Goal: Information Seeking & Learning: Learn about a topic

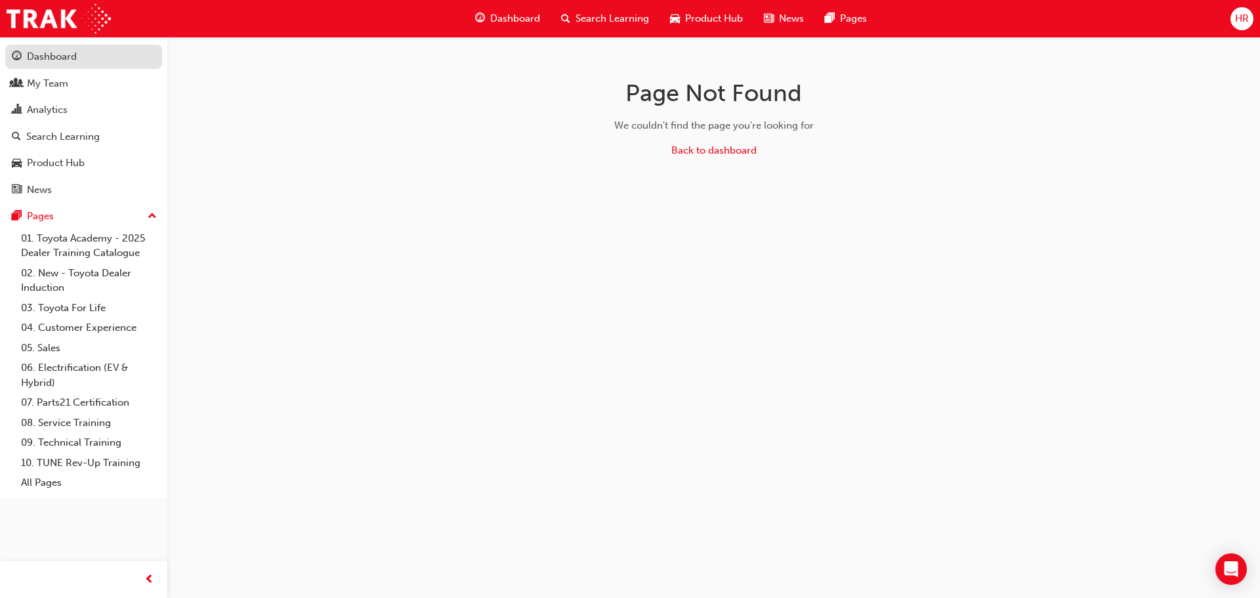
click at [58, 61] on div "Dashboard" at bounding box center [52, 56] width 50 height 15
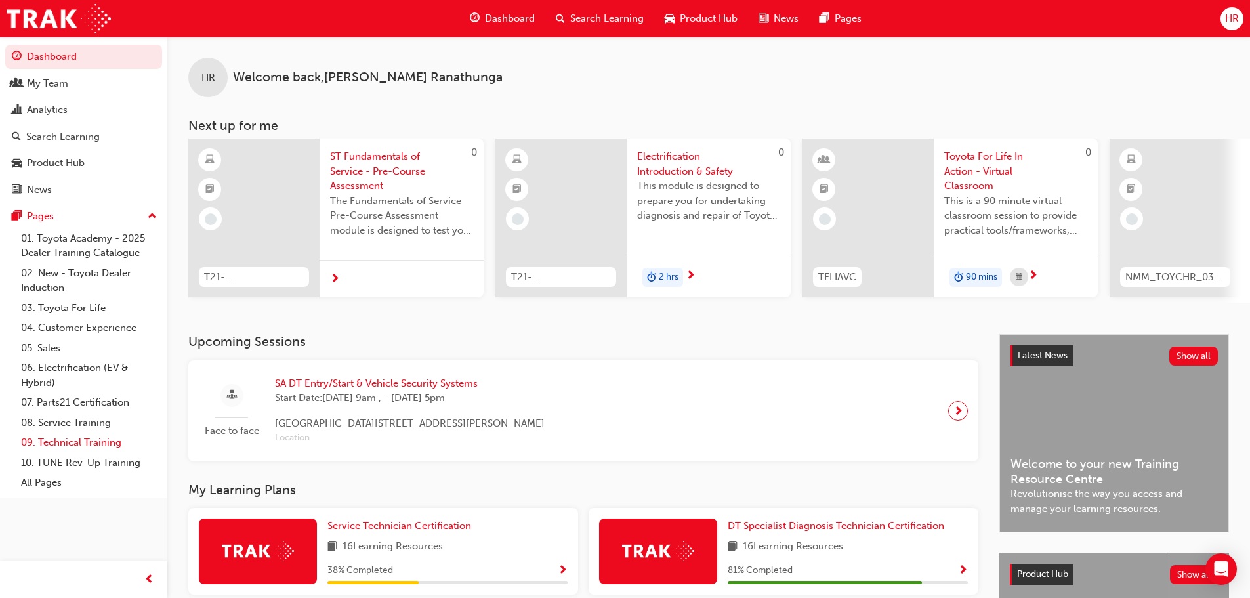
click at [87, 443] on link "09. Technical Training" at bounding box center [89, 442] width 146 height 20
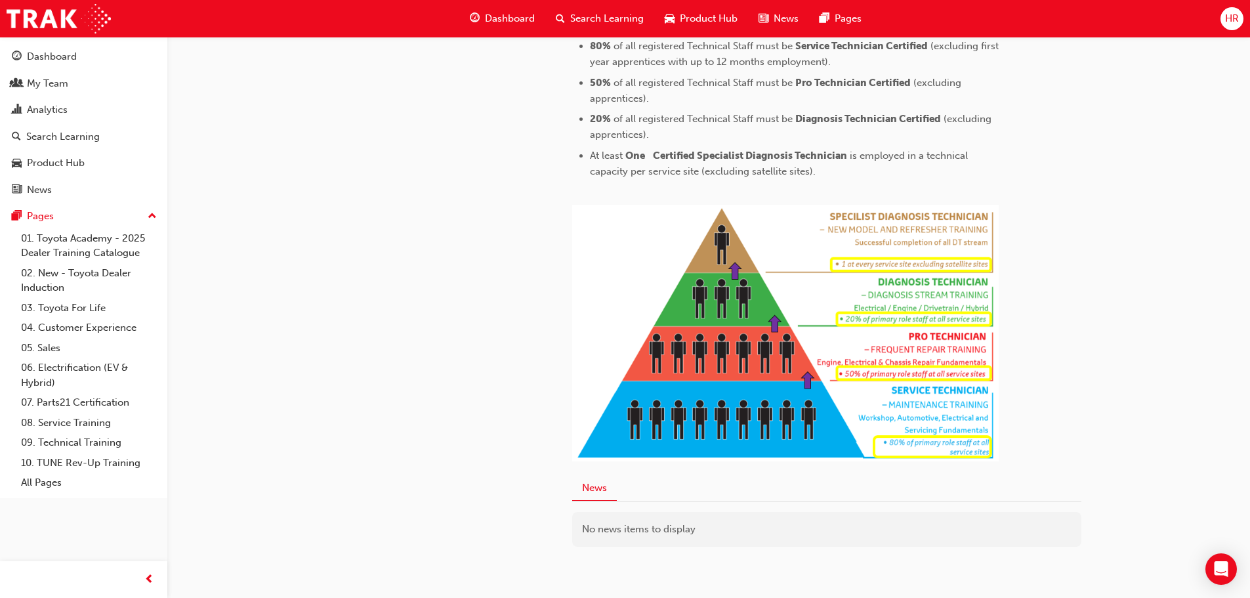
scroll to position [655, 0]
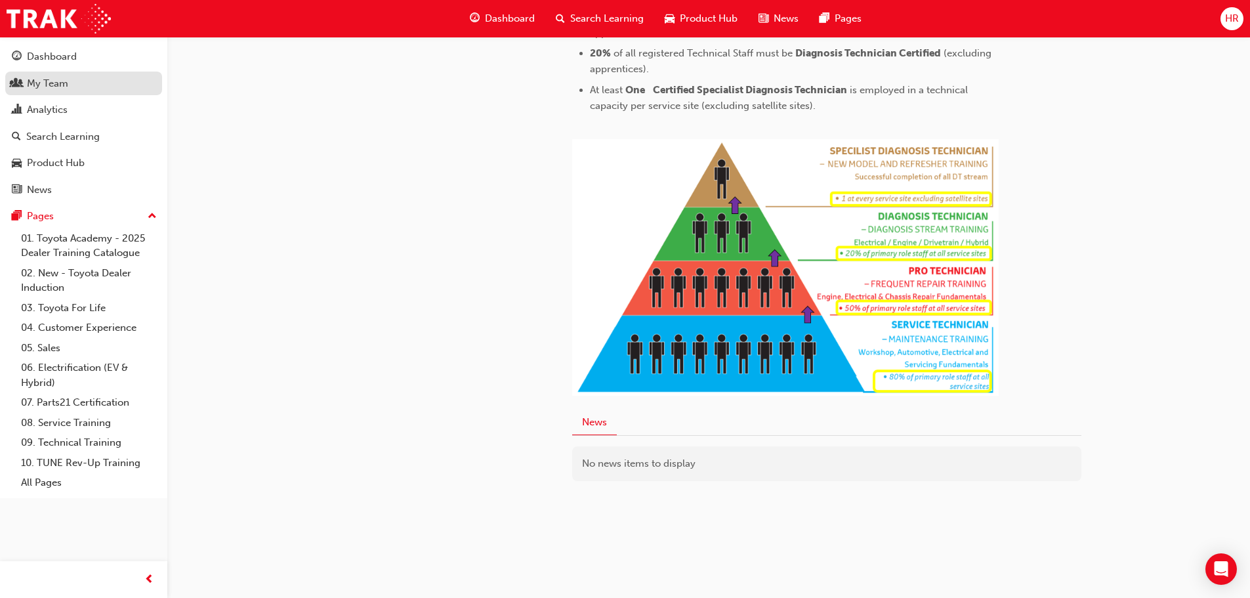
click at [39, 81] on div "My Team" at bounding box center [47, 83] width 41 height 15
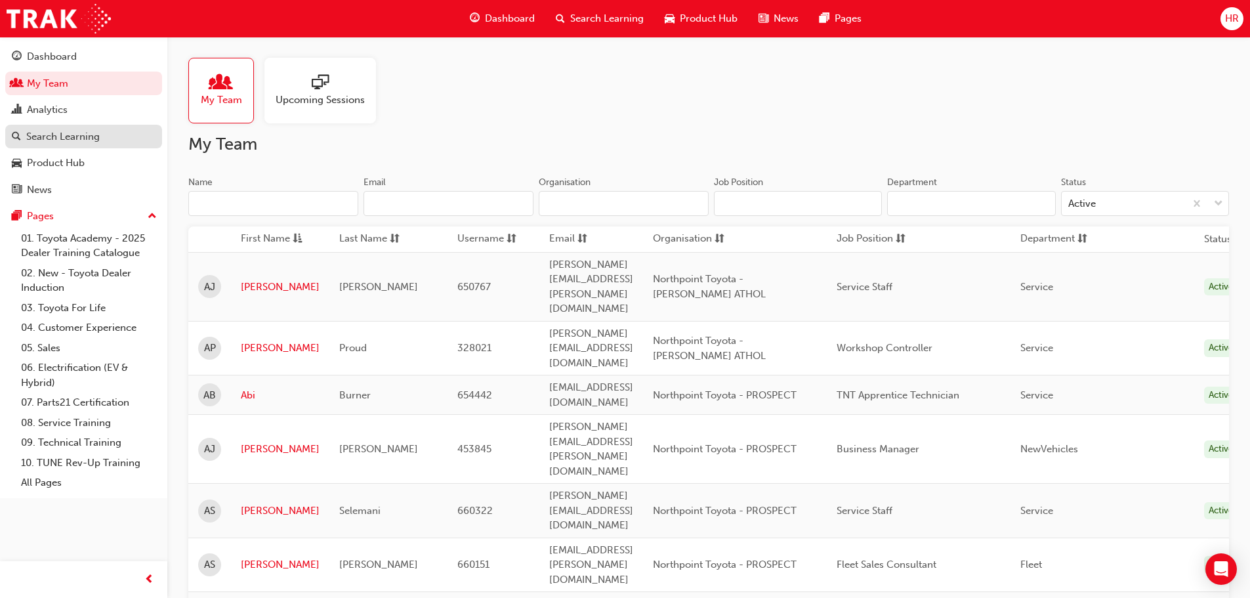
click at [76, 139] on div "Search Learning" at bounding box center [62, 136] width 73 height 15
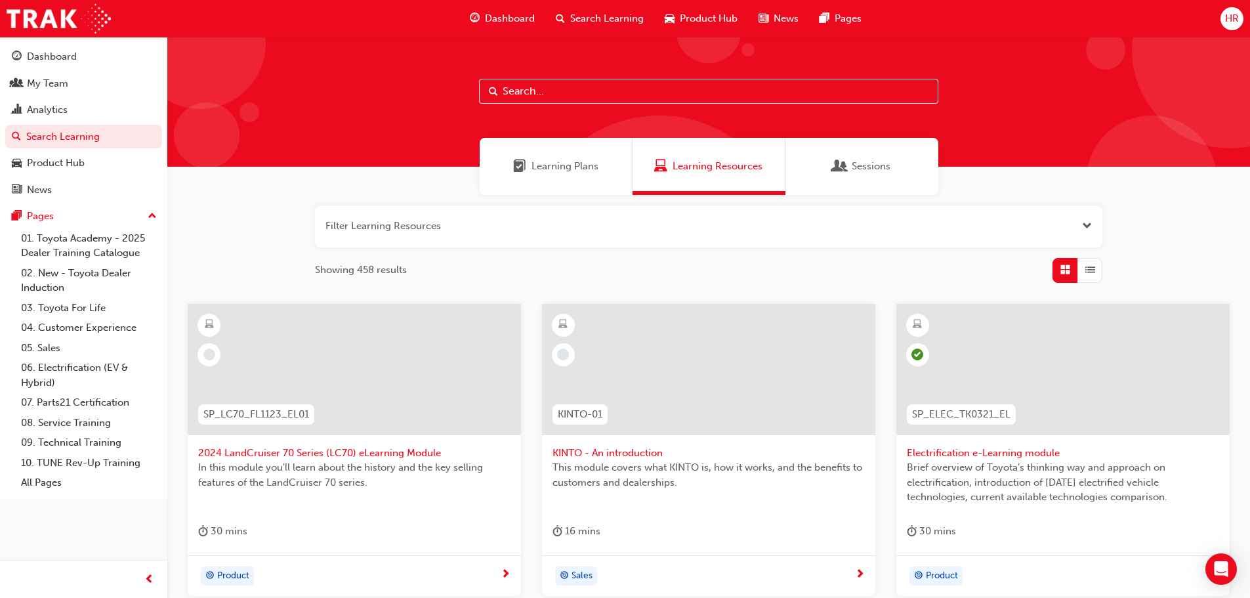
click at [581, 167] on span "Learning Plans" at bounding box center [565, 166] width 67 height 15
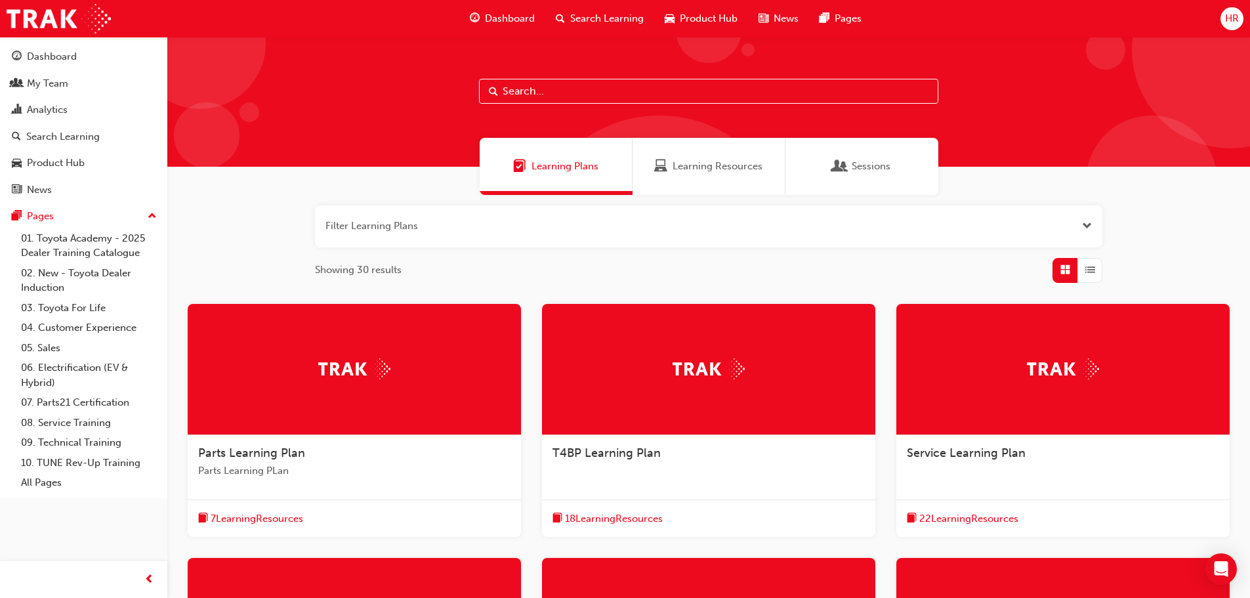
scroll to position [262, 0]
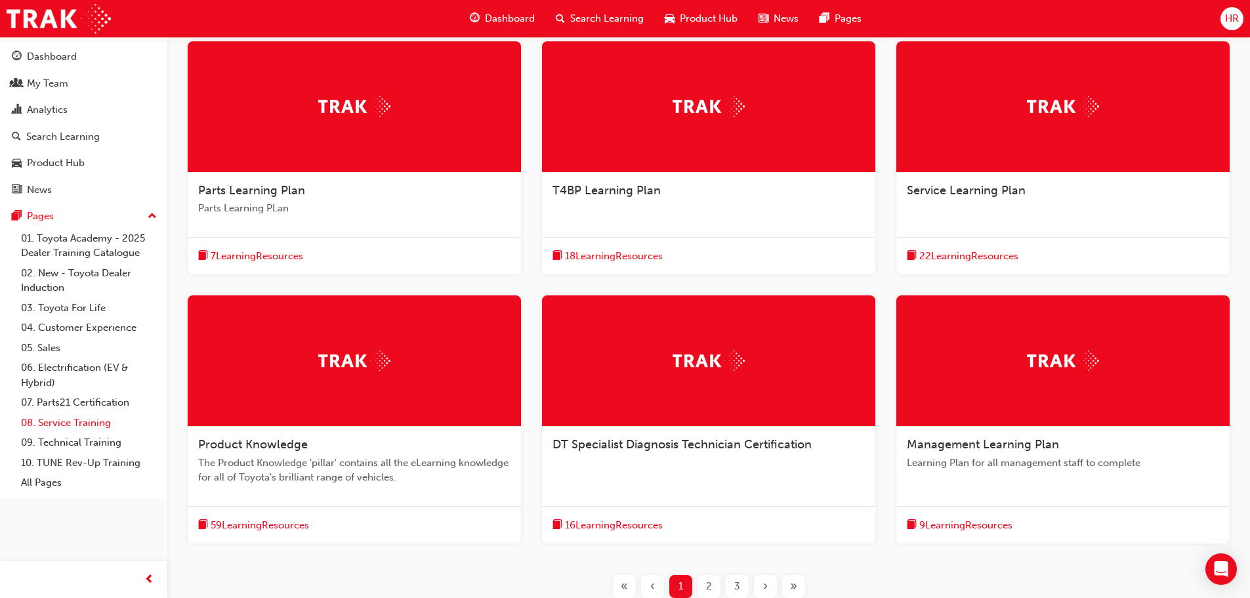
click at [92, 425] on link "08. Service Training" at bounding box center [89, 423] width 146 height 20
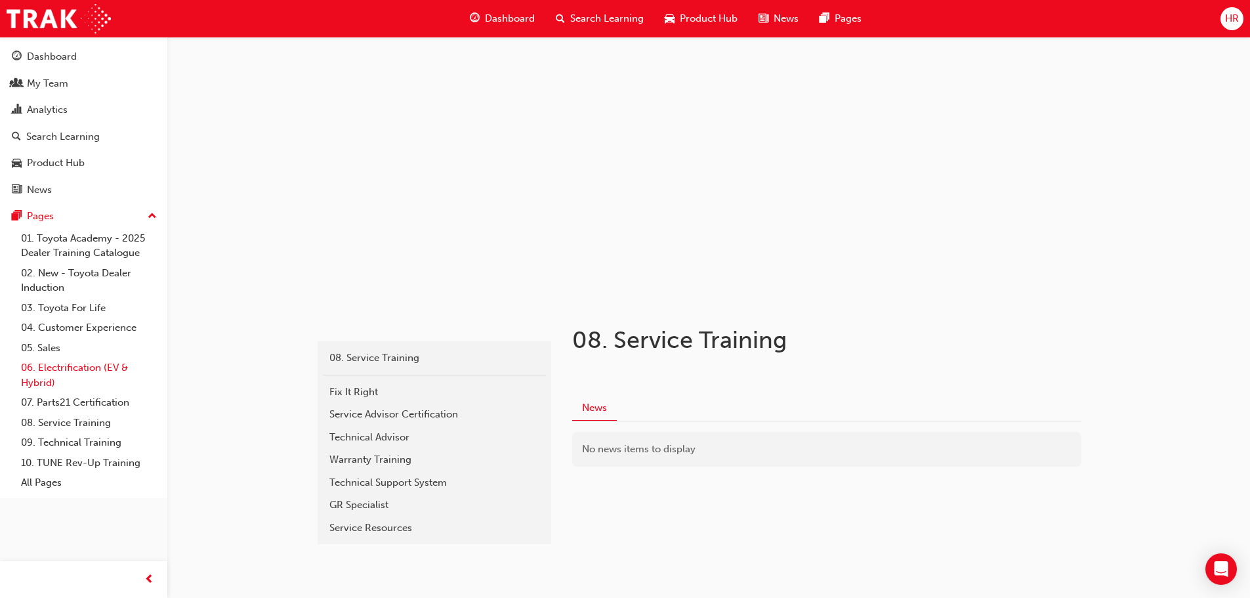
click at [75, 371] on link "06. Electrification (EV & Hybrid)" at bounding box center [89, 375] width 146 height 35
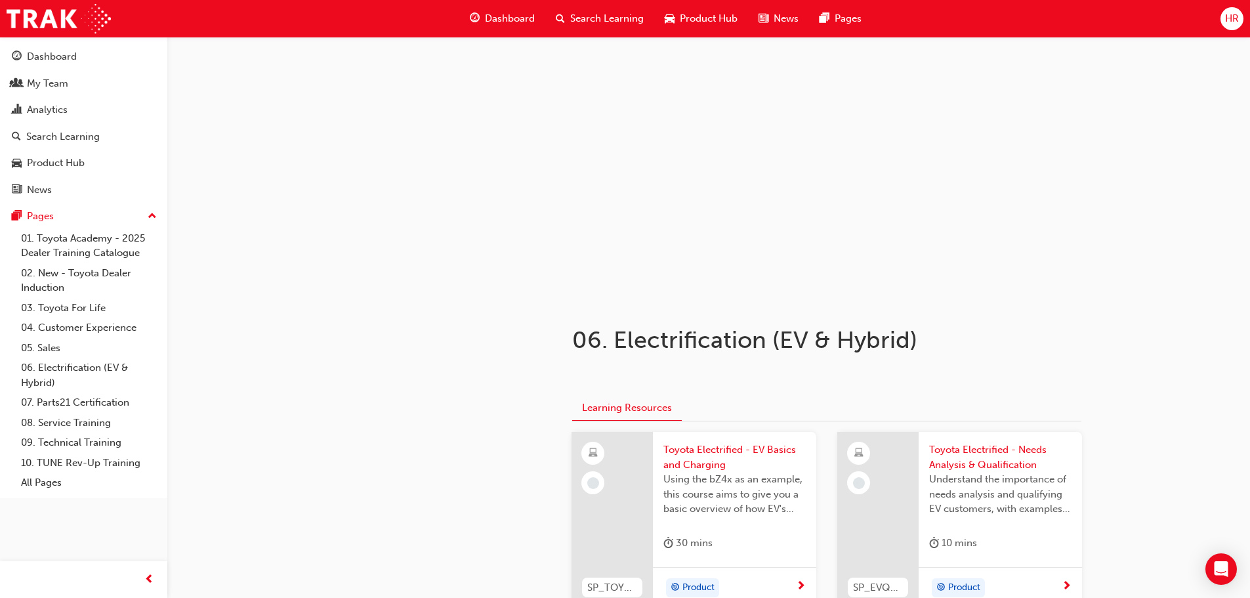
click at [1233, 16] on span "HR" at bounding box center [1232, 18] width 14 height 15
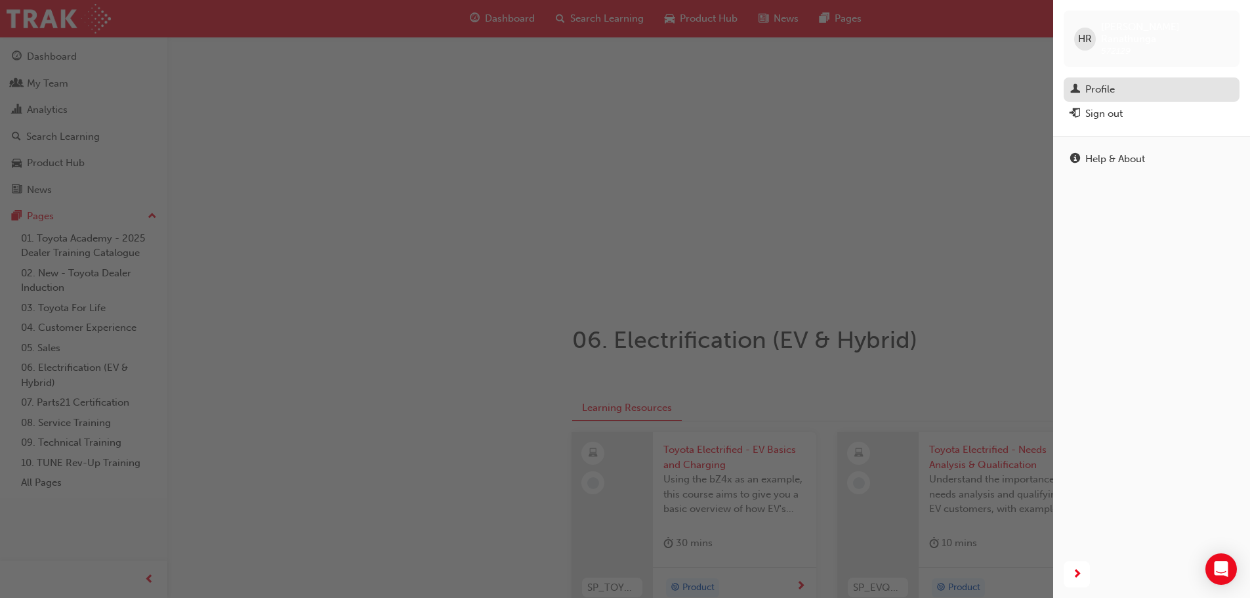
click at [1106, 82] on div "Profile" at bounding box center [1100, 89] width 30 height 15
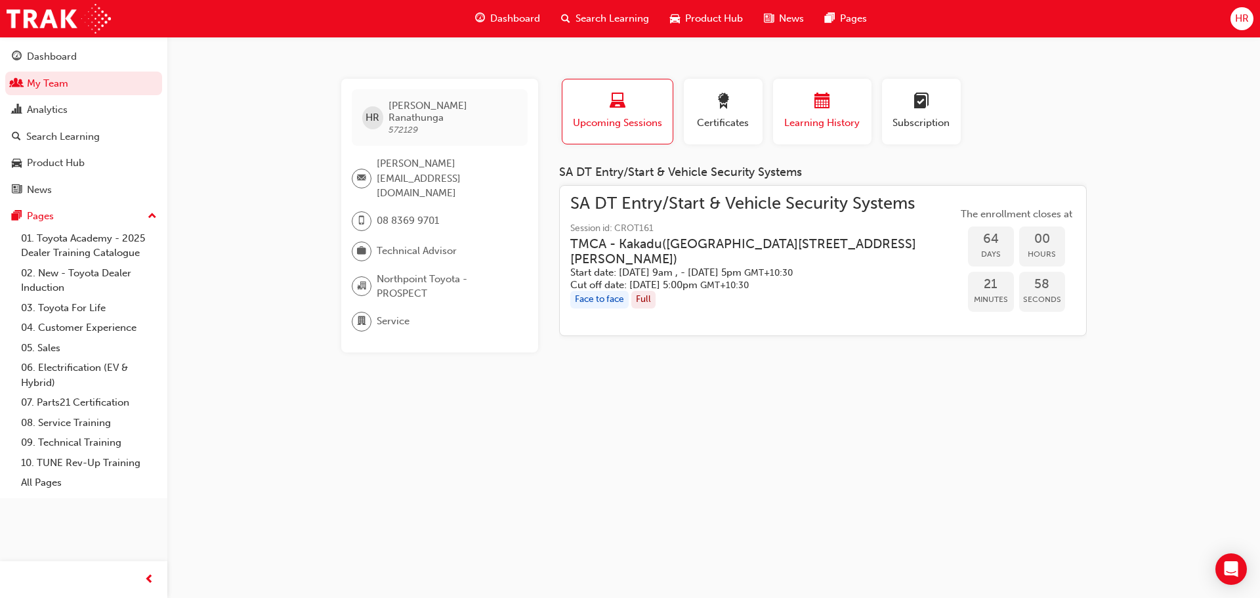
click at [820, 103] on span "calendar-icon" at bounding box center [822, 102] width 16 height 18
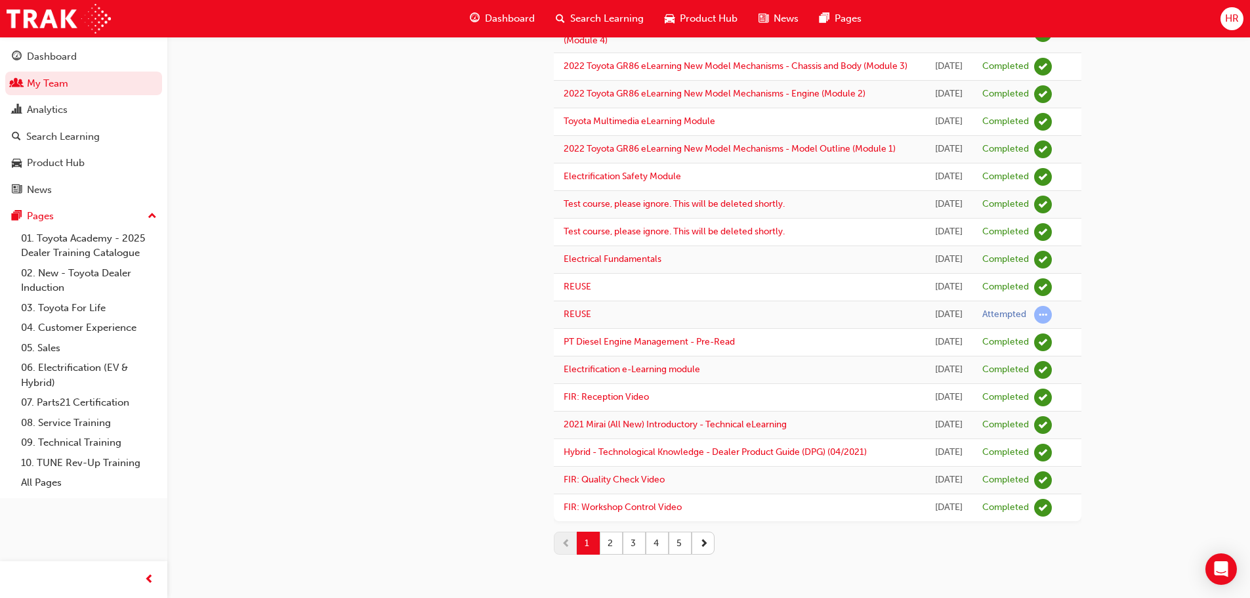
scroll to position [1601, 0]
click at [600, 546] on button "2" at bounding box center [611, 543] width 23 height 23
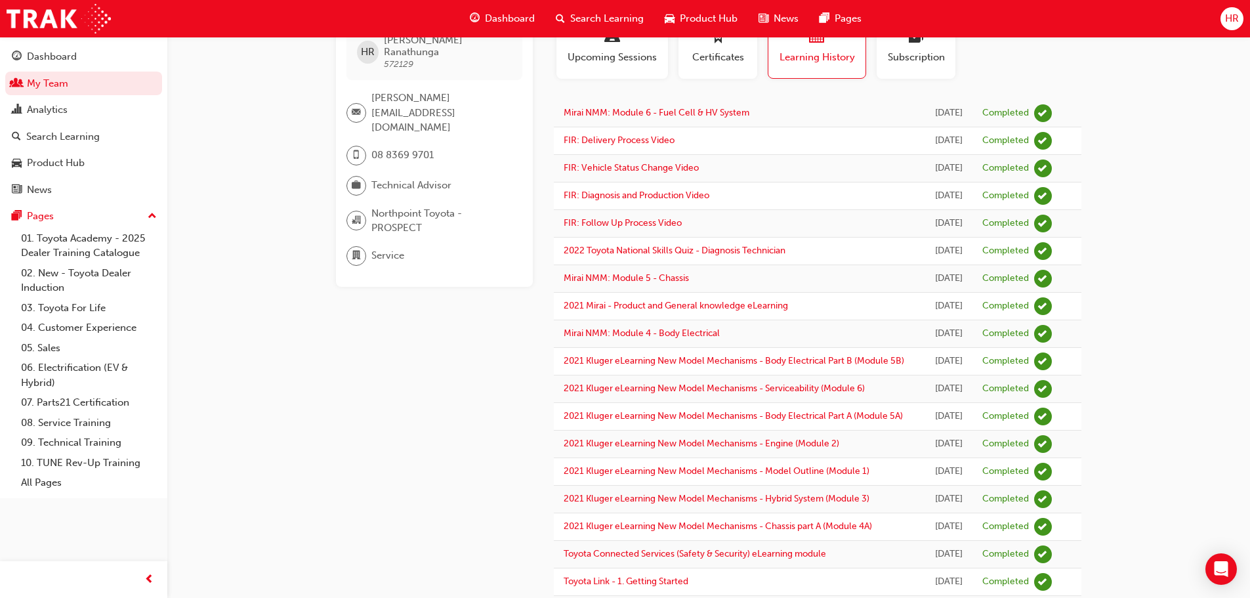
scroll to position [0, 0]
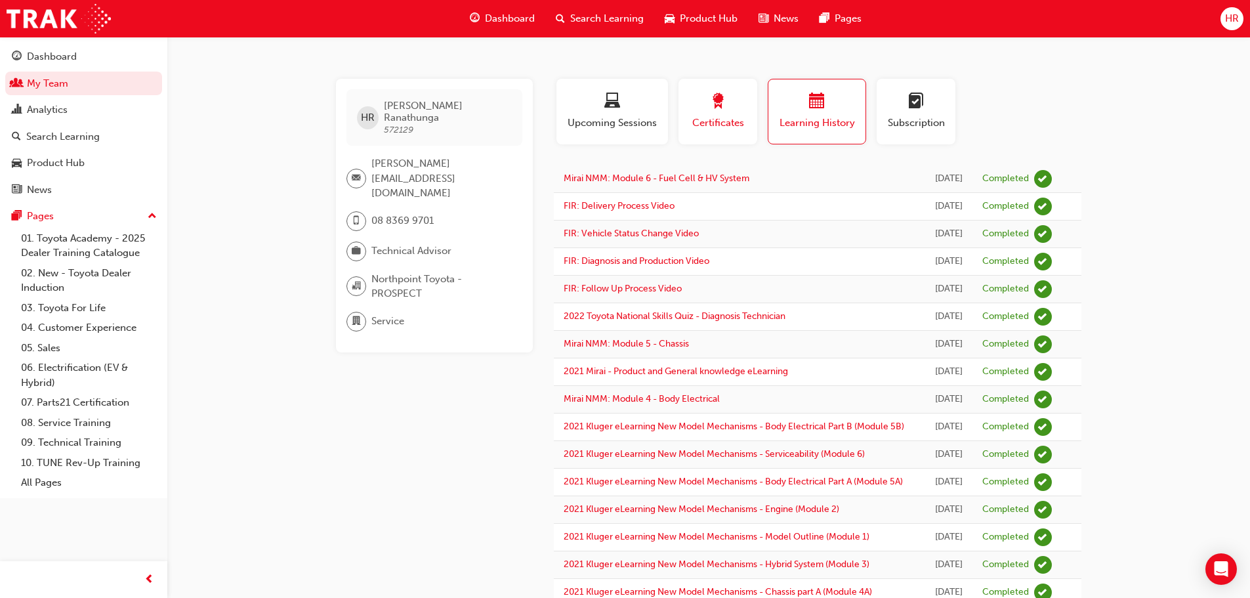
click at [726, 117] on span "Certificates" at bounding box center [717, 122] width 59 height 15
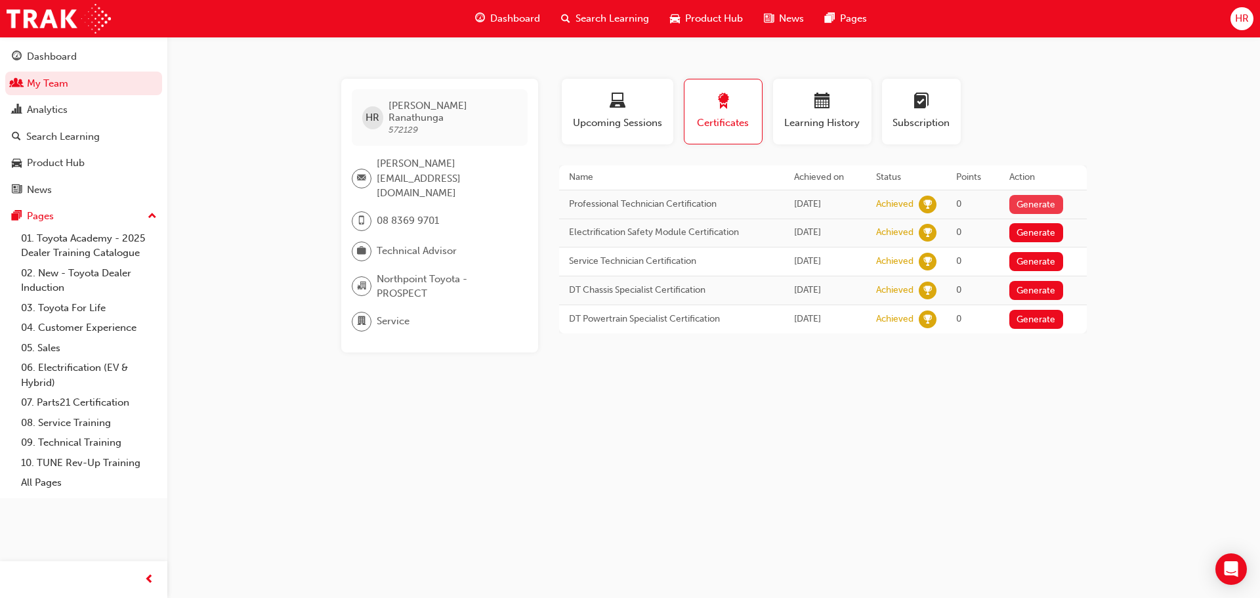
click at [1033, 204] on button "Generate" at bounding box center [1036, 204] width 54 height 19
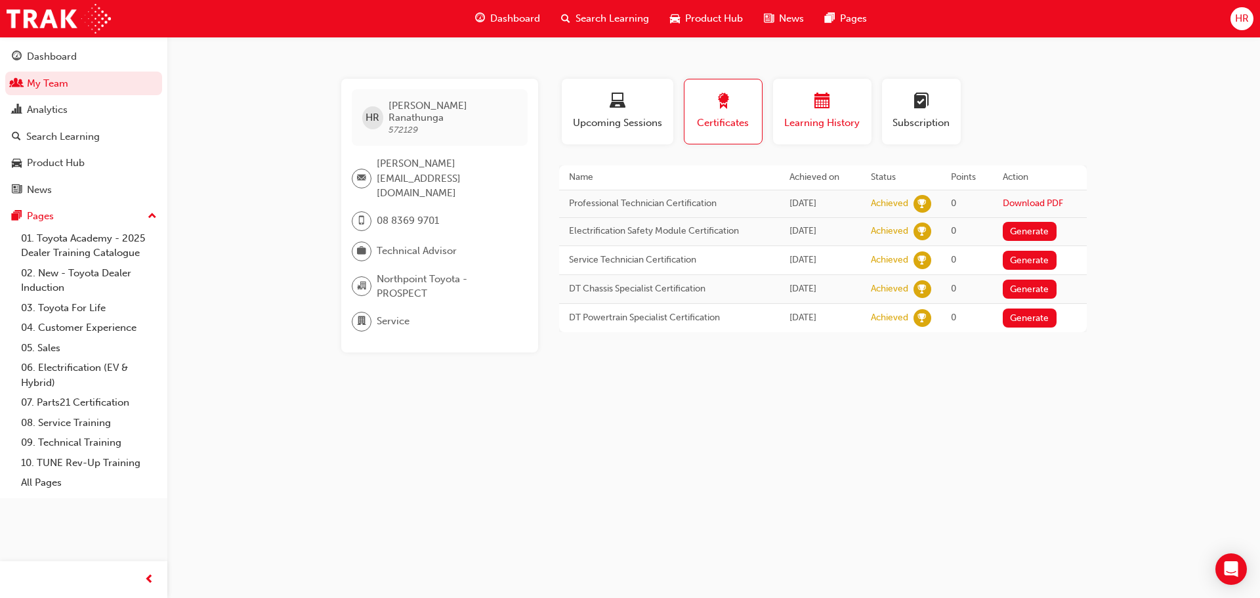
click at [824, 107] on span "calendar-icon" at bounding box center [822, 102] width 16 height 18
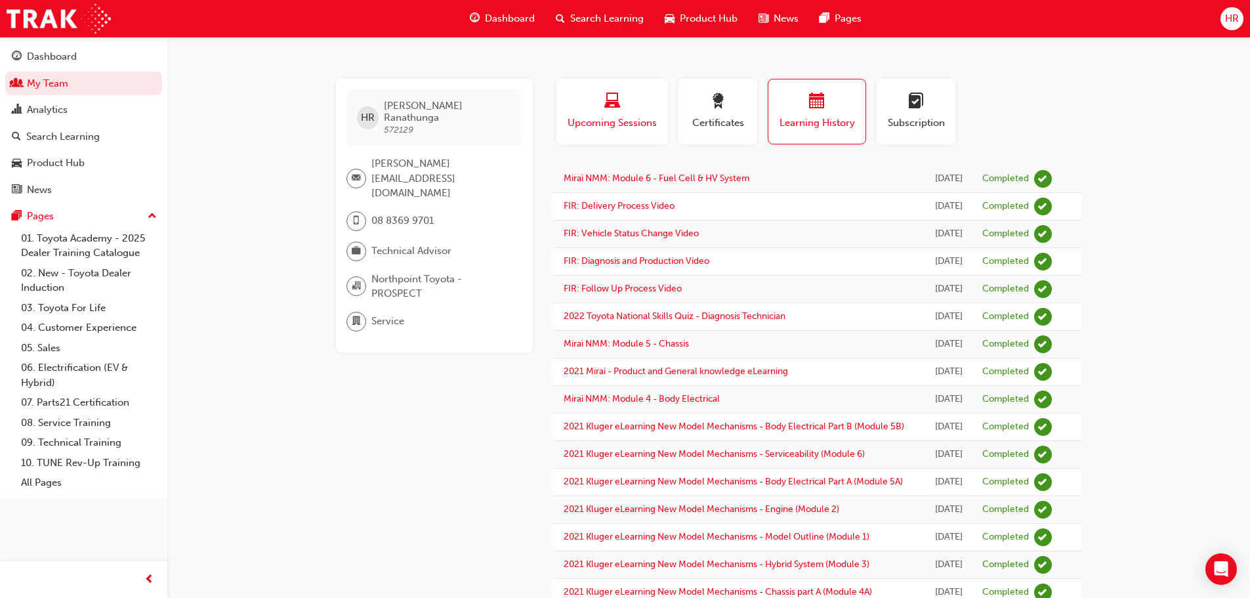
click at [631, 119] on span "Upcoming Sessions" at bounding box center [612, 122] width 92 height 15
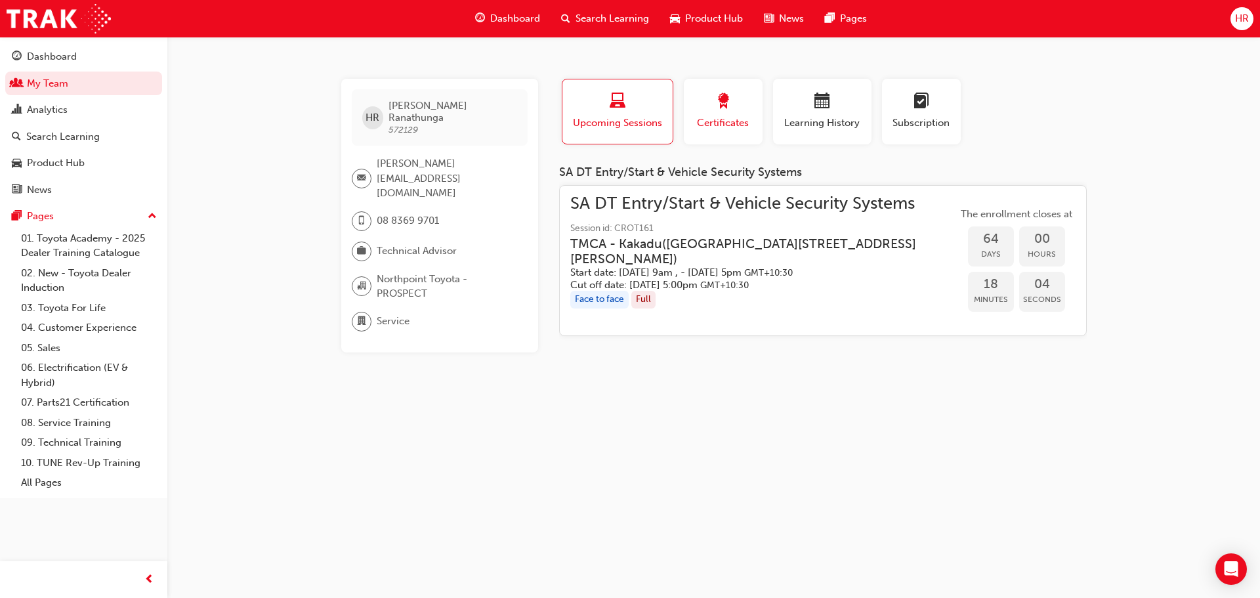
click at [730, 113] on div "Certificates" at bounding box center [723, 111] width 59 height 37
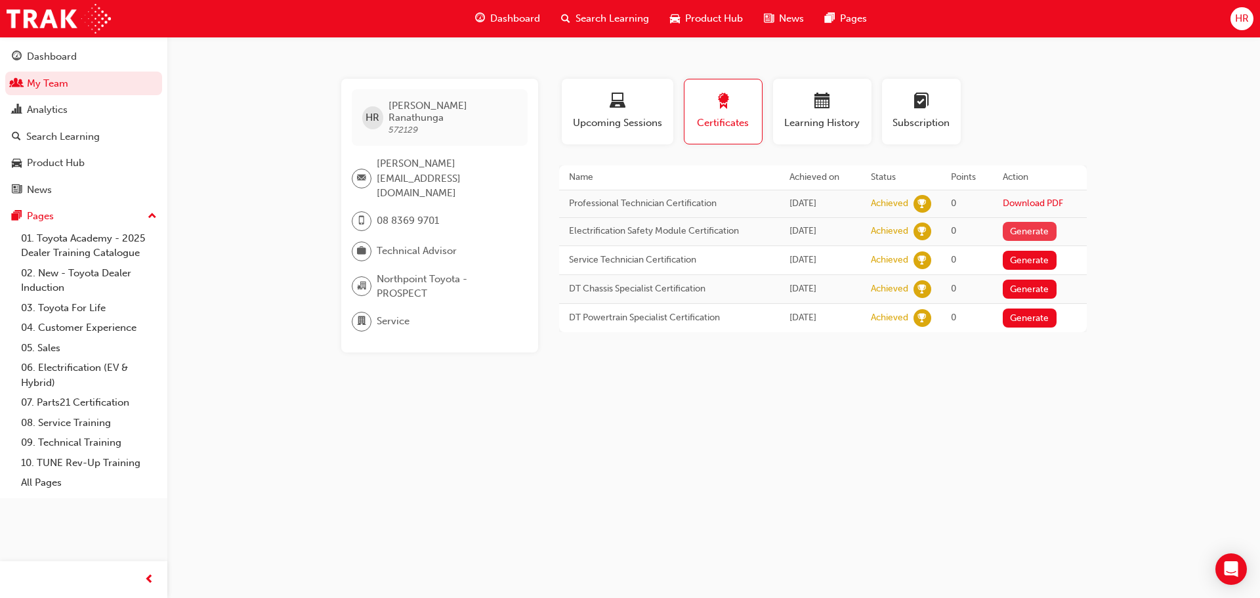
click at [1044, 231] on button "Generate" at bounding box center [1030, 231] width 54 height 19
click at [1043, 257] on button "Generate" at bounding box center [1030, 260] width 54 height 19
click at [1045, 289] on button "Generate" at bounding box center [1030, 289] width 54 height 19
click at [1045, 319] on button "Generate" at bounding box center [1030, 317] width 54 height 19
click at [919, 102] on span "learningplan-icon" at bounding box center [921, 102] width 16 height 18
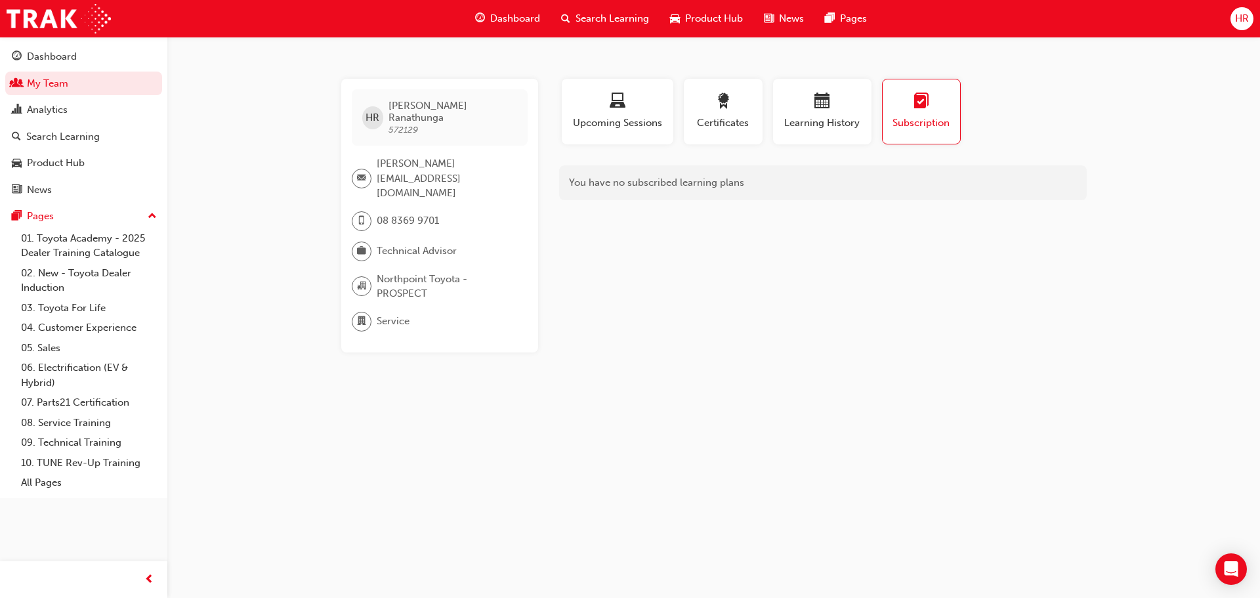
click at [1247, 12] on span "HR" at bounding box center [1242, 18] width 14 height 15
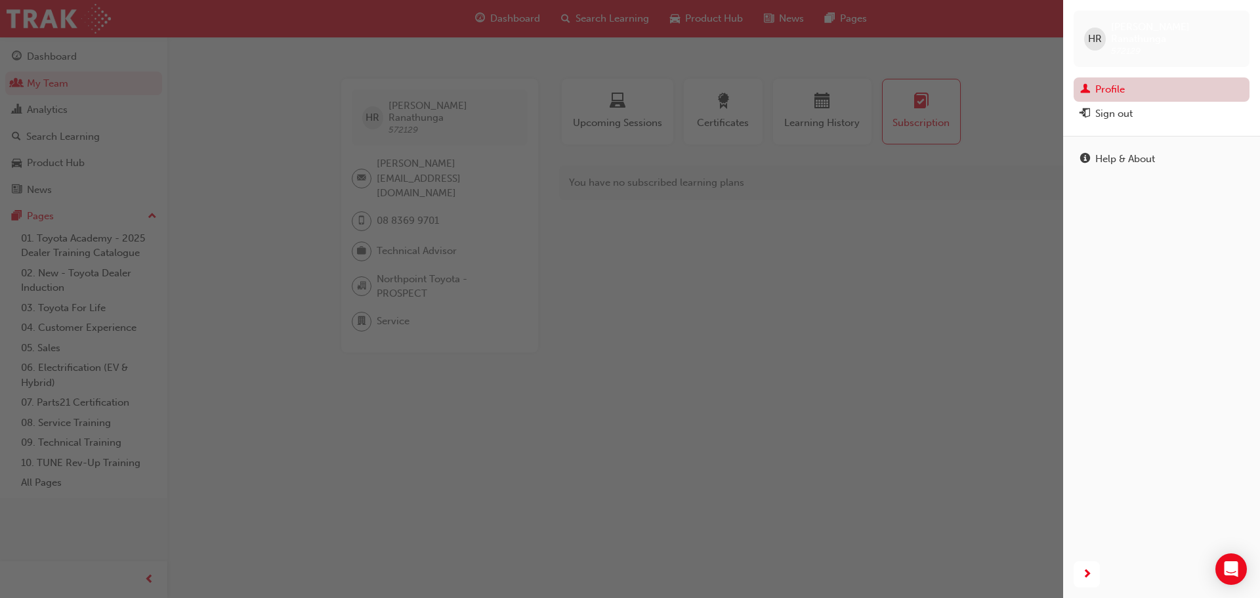
click at [1114, 77] on link "Profile" at bounding box center [1162, 89] width 176 height 24
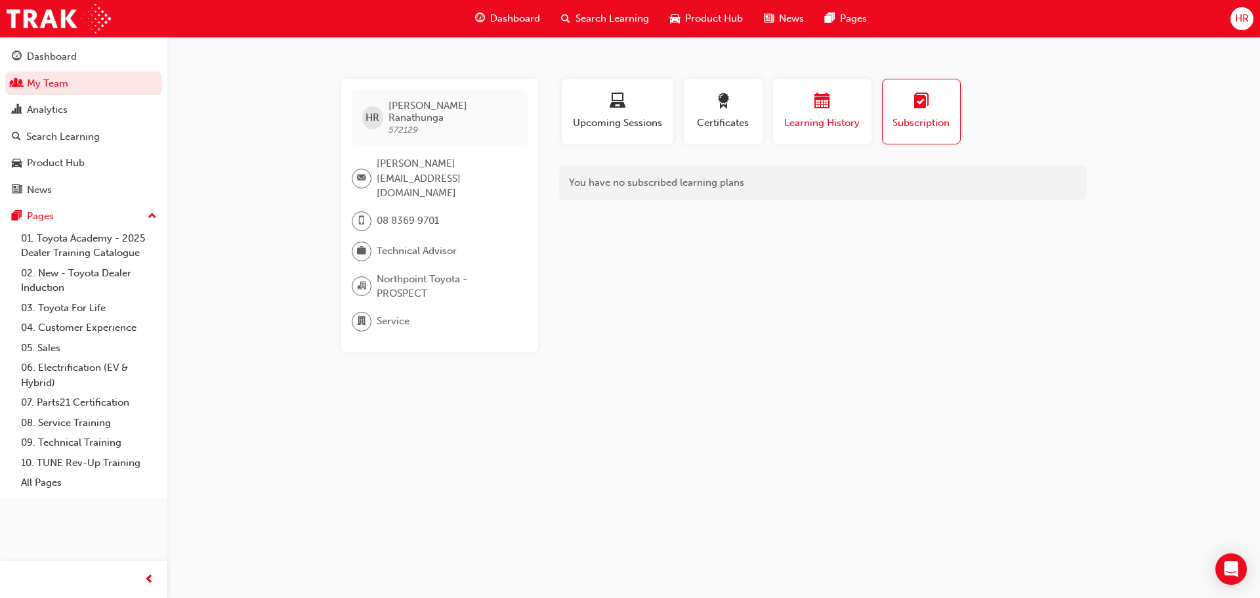
click at [814, 102] on span "calendar-icon" at bounding box center [822, 102] width 16 height 18
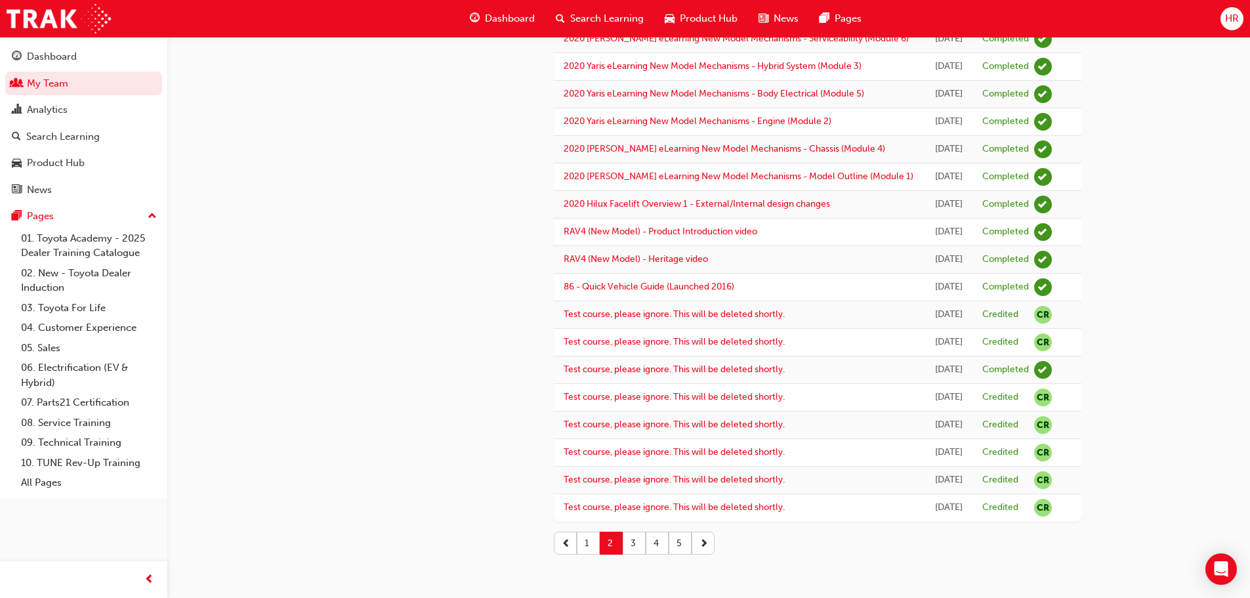
scroll to position [1270, 0]
click at [585, 544] on button "1" at bounding box center [588, 543] width 23 height 23
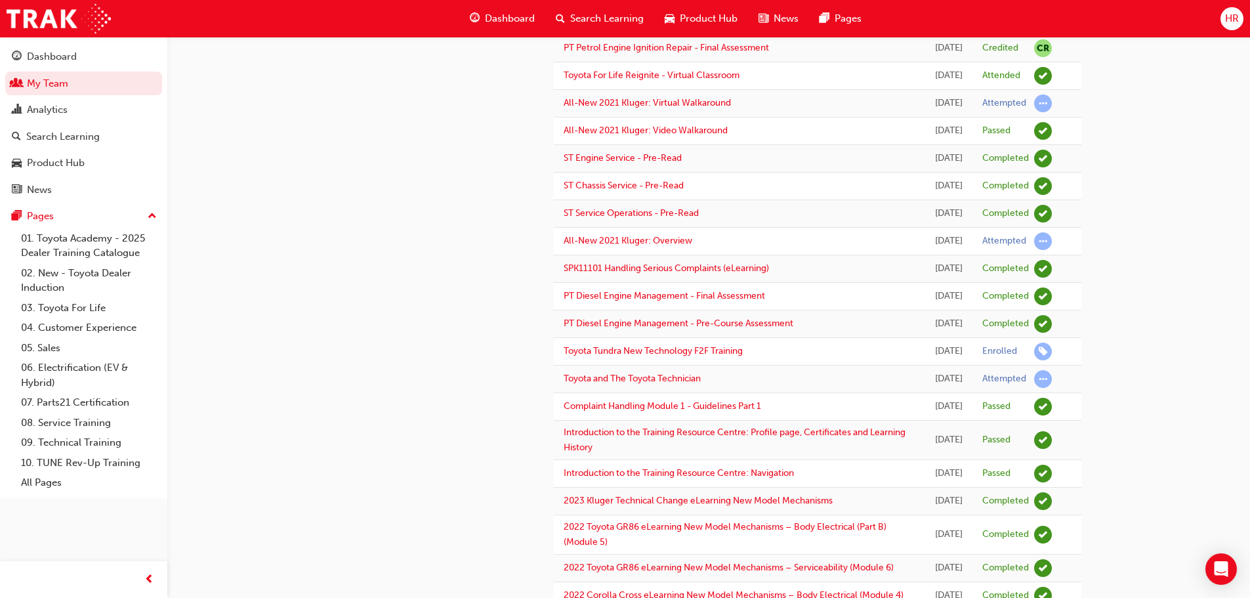
scroll to position [220, 0]
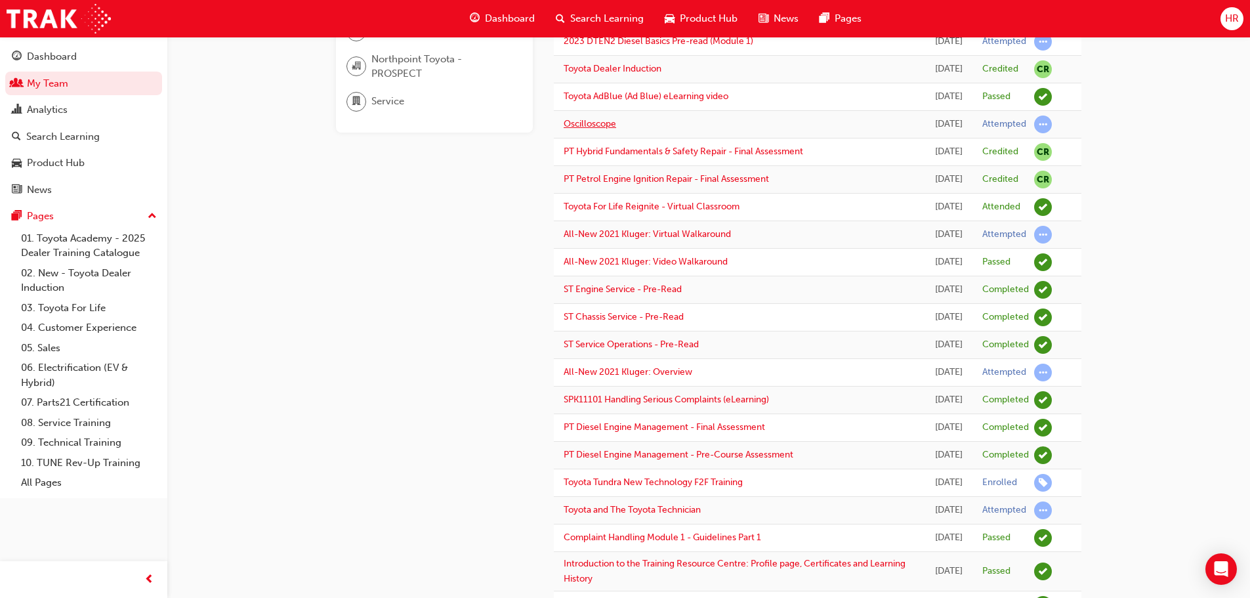
click at [595, 129] on link "Oscilloscope" at bounding box center [590, 123] width 52 height 11
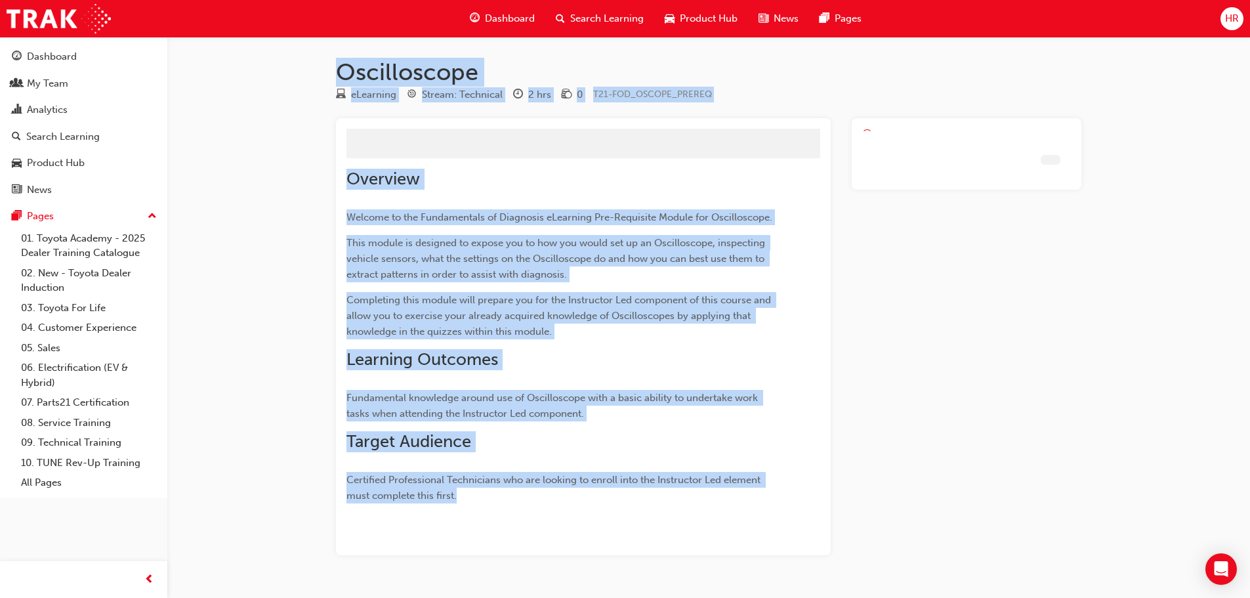
click at [595, 201] on div "Overview Welcome to the Fundamentals of Diagnosis eLearning Pre-Requisite Modul…" at bounding box center [559, 336] width 427 height 335
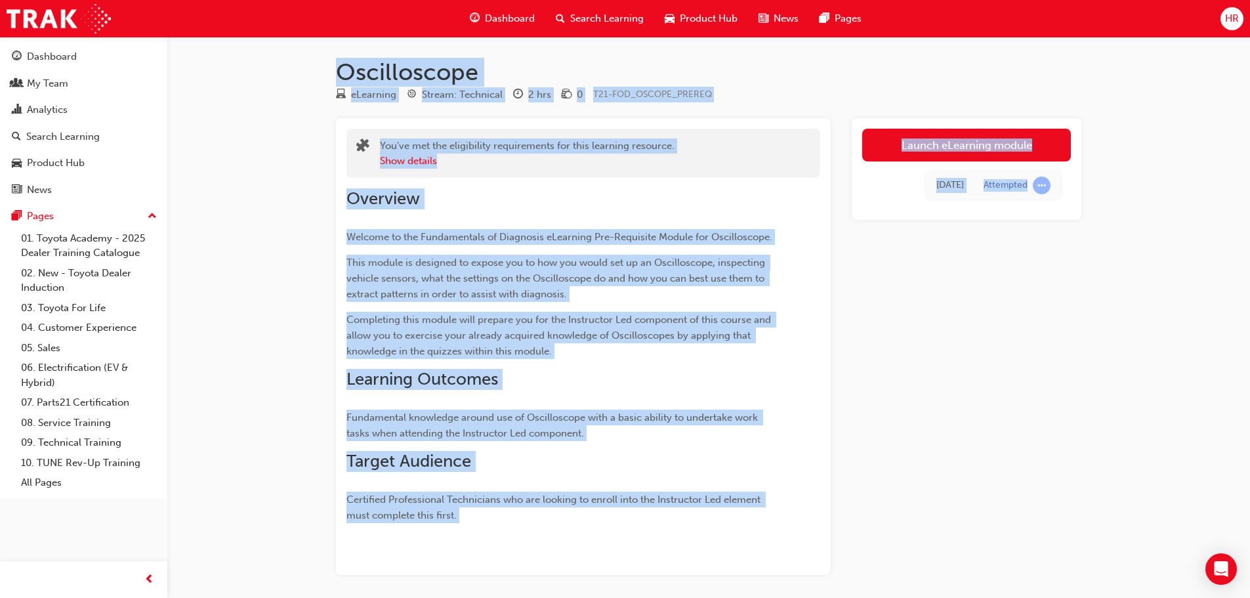
scroll to position [68, 0]
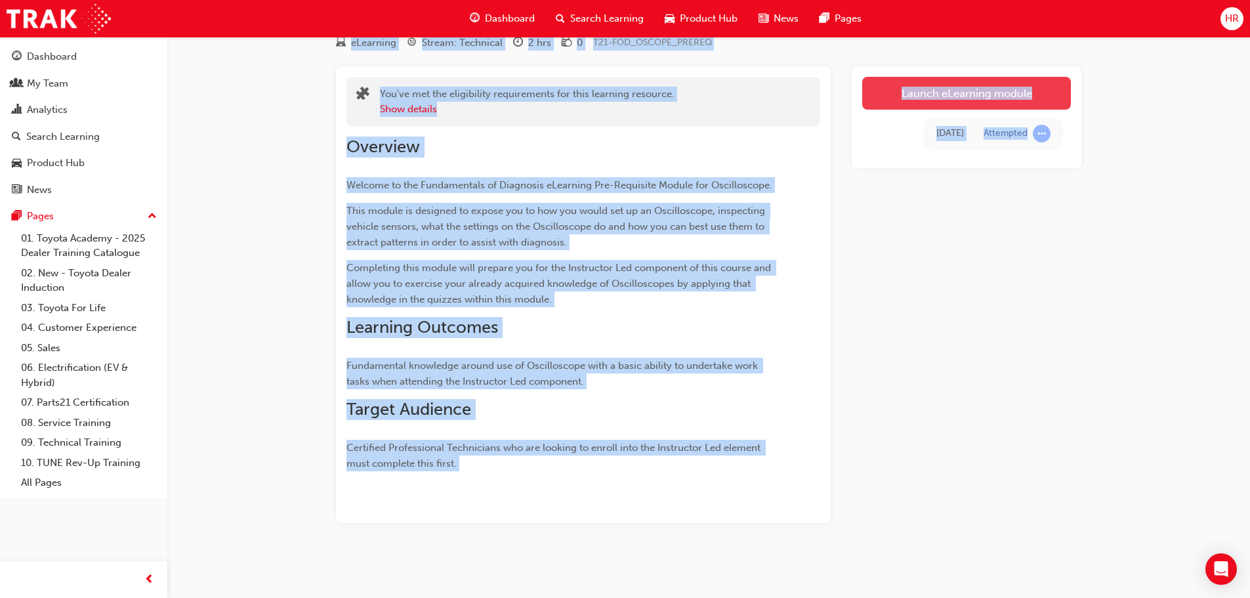
click at [980, 77] on link "Launch eLearning module" at bounding box center [966, 93] width 209 height 33
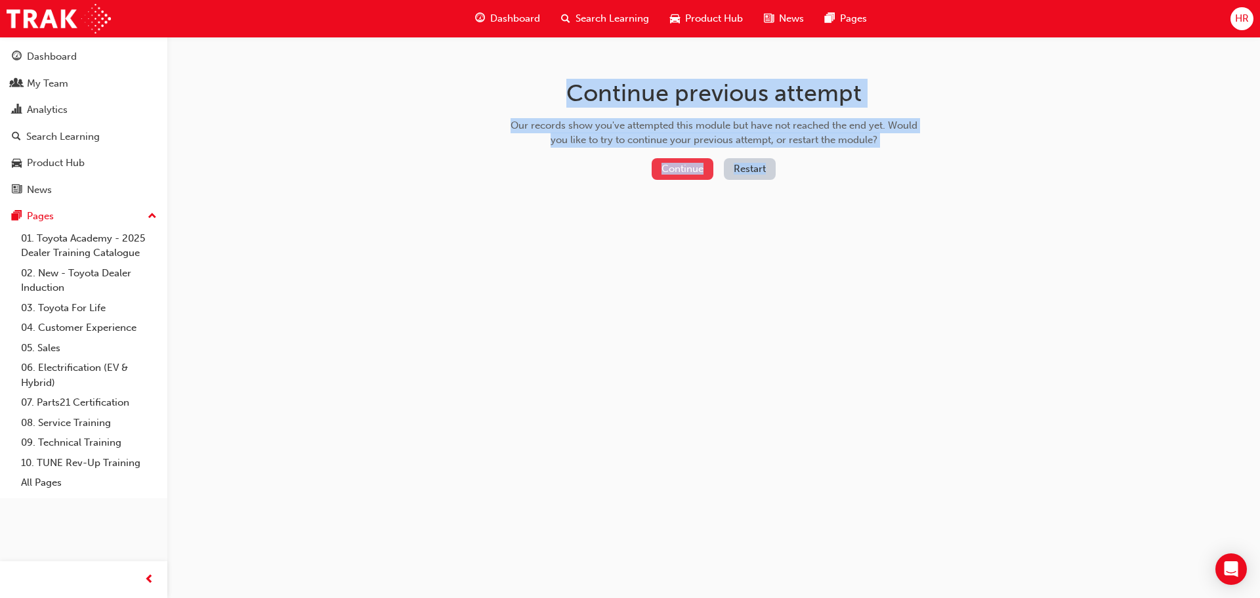
click at [683, 173] on button "Continue" at bounding box center [683, 169] width 62 height 22
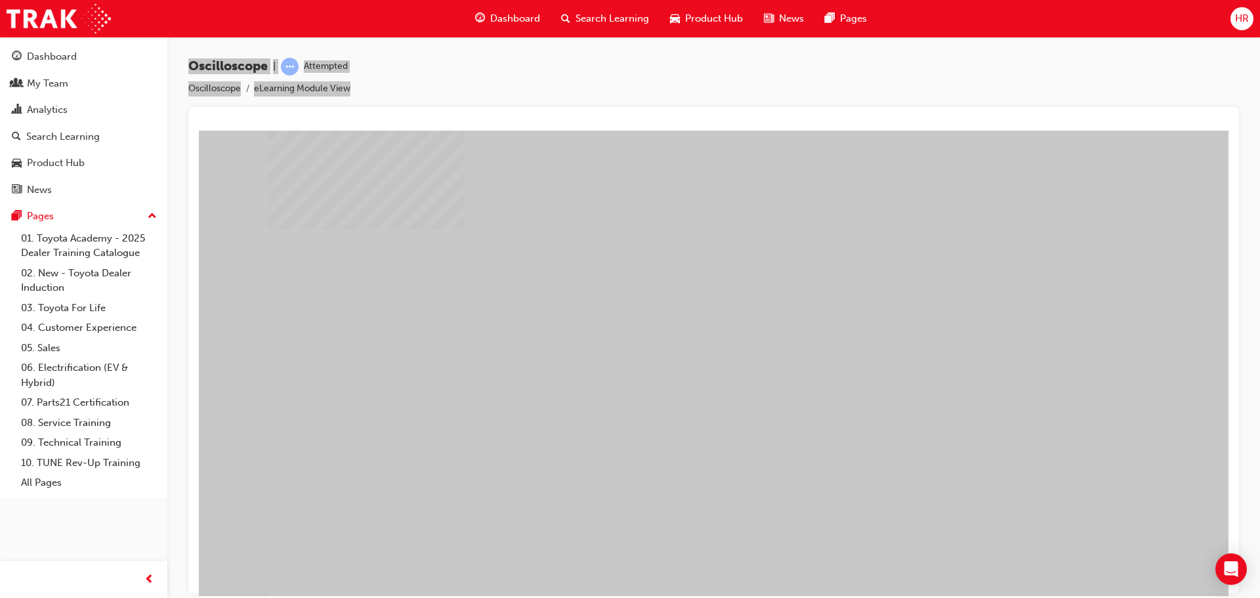
click at [676, 325] on div "play" at bounding box center [676, 325] width 0 height 0
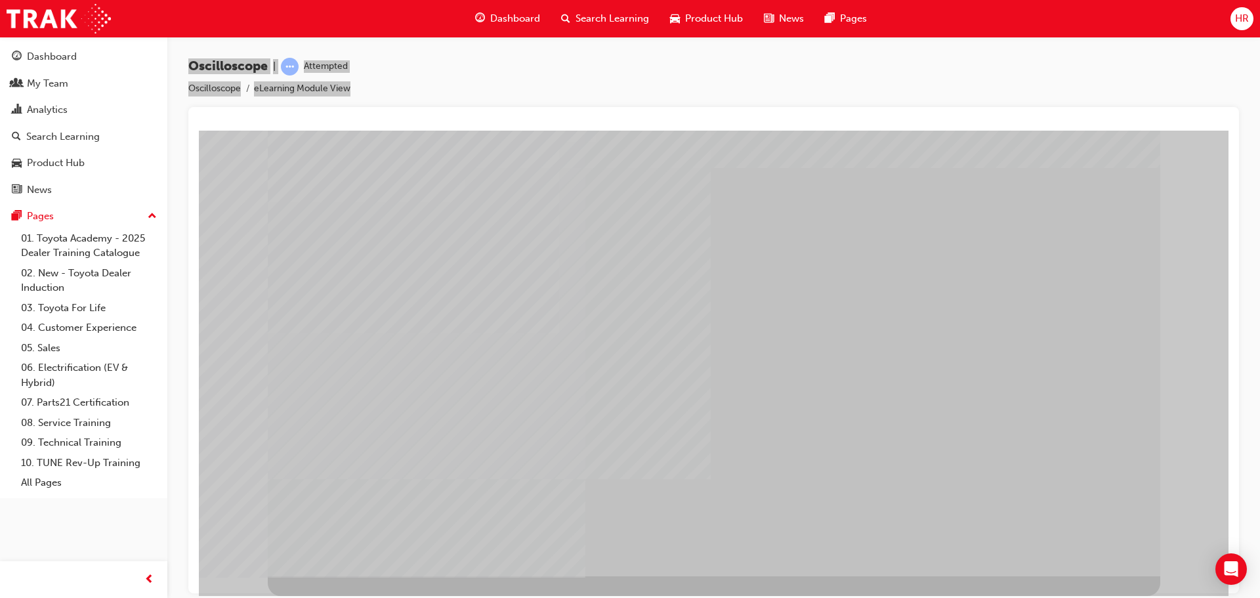
drag, startPoint x: 1074, startPoint y: 413, endPoint x: 1068, endPoint y: 427, distance: 15.0
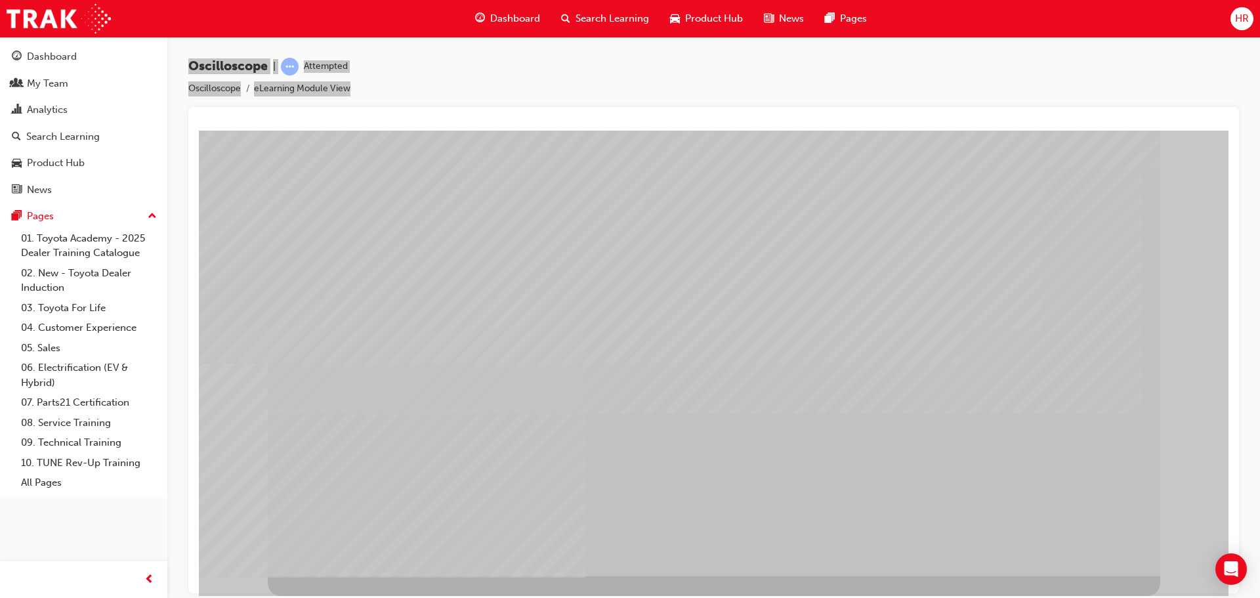
drag, startPoint x: 703, startPoint y: 441, endPoint x: 996, endPoint y: 297, distance: 325.8
click at [996, 297] on div "multistate" at bounding box center [714, 339] width 892 height 472
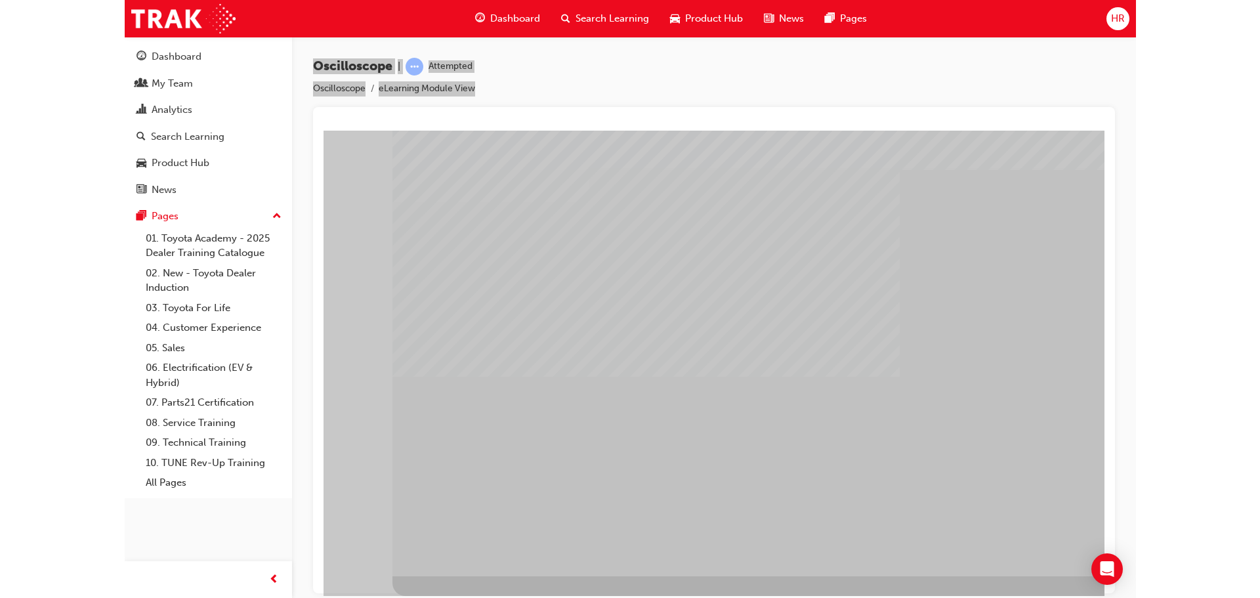
scroll to position [0, 0]
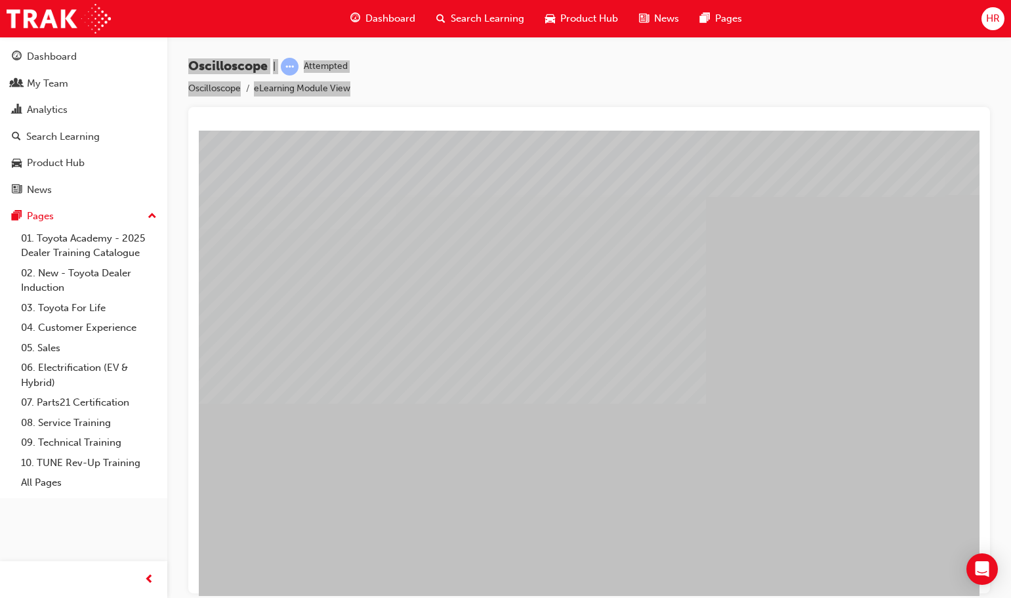
drag, startPoint x: 959, startPoint y: 270, endPoint x: 933, endPoint y: 324, distance: 60.2
click at [933, 324] on div "multistate" at bounding box center [645, 366] width 892 height 472
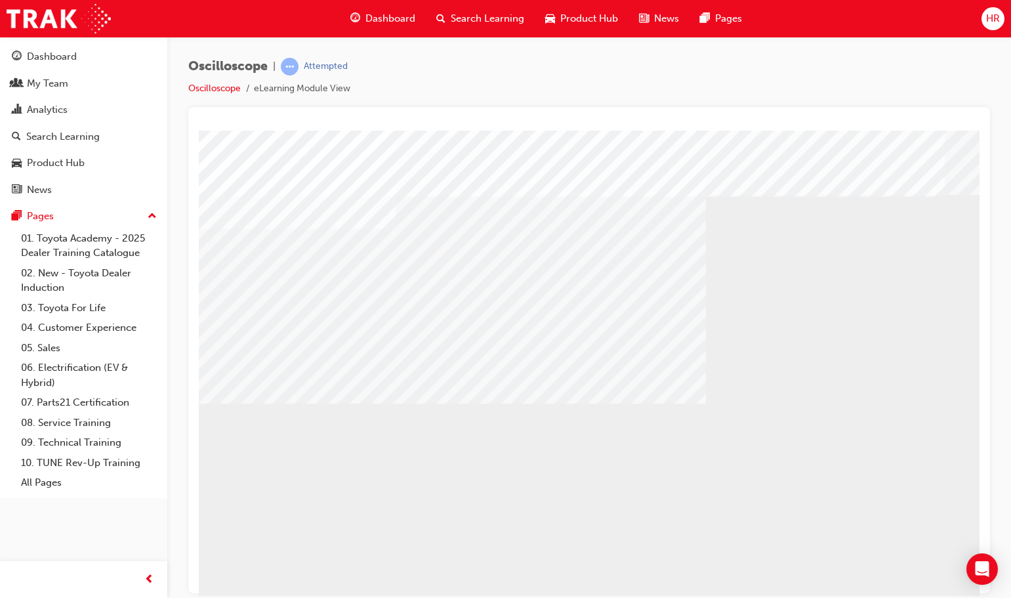
click at [803, 91] on div "Oscilloscope | Attempted Oscilloscope eLearning Module View" at bounding box center [589, 82] width 802 height 49
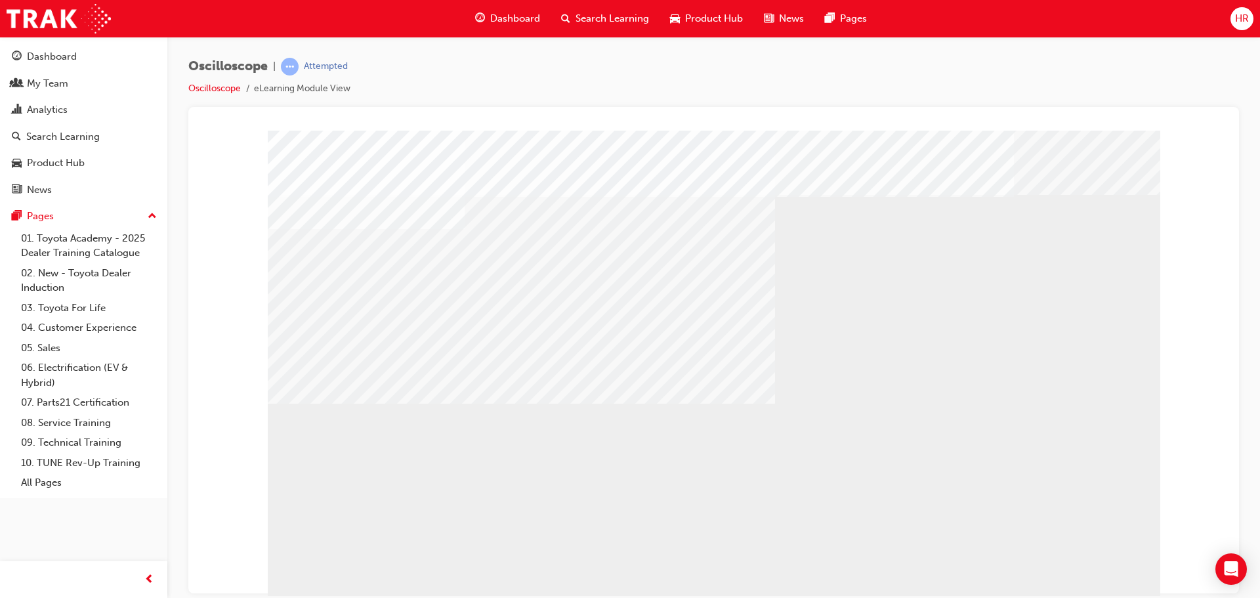
scroll to position [27, 0]
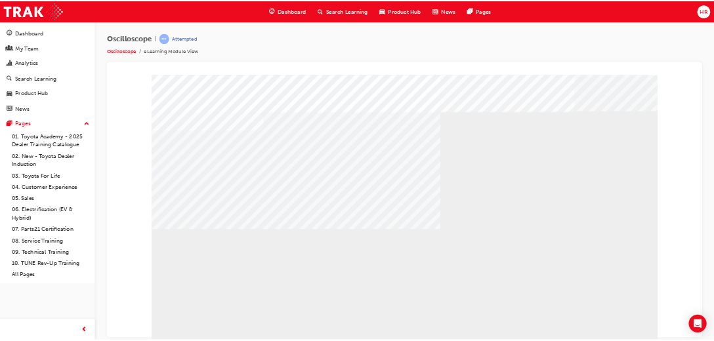
scroll to position [0, 0]
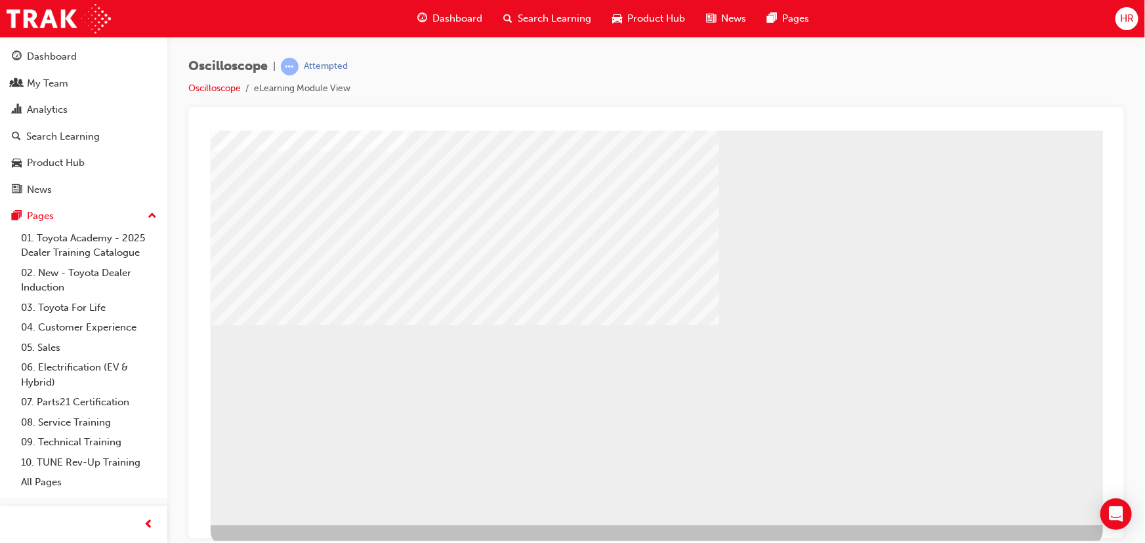
scroll to position [81, 0]
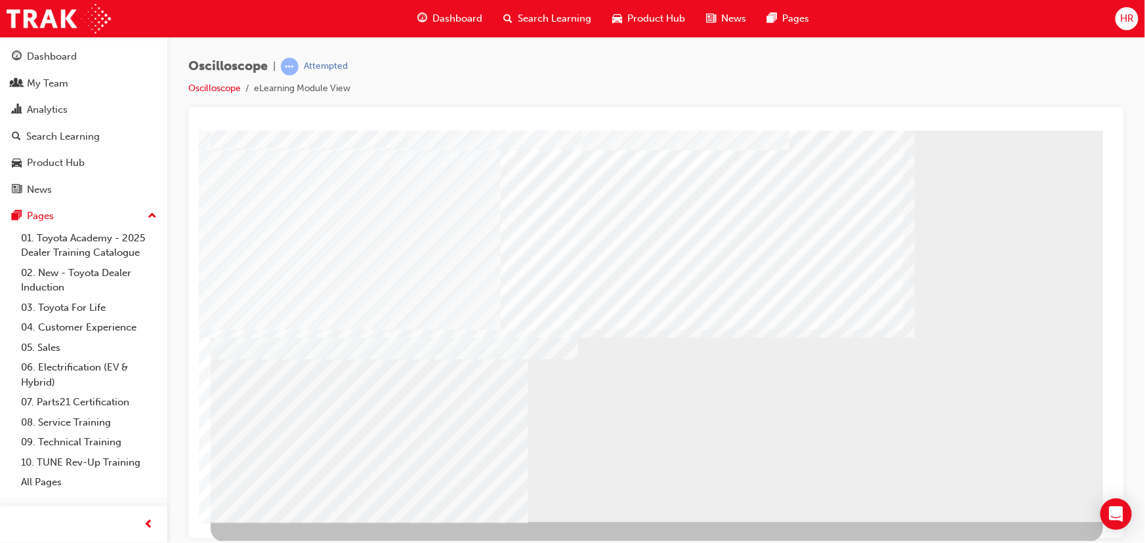
drag, startPoint x: 713, startPoint y: 328, endPoint x: 856, endPoint y: 358, distance: 146.9
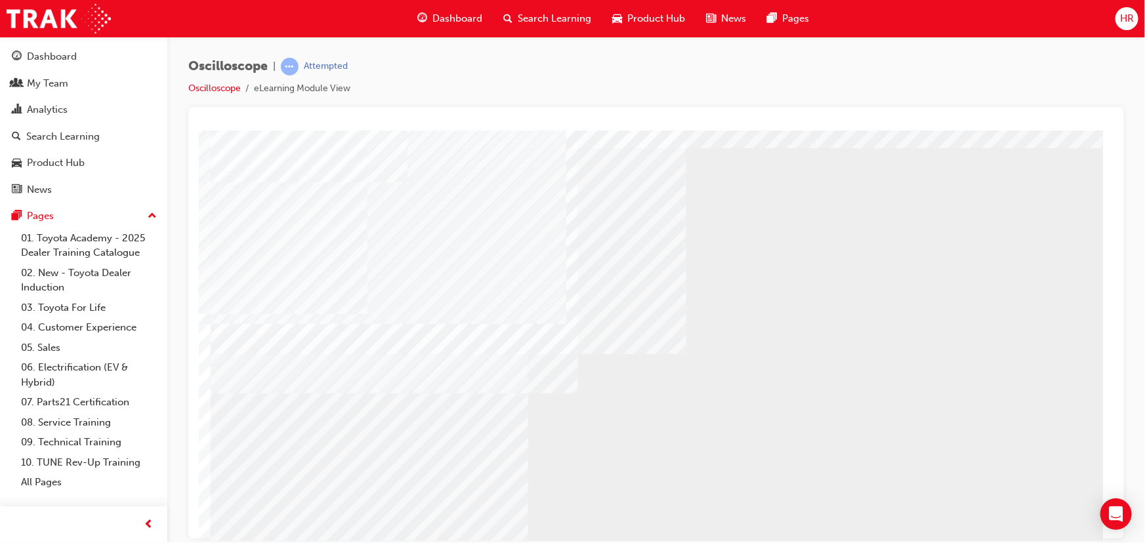
scroll to position [51, 0]
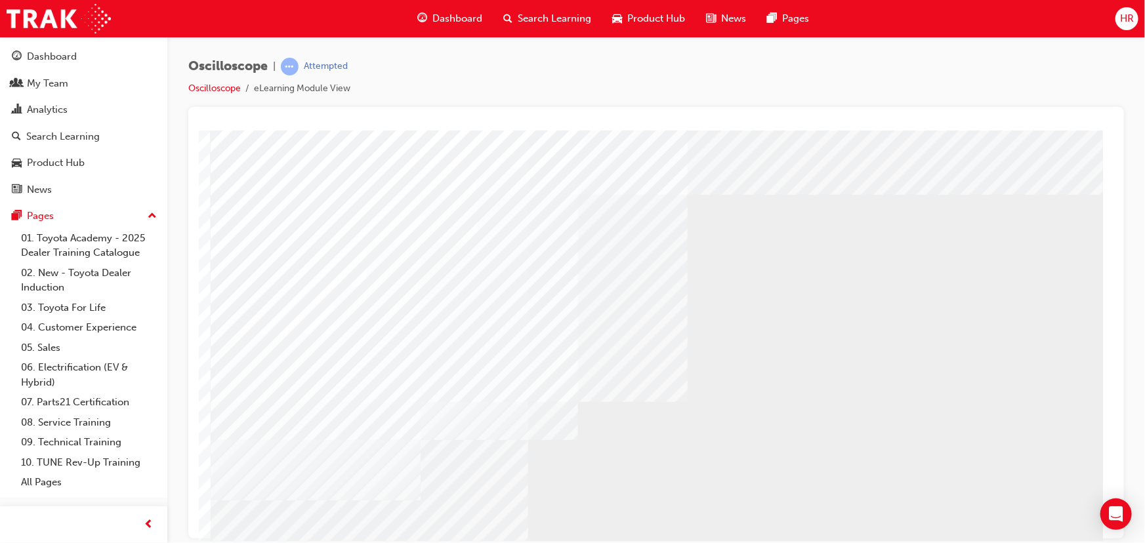
scroll to position [59, 0]
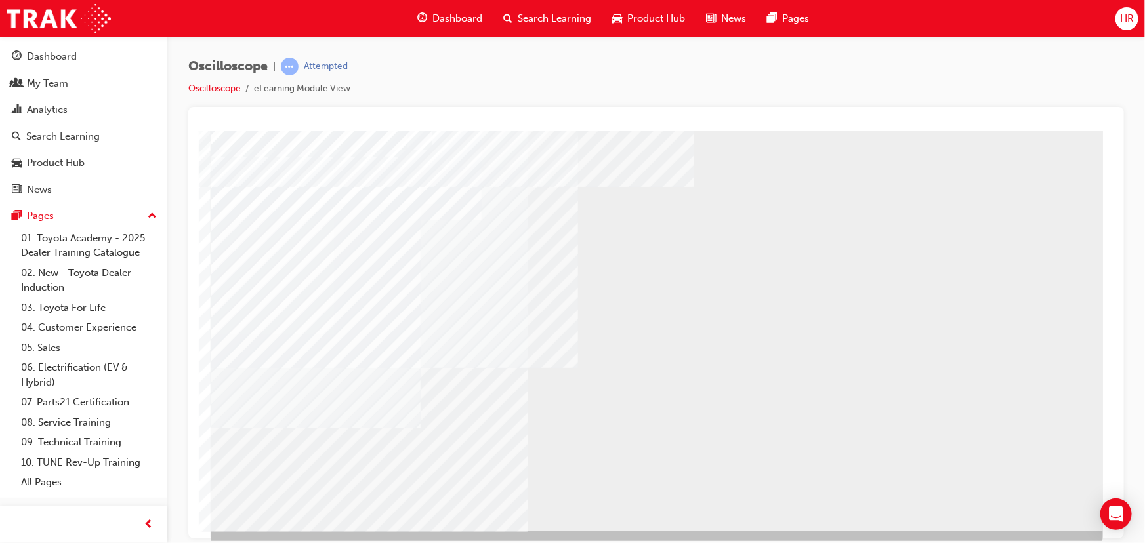
scroll to position [66, 0]
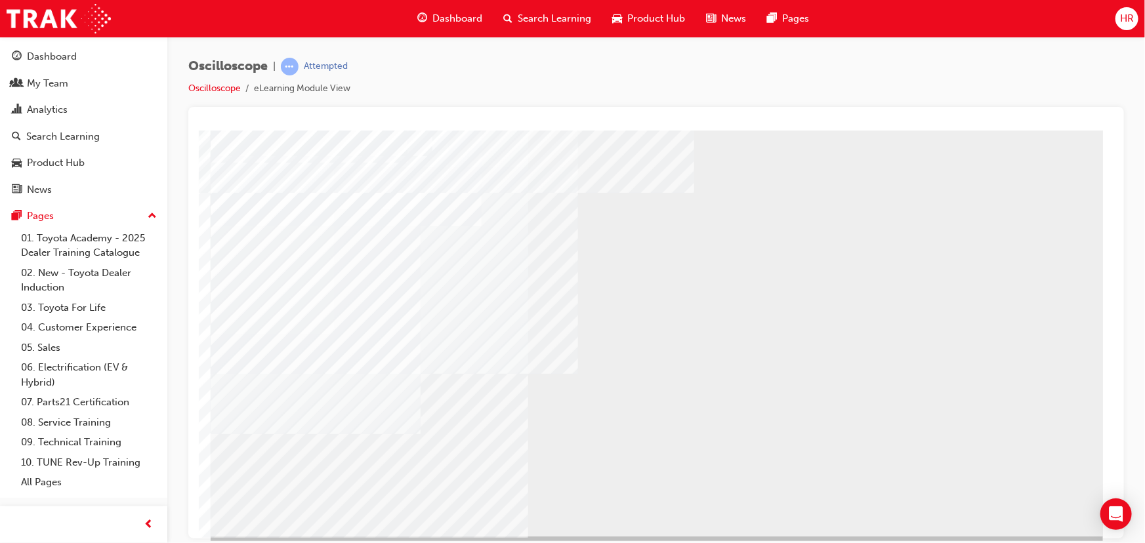
click at [978, 79] on div "Oscilloscope | Attempted Oscilloscope eLearning Module View" at bounding box center [656, 82] width 936 height 49
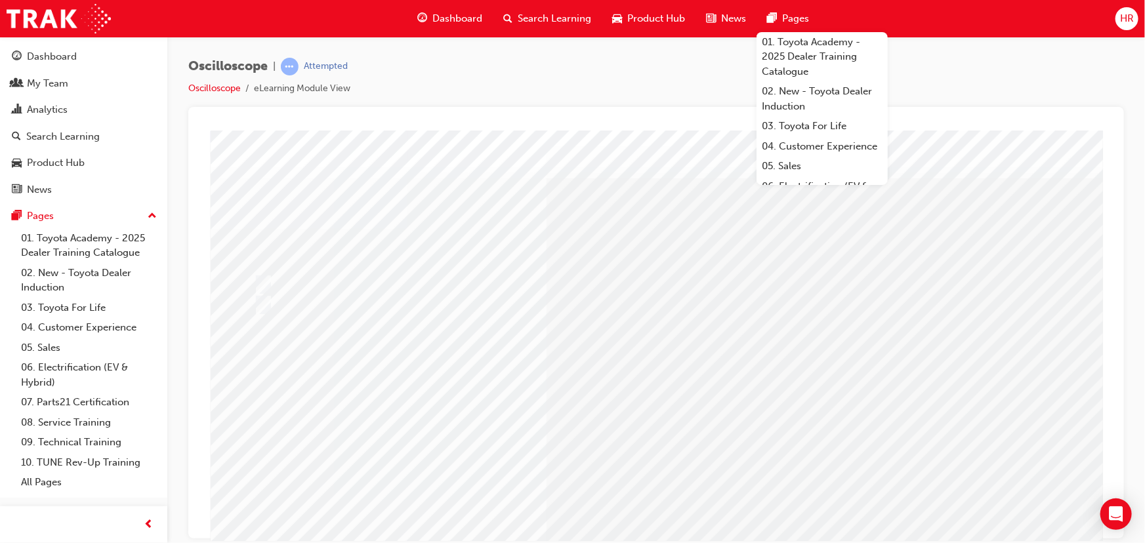
click at [1123, 21] on span "HR" at bounding box center [1127, 18] width 14 height 15
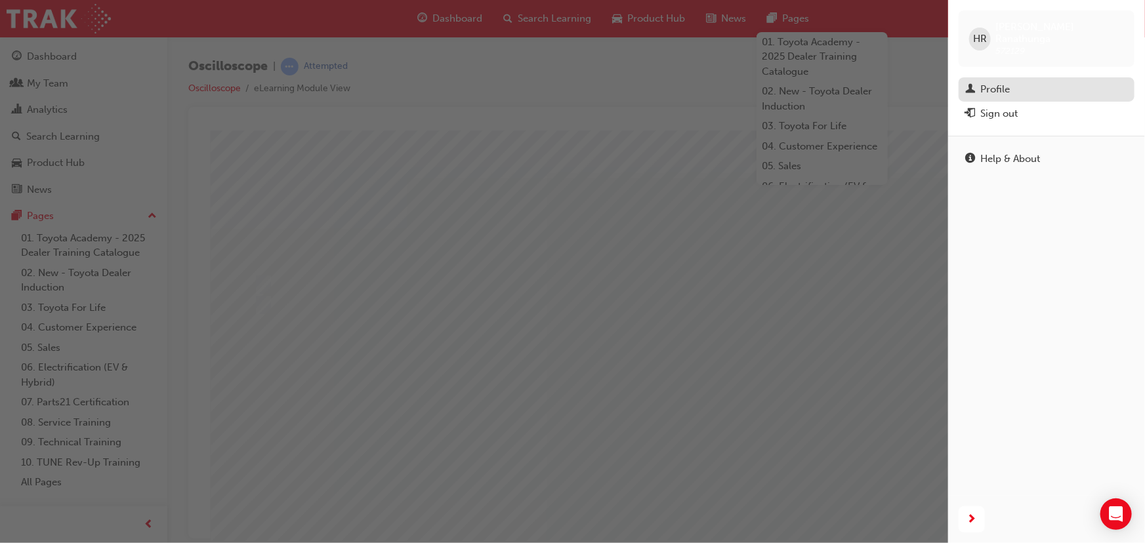
click at [993, 82] on div "Profile" at bounding box center [995, 89] width 30 height 15
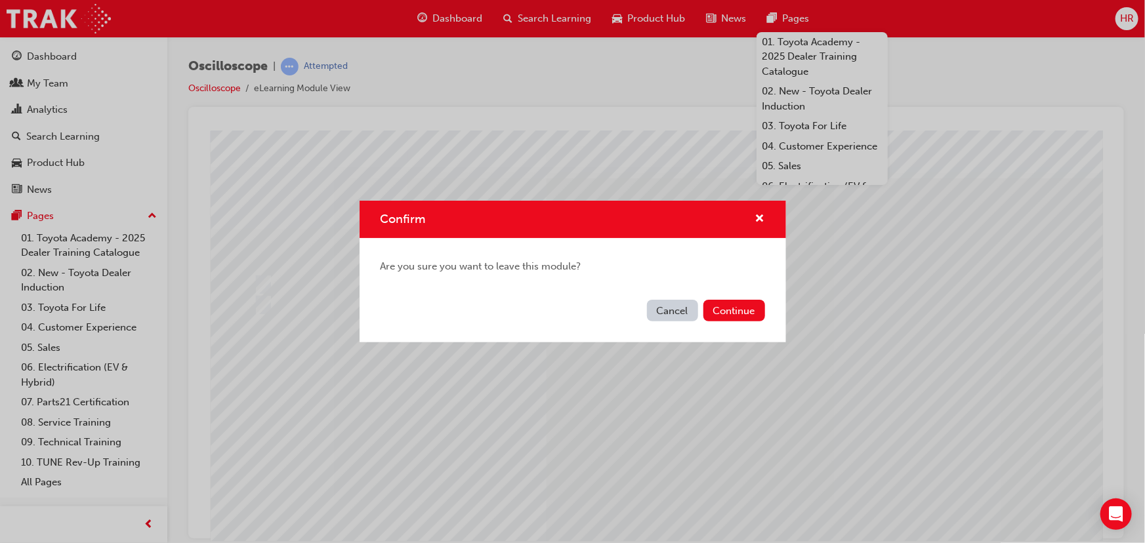
click at [684, 309] on button "Cancel" at bounding box center [672, 311] width 51 height 22
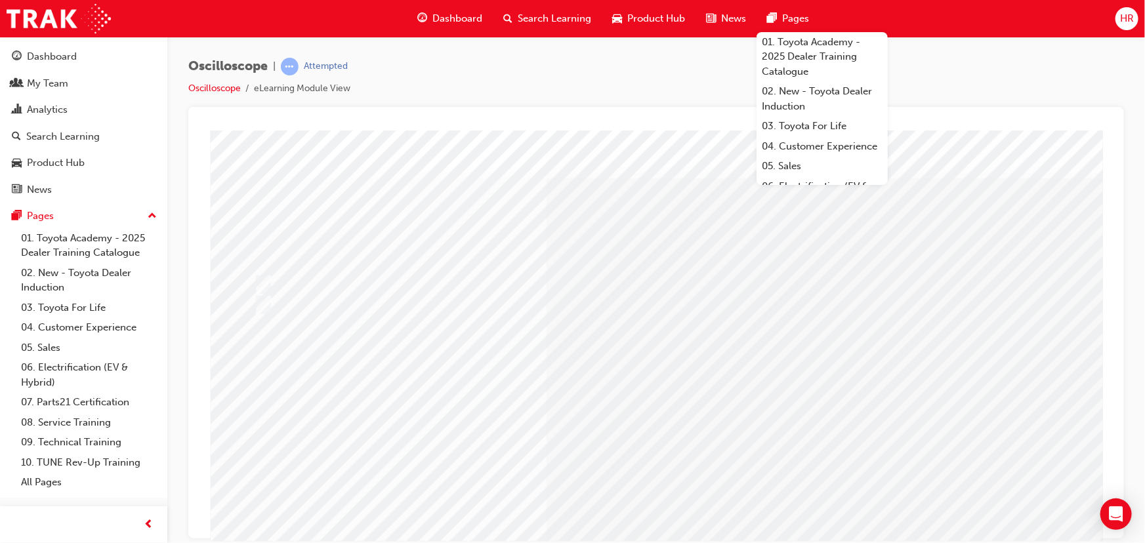
click at [975, 84] on div "Oscilloscope | Attempted Oscilloscope eLearning Module View" at bounding box center [656, 82] width 936 height 49
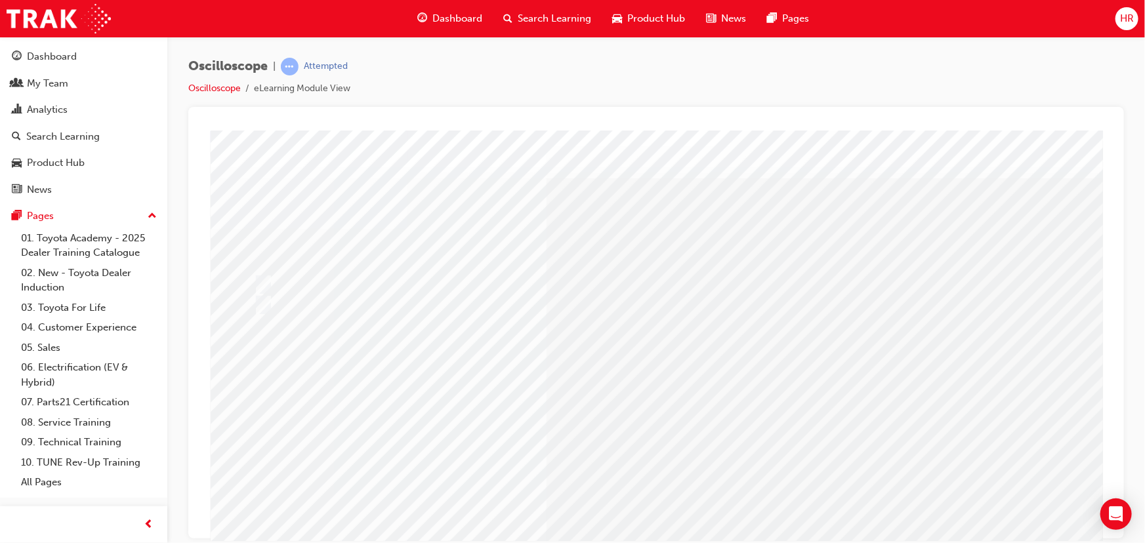
click at [1130, 13] on span "HR" at bounding box center [1127, 18] width 14 height 15
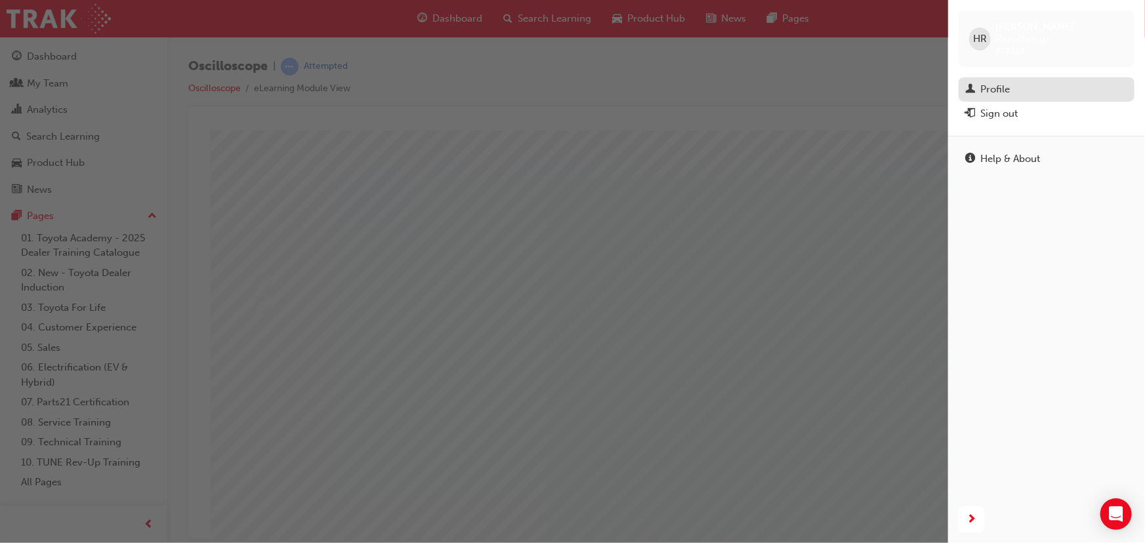
click at [981, 82] on div "Profile" at bounding box center [995, 89] width 30 height 15
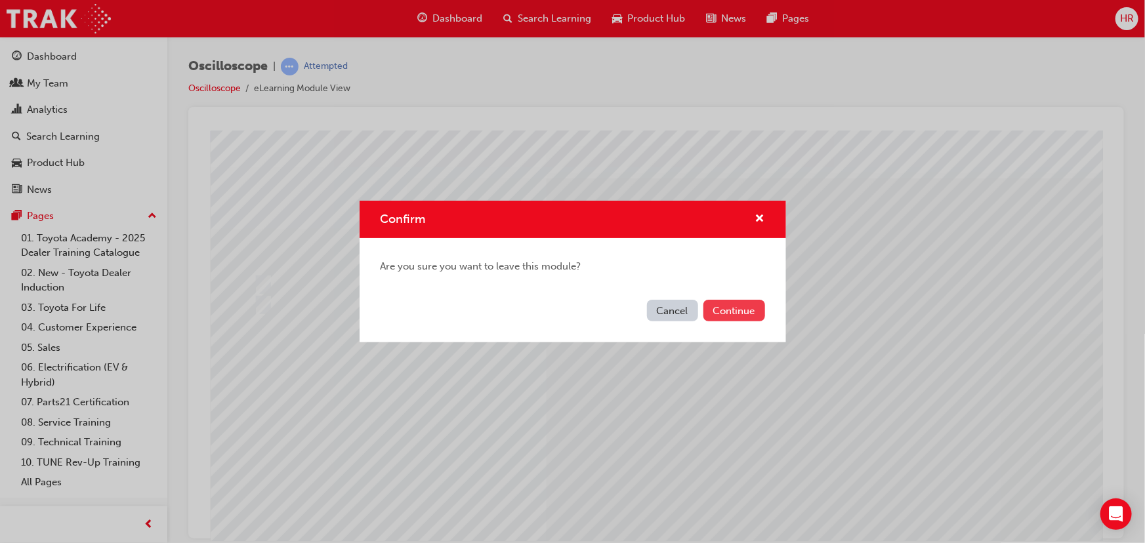
click at [719, 312] on button "Continue" at bounding box center [734, 311] width 62 height 22
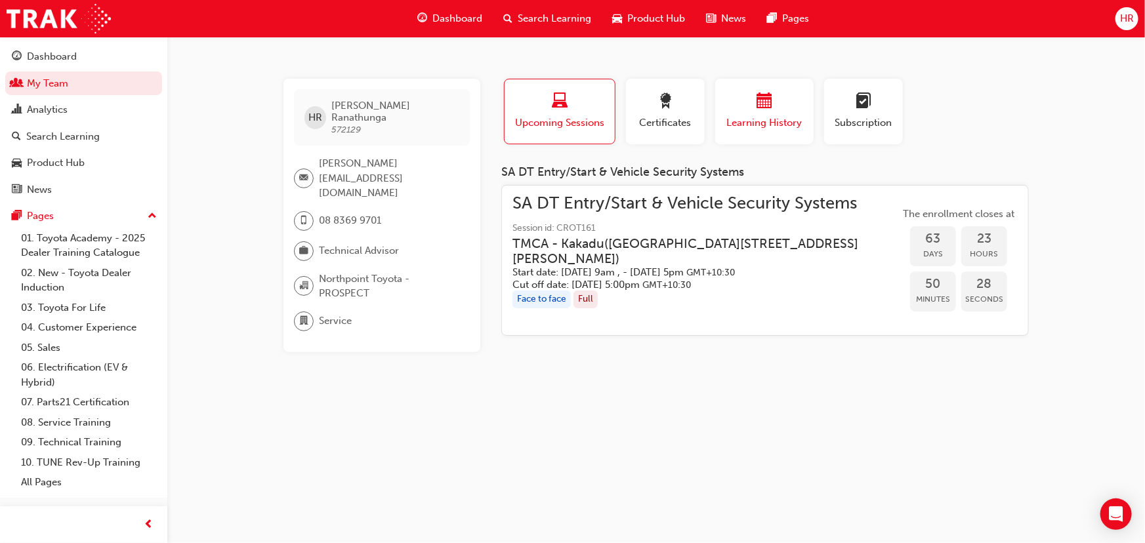
click at [773, 112] on div "button" at bounding box center [764, 103] width 79 height 20
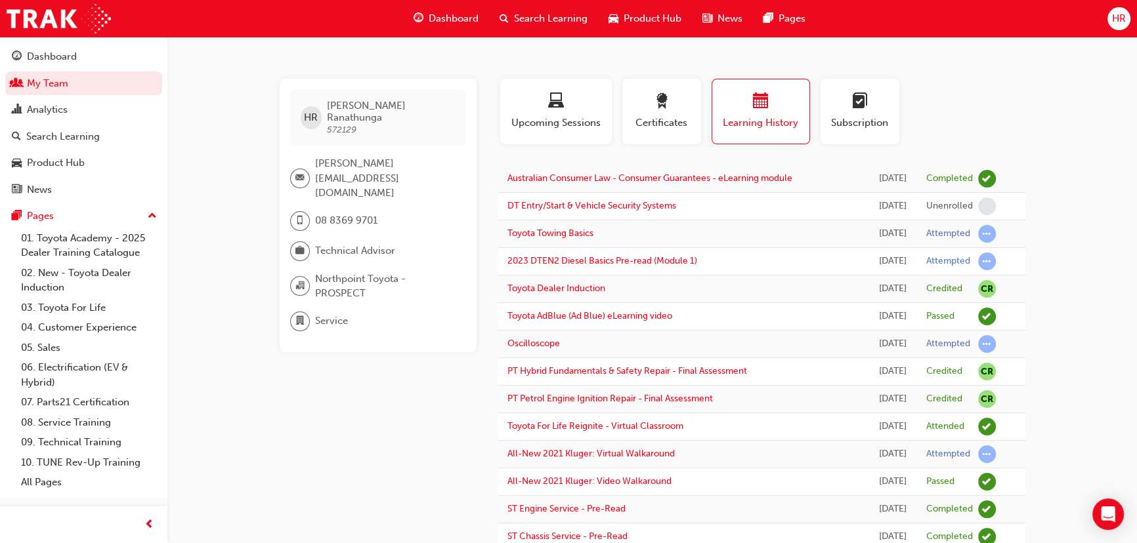
click at [773, 112] on div "button" at bounding box center [760, 103] width 77 height 20
click at [538, 349] on link "Oscilloscope" at bounding box center [533, 343] width 52 height 11
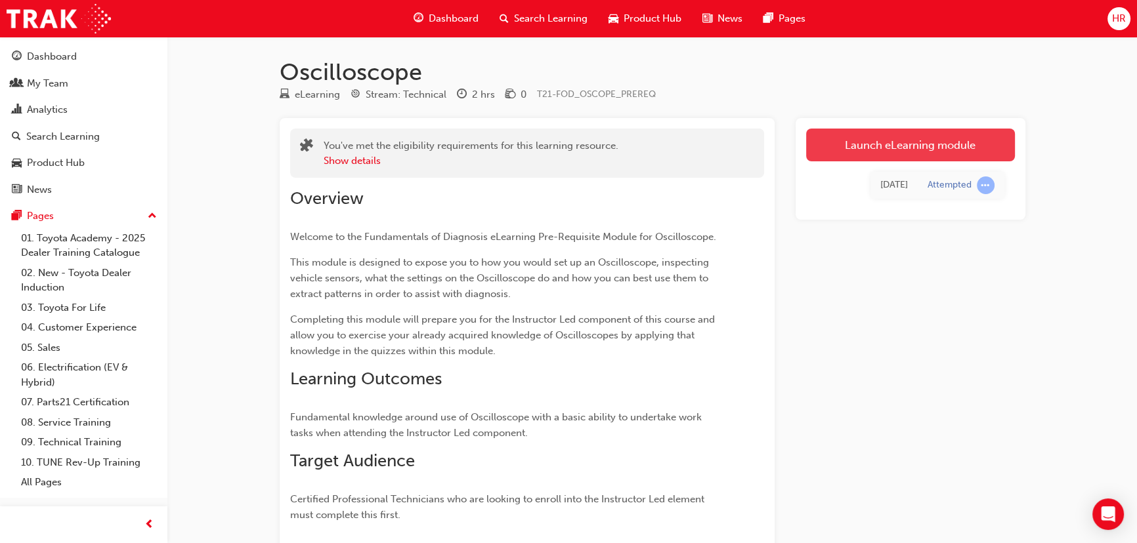
click at [885, 142] on link "Launch eLearning module" at bounding box center [910, 145] width 209 height 33
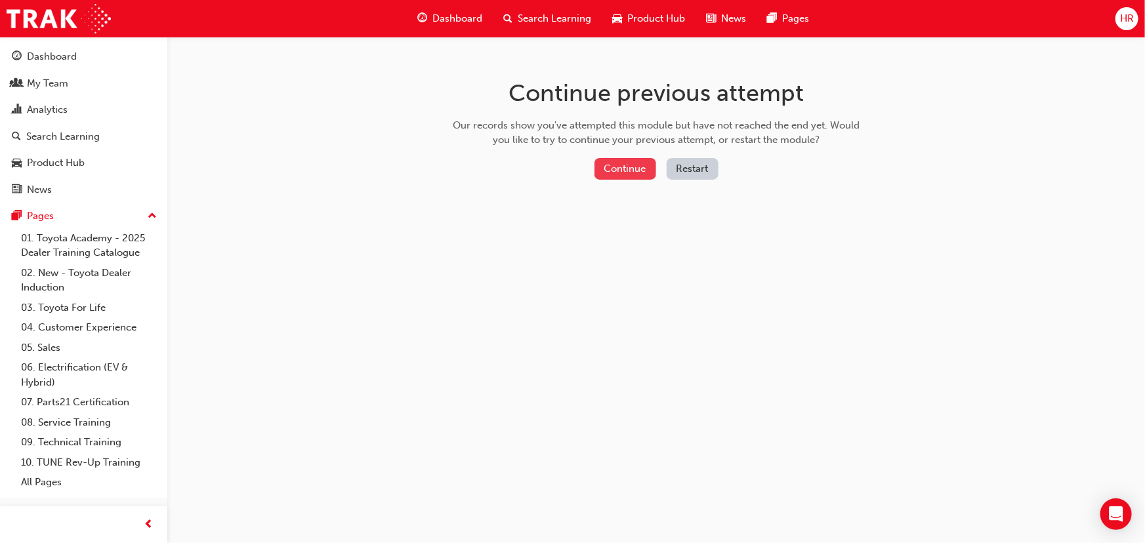
click at [625, 167] on button "Continue" at bounding box center [626, 169] width 62 height 22
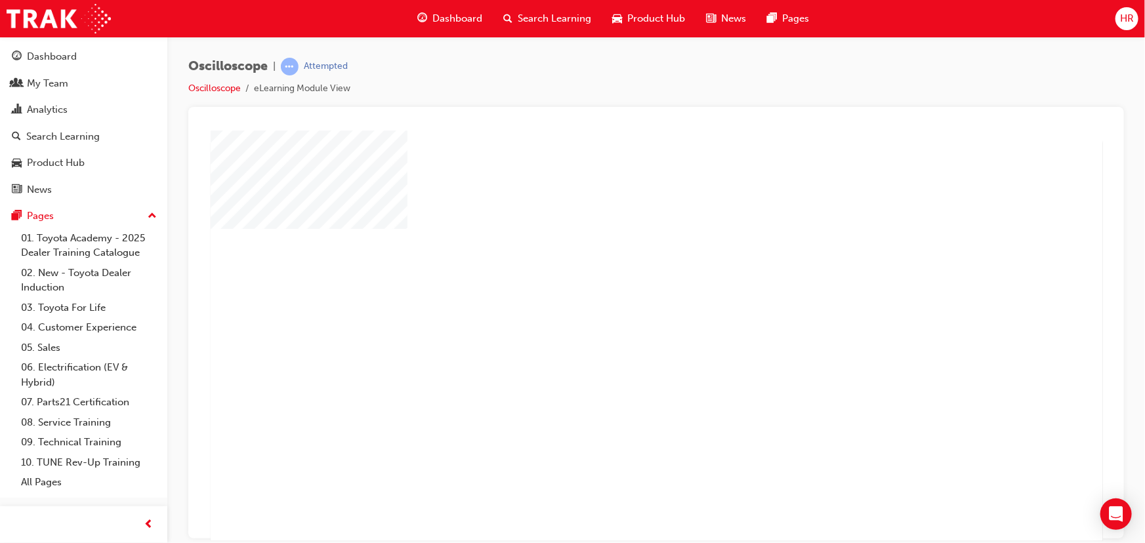
click at [618, 297] on div "play" at bounding box center [618, 297] width 0 height 0
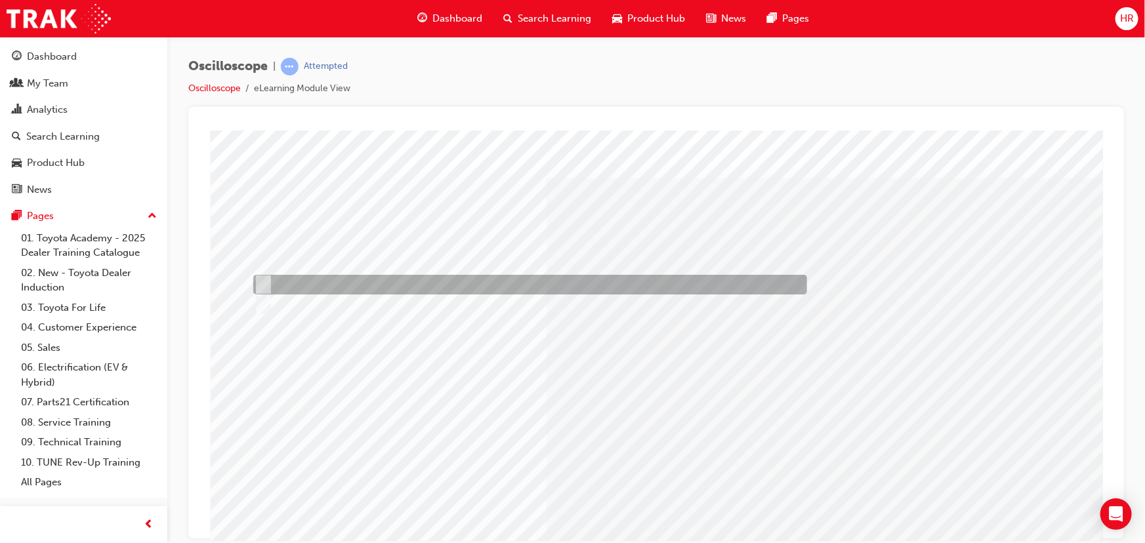
click at [265, 284] on input "True" at bounding box center [260, 285] width 14 height 14
radio input "true"
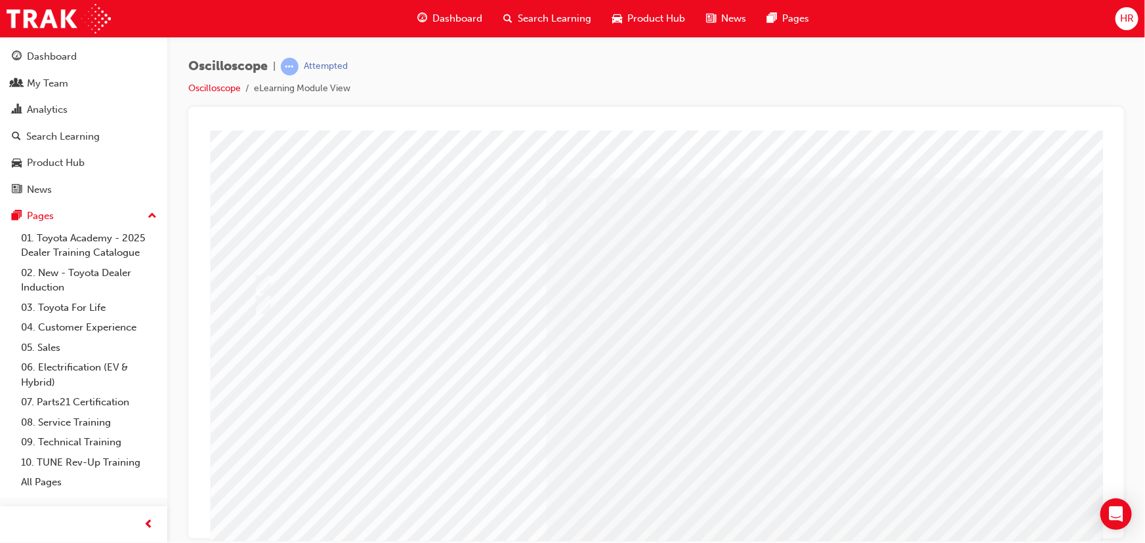
scroll to position [81, 0]
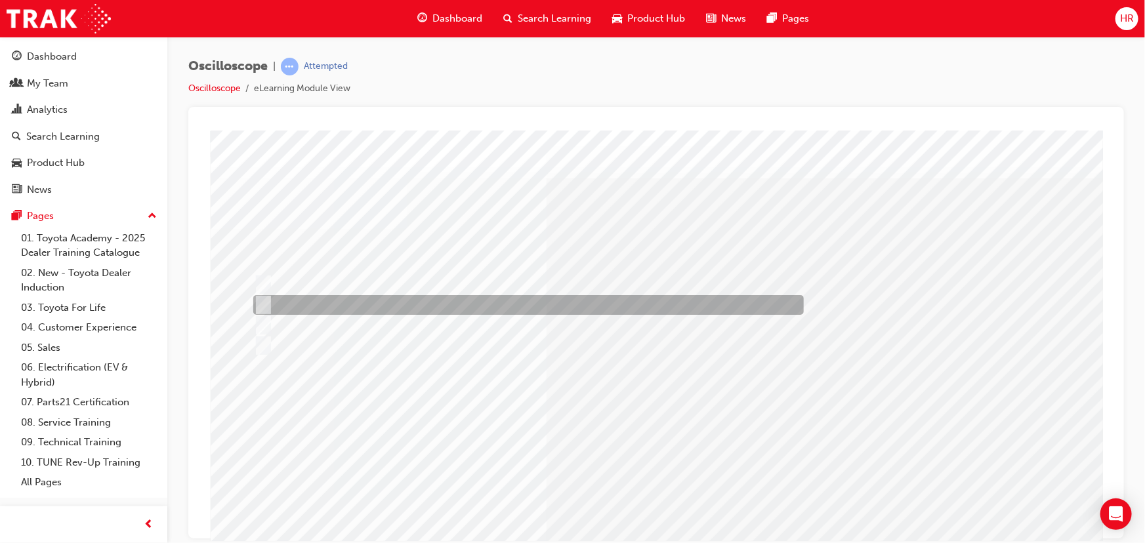
click at [266, 304] on input "Variable voltage" at bounding box center [260, 305] width 14 height 14
radio input "true"
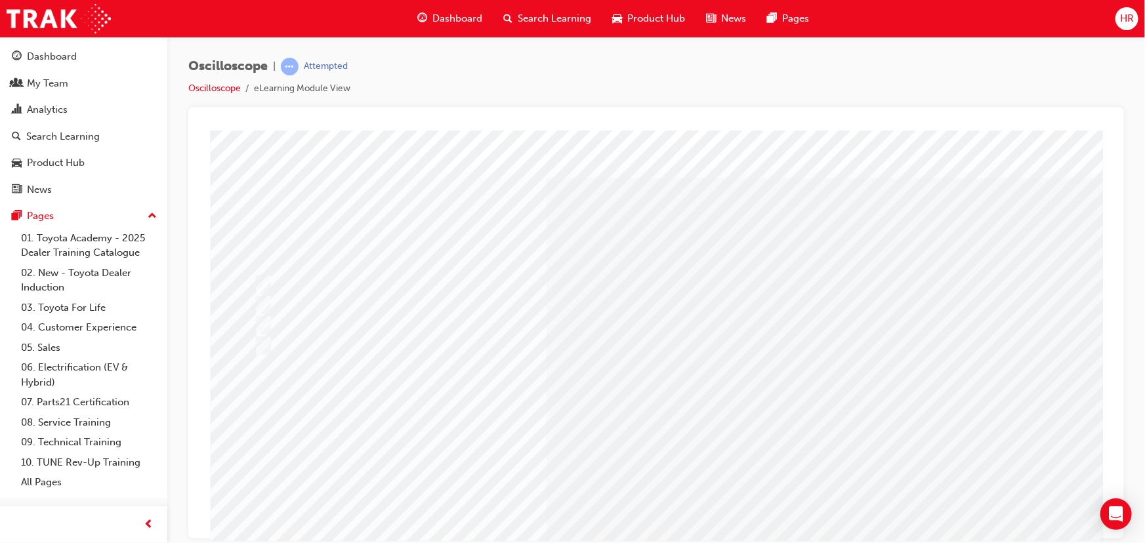
scroll to position [81, 0]
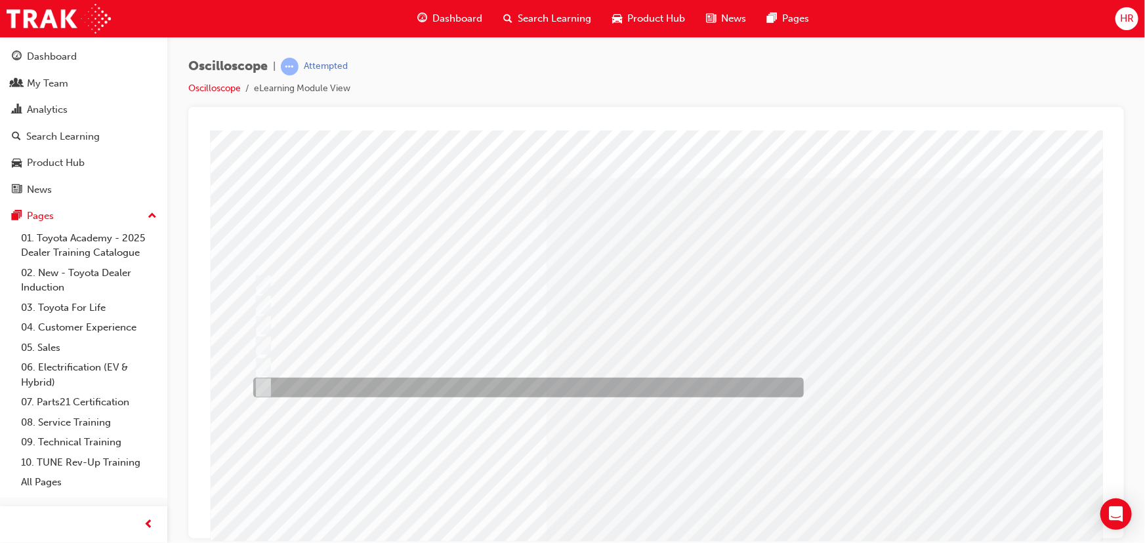
click at [262, 388] on input "b,c,d" at bounding box center [260, 388] width 14 height 14
radio input "true"
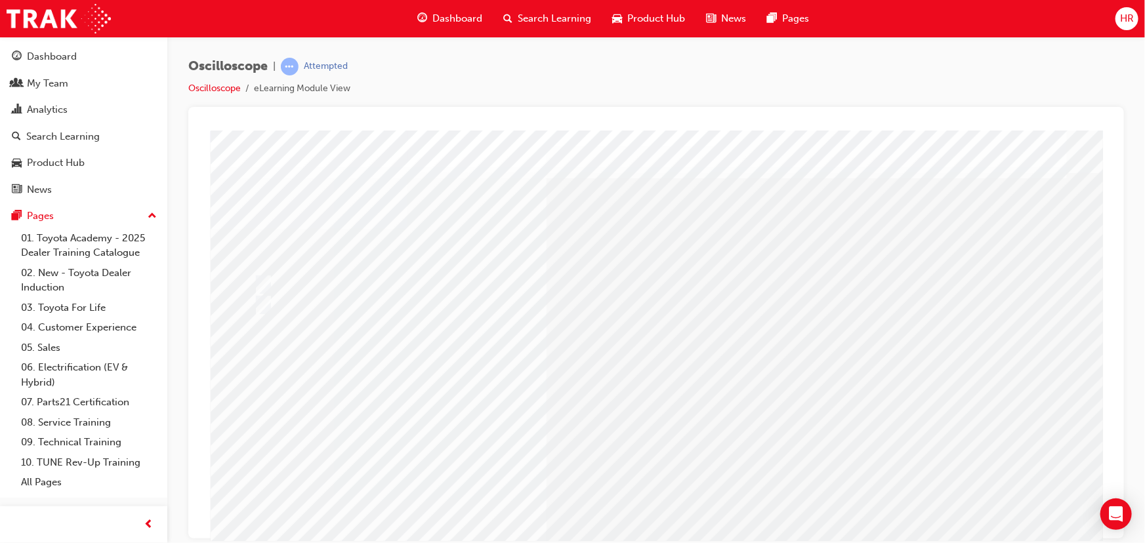
click at [647, 54] on div "Oscilloscope | Attempted Oscilloscope eLearning Module View" at bounding box center [656, 274] width 978 height 474
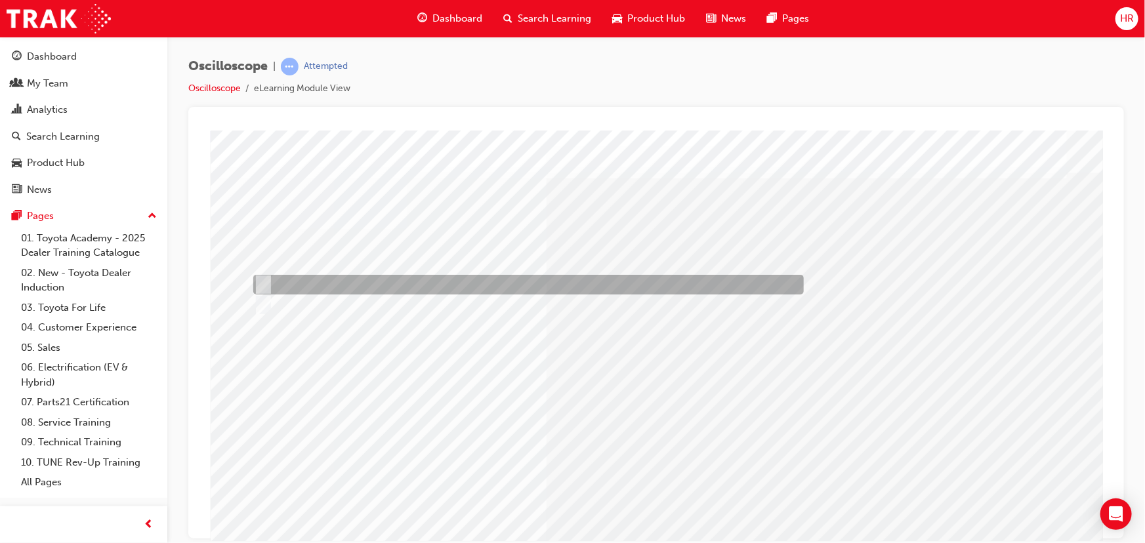
click at [262, 282] on input "True" at bounding box center [260, 285] width 14 height 14
radio input "true"
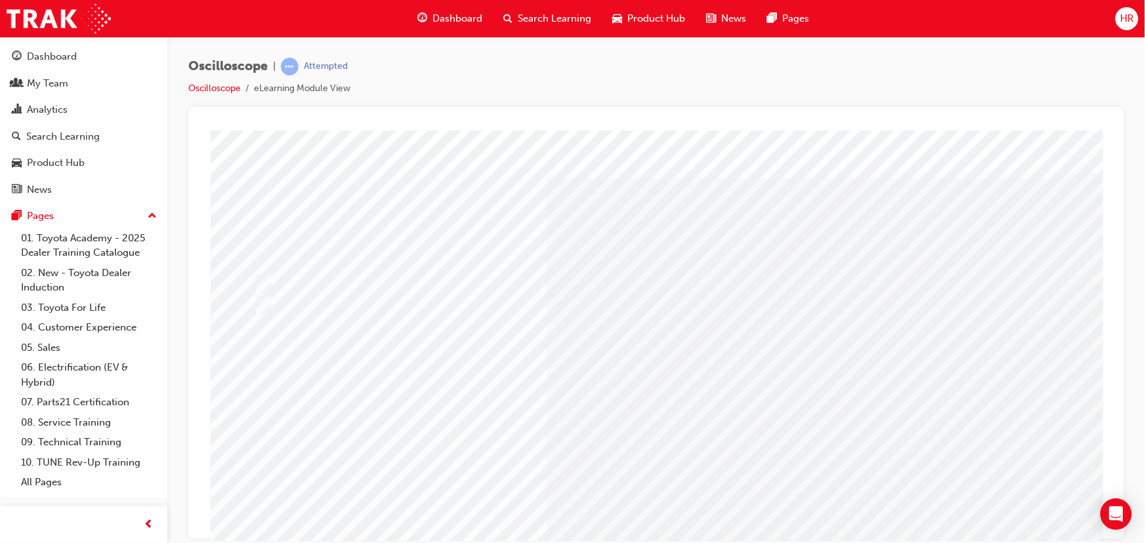
scroll to position [81, 0]
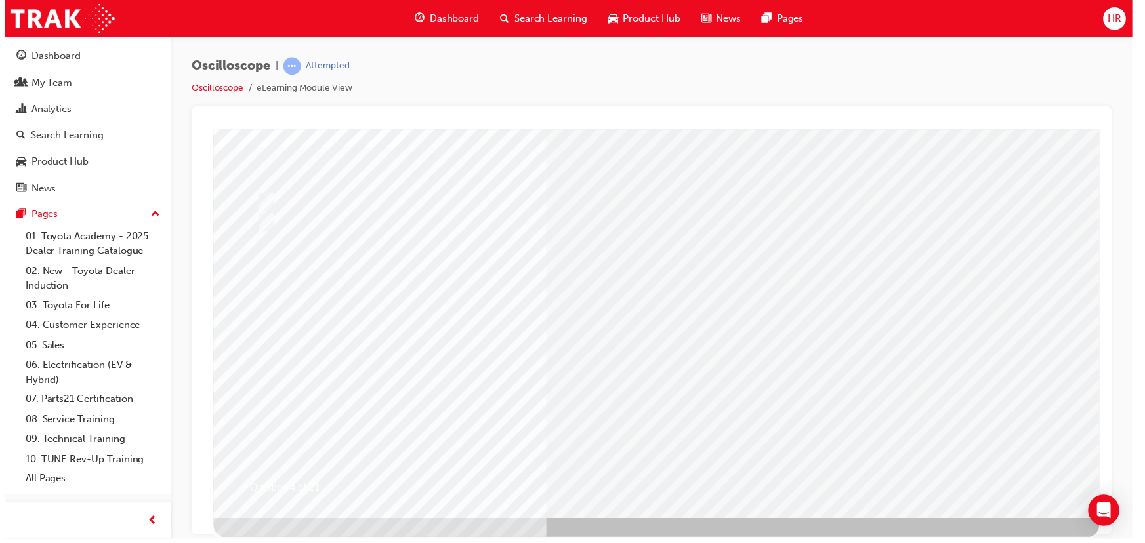
scroll to position [0, 0]
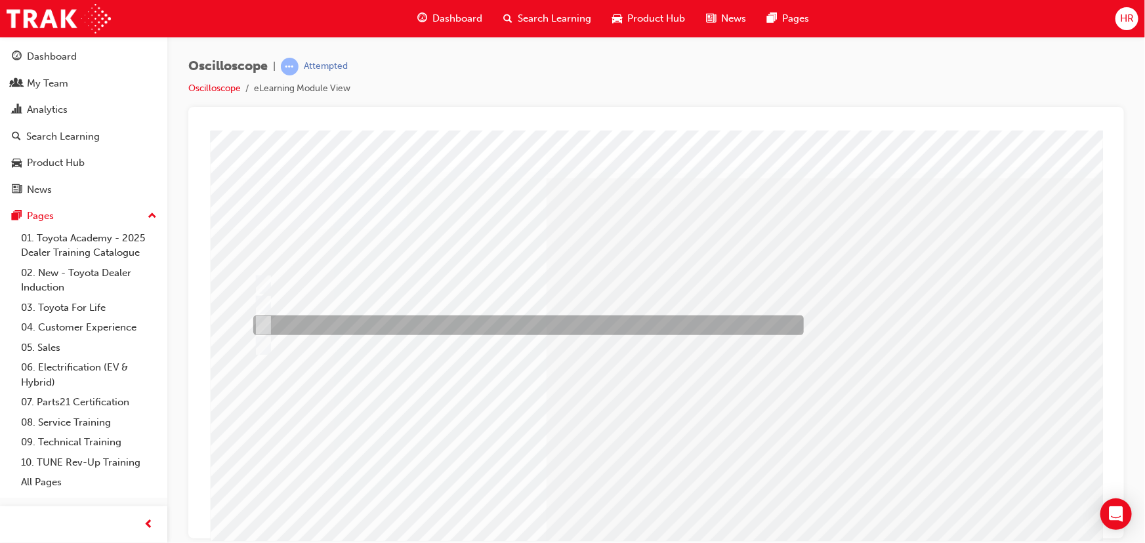
click at [266, 325] on input "The percentage of time ON versus time OFF." at bounding box center [260, 325] width 14 height 14
radio input "true"
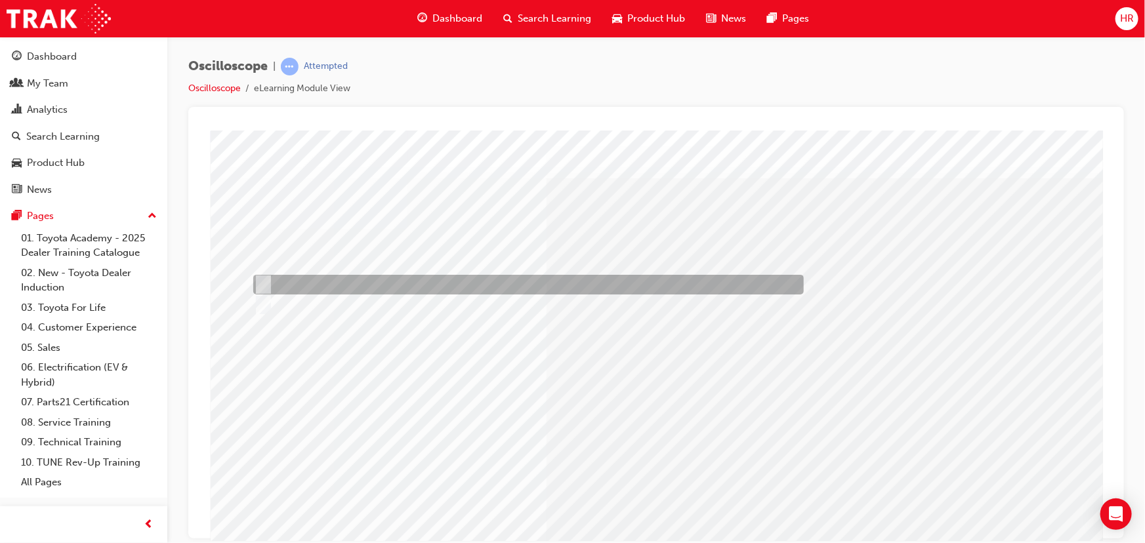
click at [262, 282] on input "True" at bounding box center [260, 285] width 14 height 14
radio input "true"
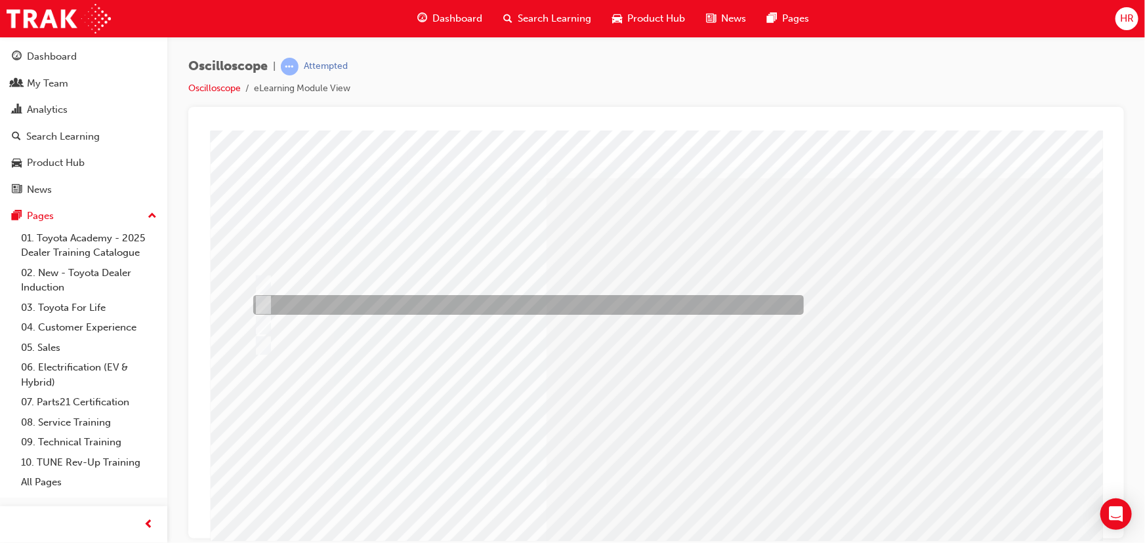
click at [266, 300] on input "How many times per second the signal state changes from high to low." at bounding box center [260, 305] width 14 height 14
radio input "true"
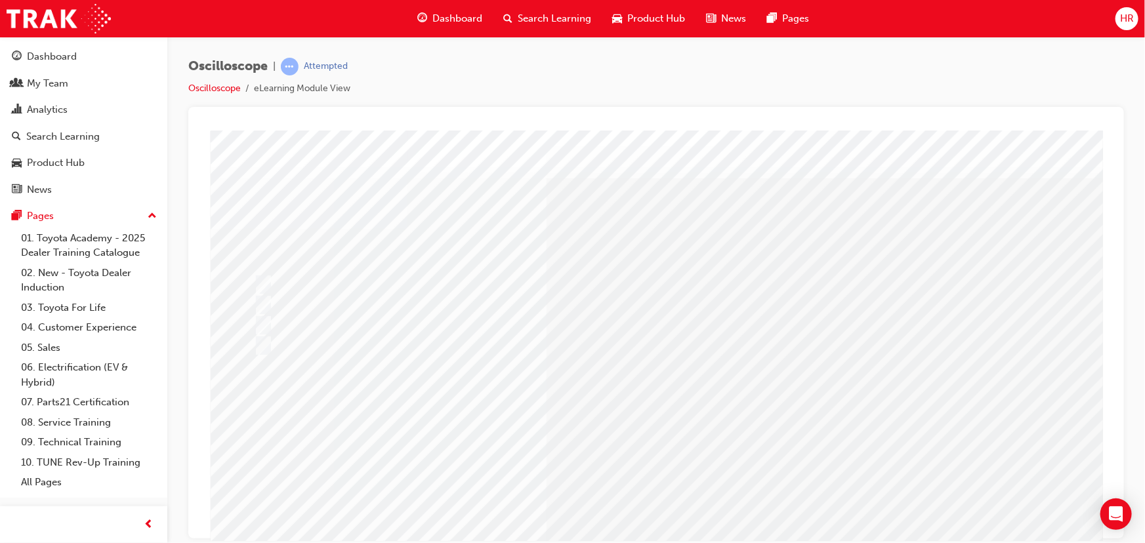
click at [971, 75] on div "Oscilloscope | Attempted Oscilloscope eLearning Module View" at bounding box center [656, 82] width 936 height 49
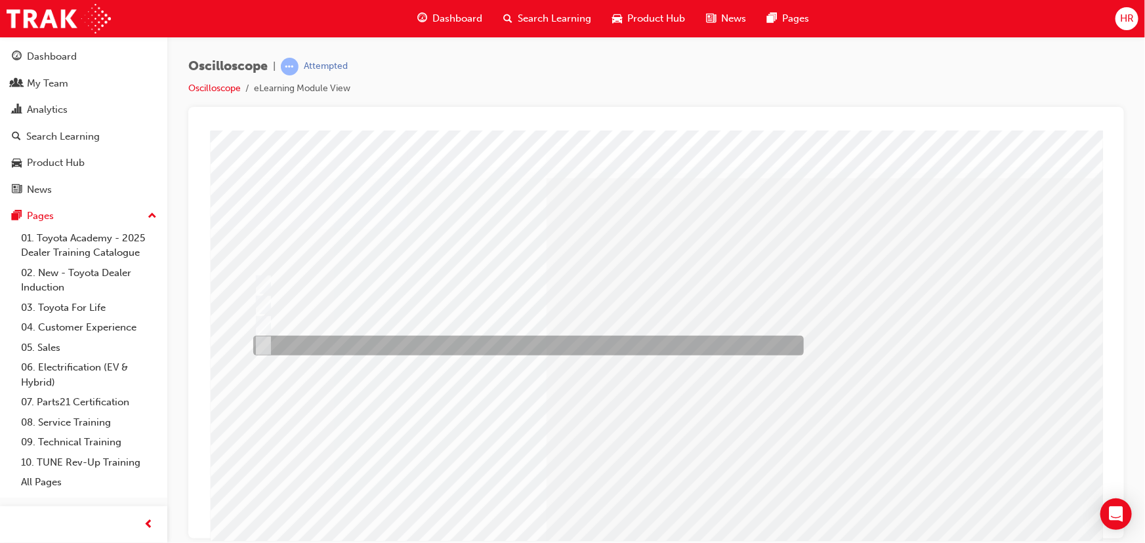
click at [276, 342] on div at bounding box center [524, 346] width 551 height 20
radio input "true"
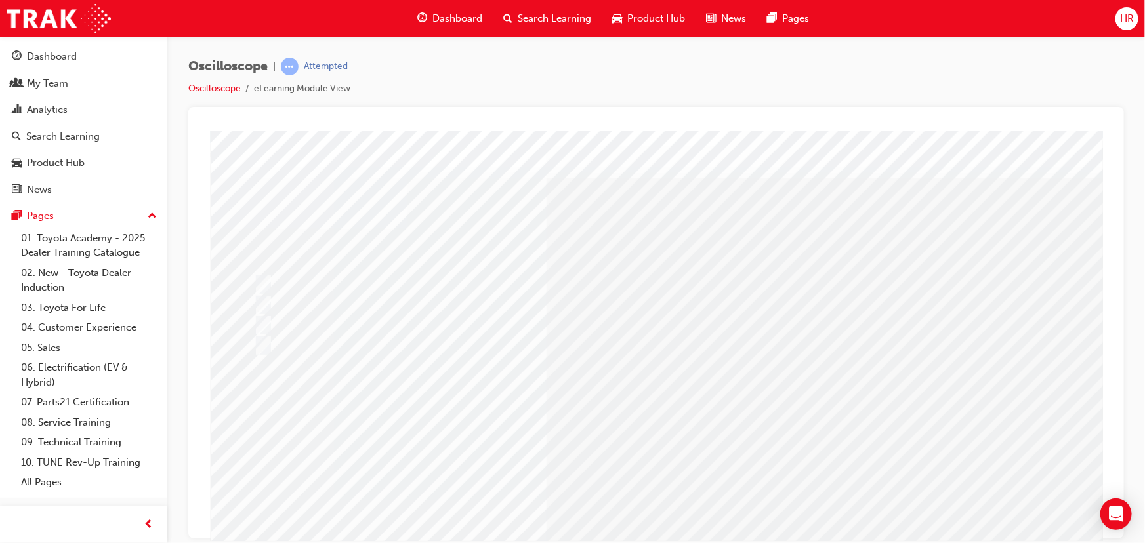
scroll to position [81, 0]
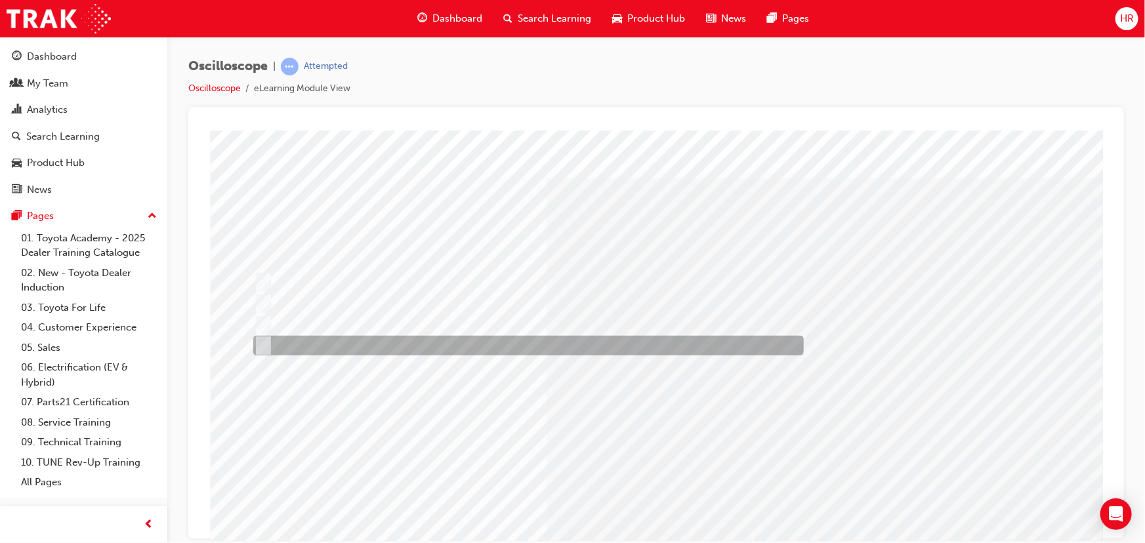
click at [268, 345] on div at bounding box center [524, 346] width 551 height 20
radio input "true"
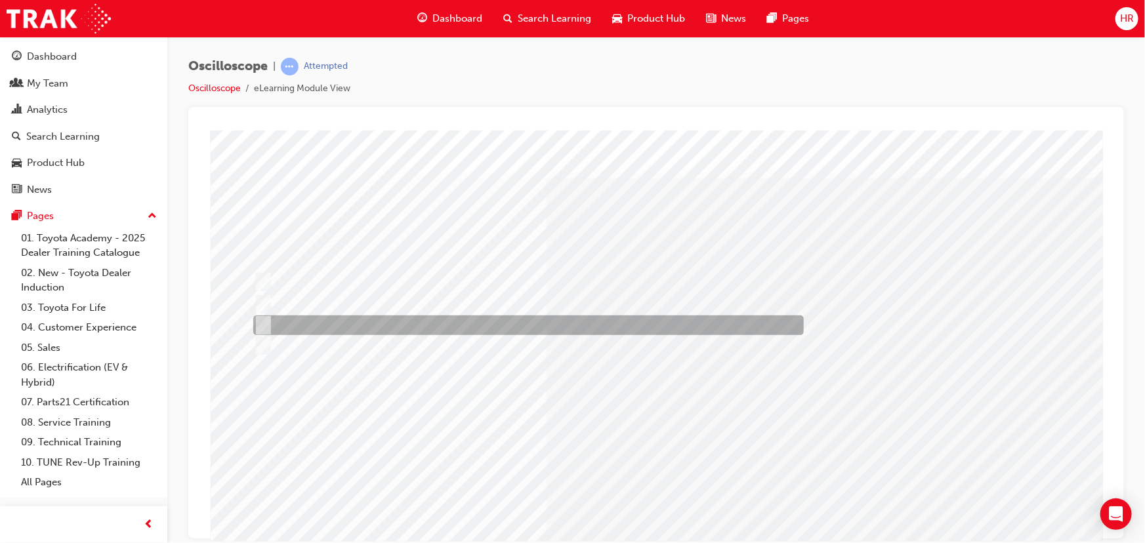
click at [258, 324] on input "A set of instructions for each possible condition an ECU may see." at bounding box center [260, 325] width 14 height 14
radio input "true"
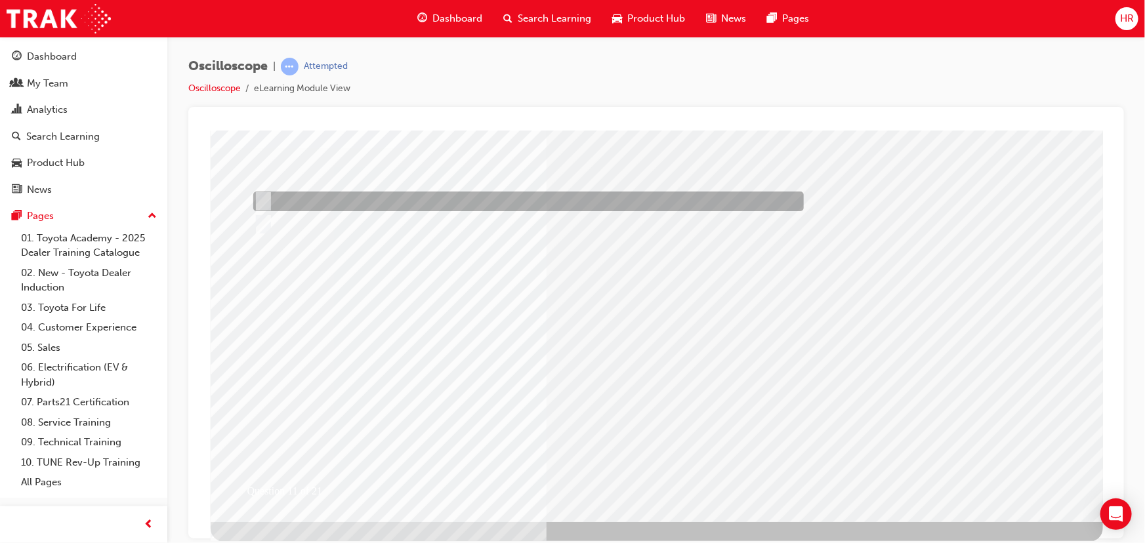
click at [270, 201] on div at bounding box center [524, 202] width 551 height 20
radio input "true"
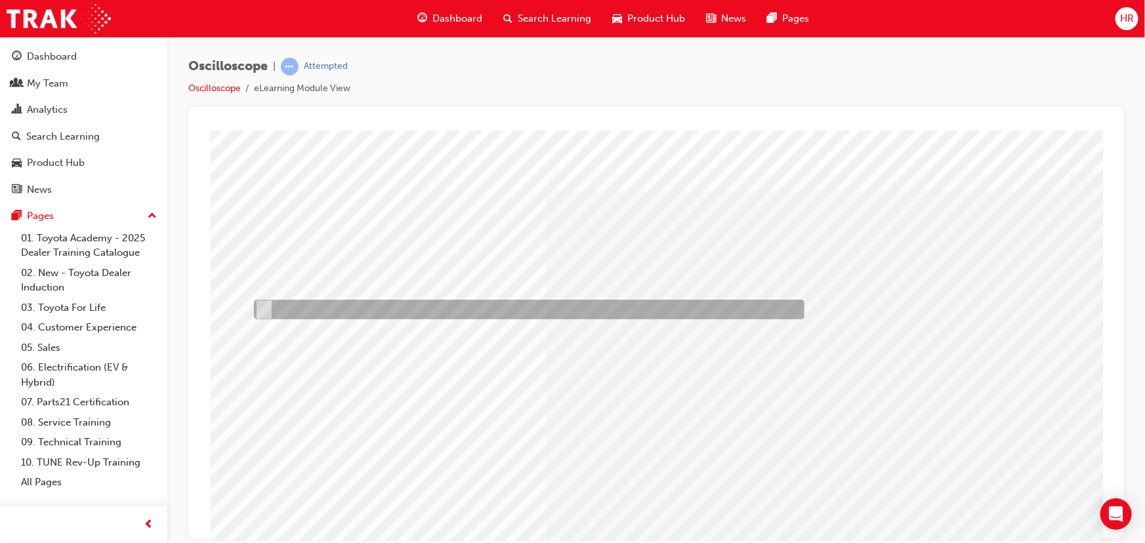
click at [265, 303] on input "The sensor has failed." at bounding box center [260, 310] width 14 height 14
radio input "true"
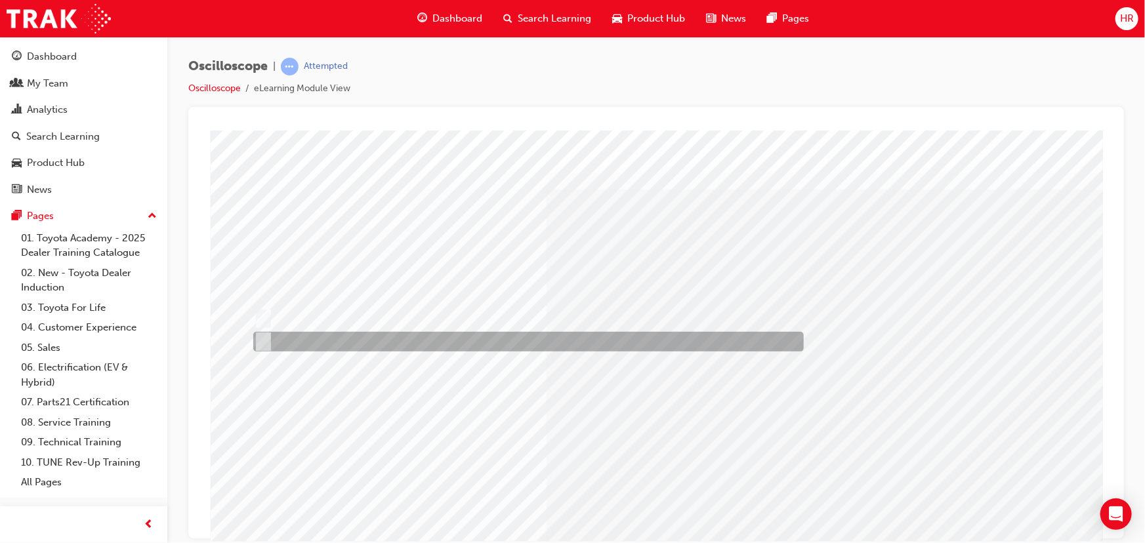
click at [259, 337] on input "Each channel can be set independently." at bounding box center [260, 342] width 14 height 14
radio input "true"
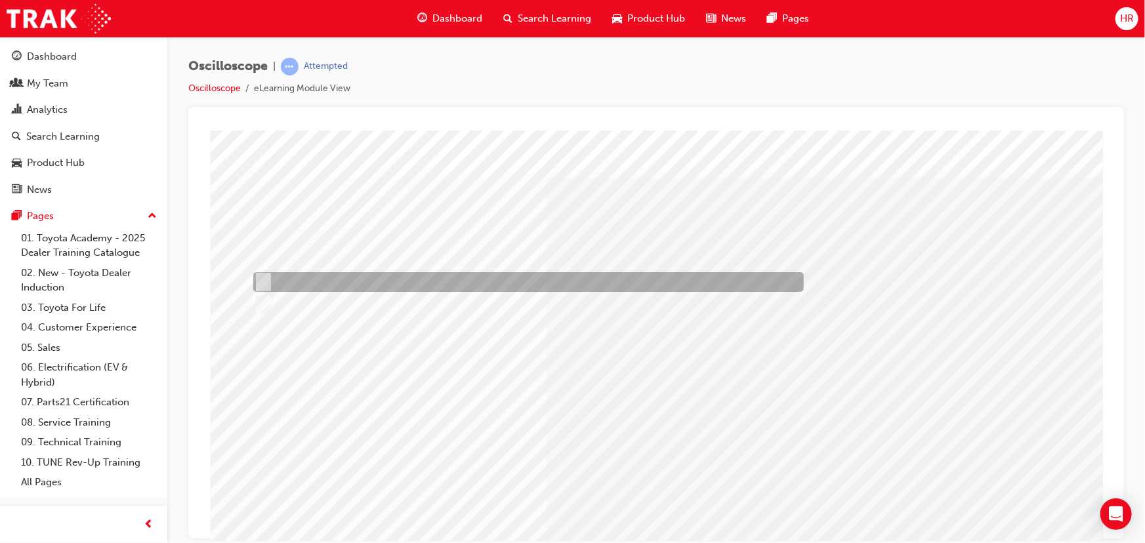
click at [257, 280] on input "They must be all the same." at bounding box center [260, 282] width 14 height 14
radio input "true"
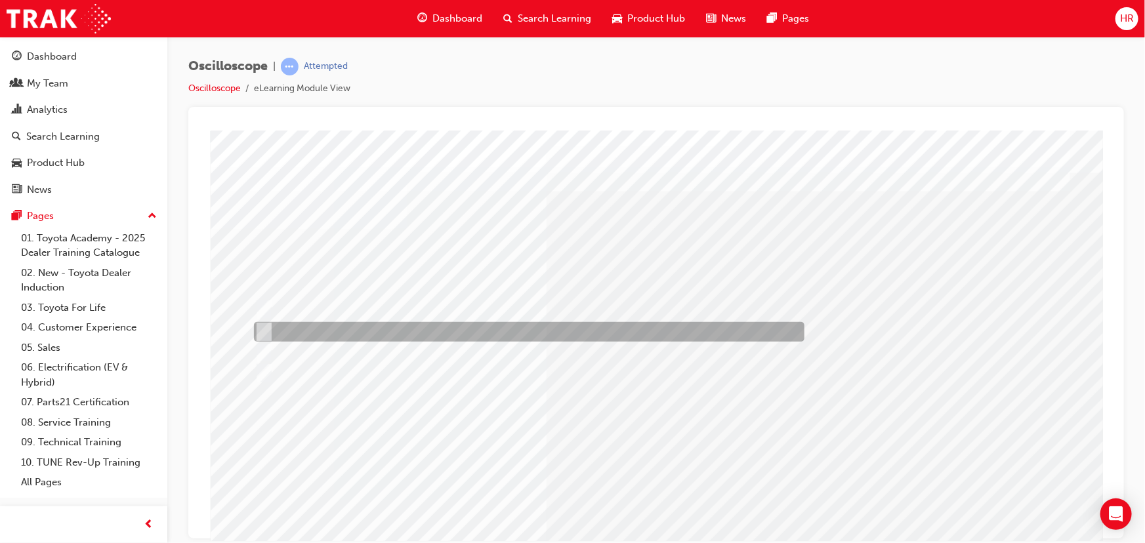
click at [267, 331] on input "Nominate a time when you will view a waveform" at bounding box center [260, 332] width 14 height 14
radio input "true"
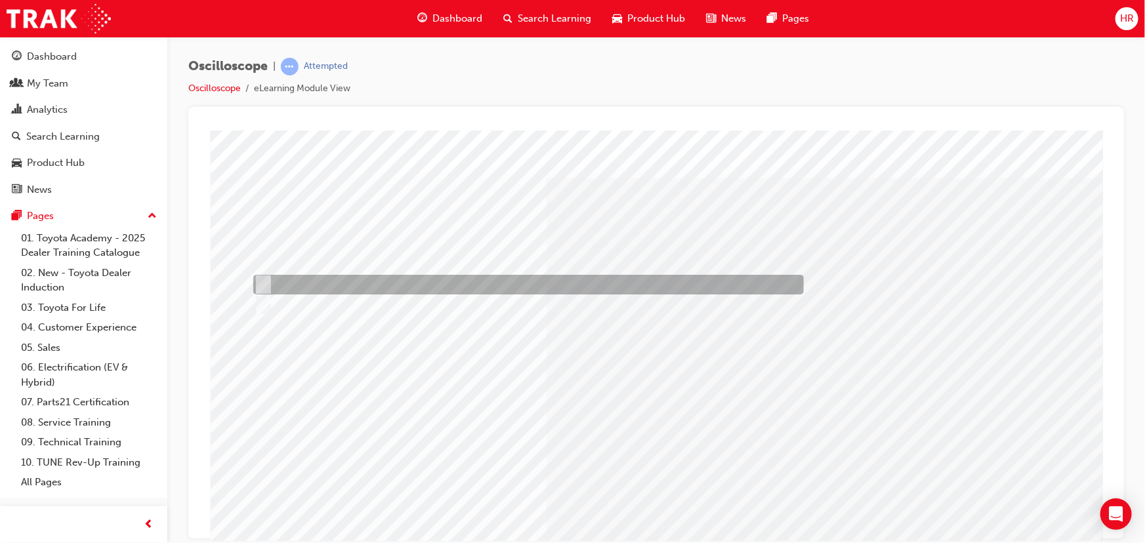
click at [264, 287] on input "True" at bounding box center [260, 285] width 14 height 14
radio input "true"
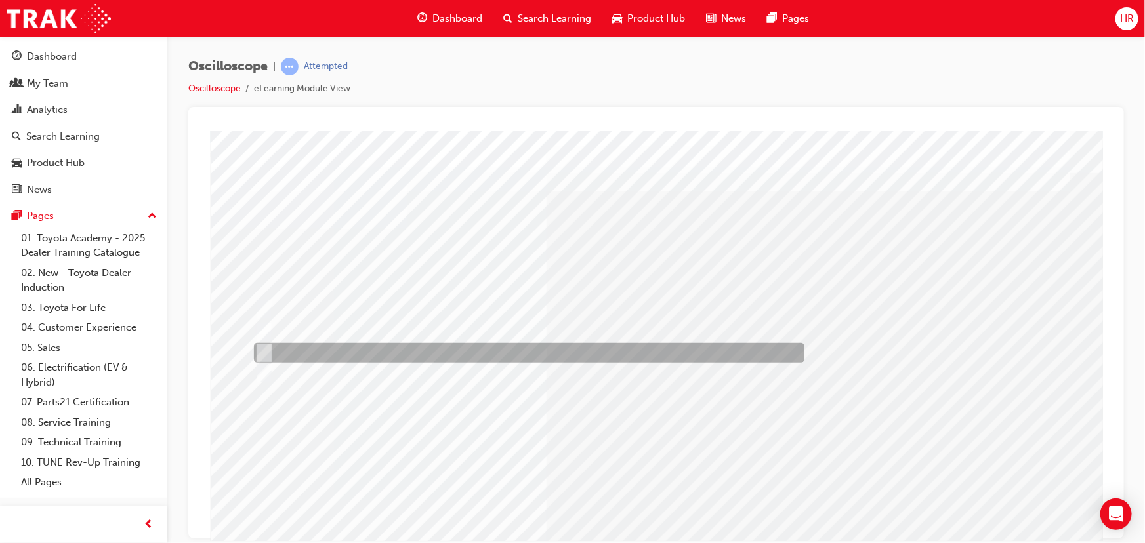
click at [258, 353] on input "AUTO selection" at bounding box center [260, 353] width 14 height 14
radio input "true"
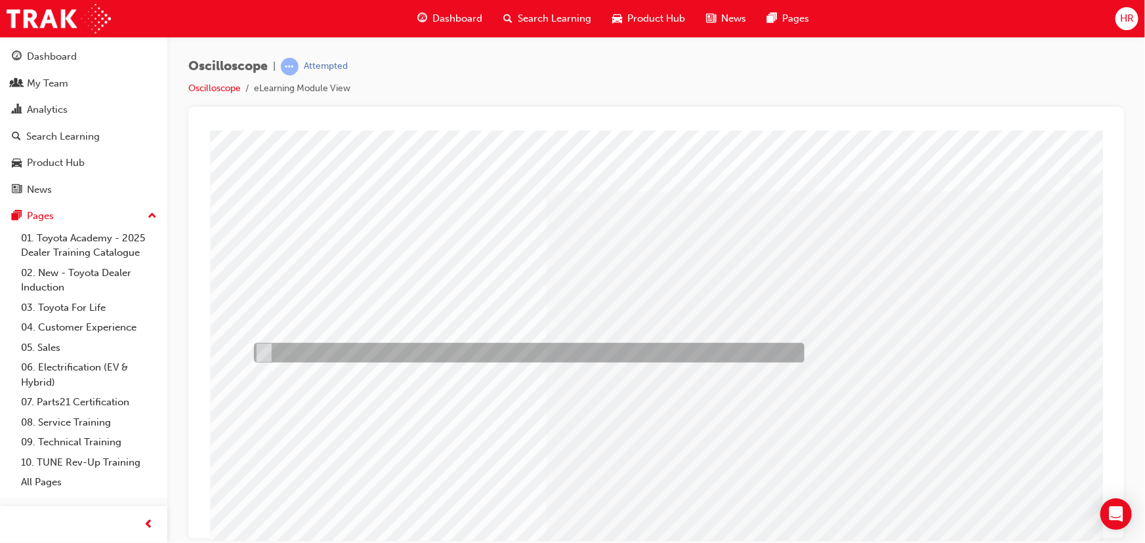
click at [259, 354] on input "Trigger position marker" at bounding box center [260, 353] width 14 height 14
radio input "true"
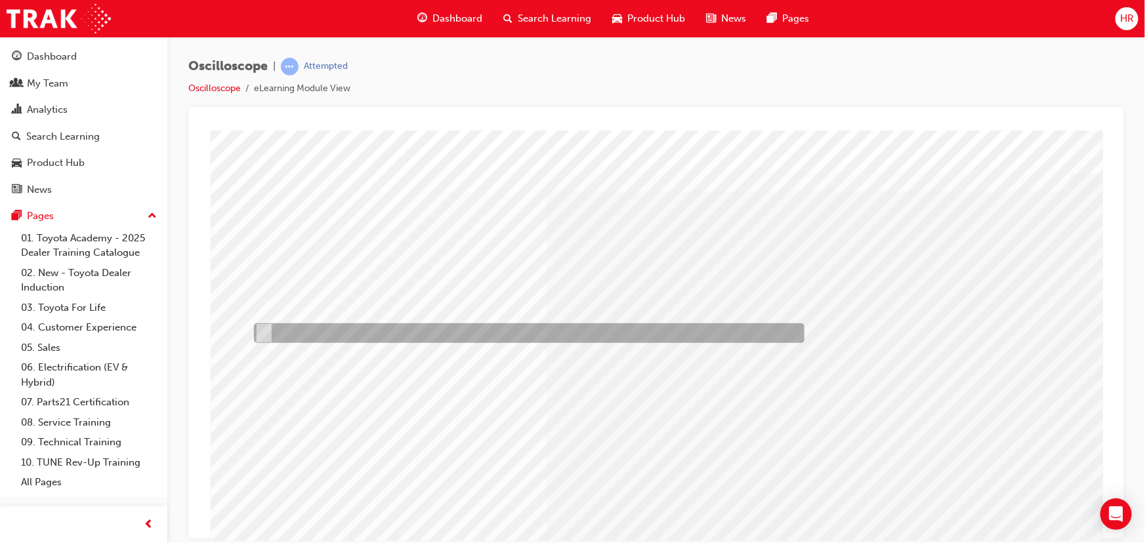
click at [356, 333] on div at bounding box center [525, 334] width 551 height 20
radio input "true"
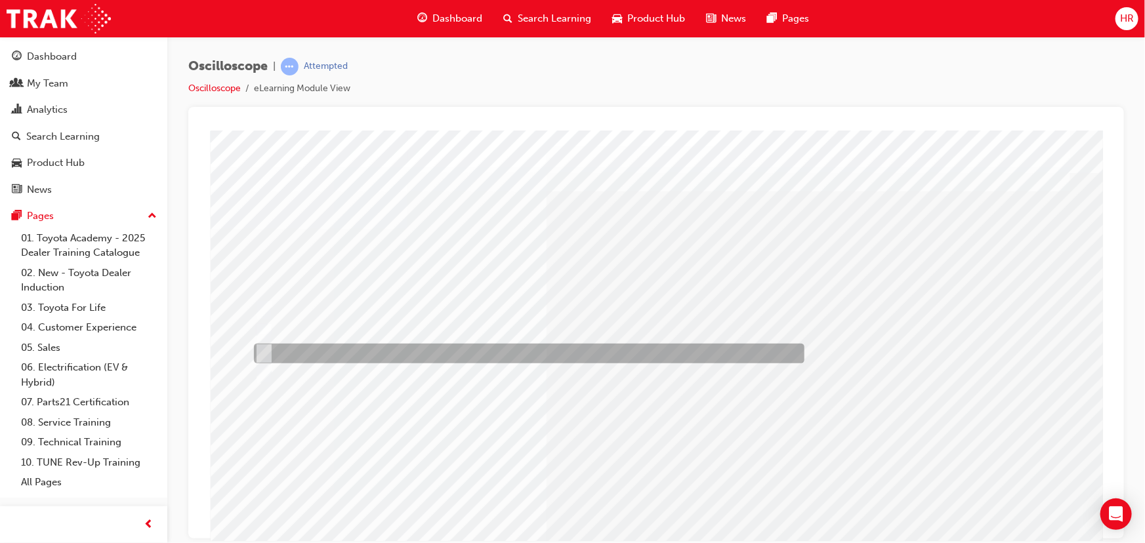
click at [259, 350] on input "Adjust the voltage and time scale divisions" at bounding box center [260, 353] width 14 height 14
radio input "true"
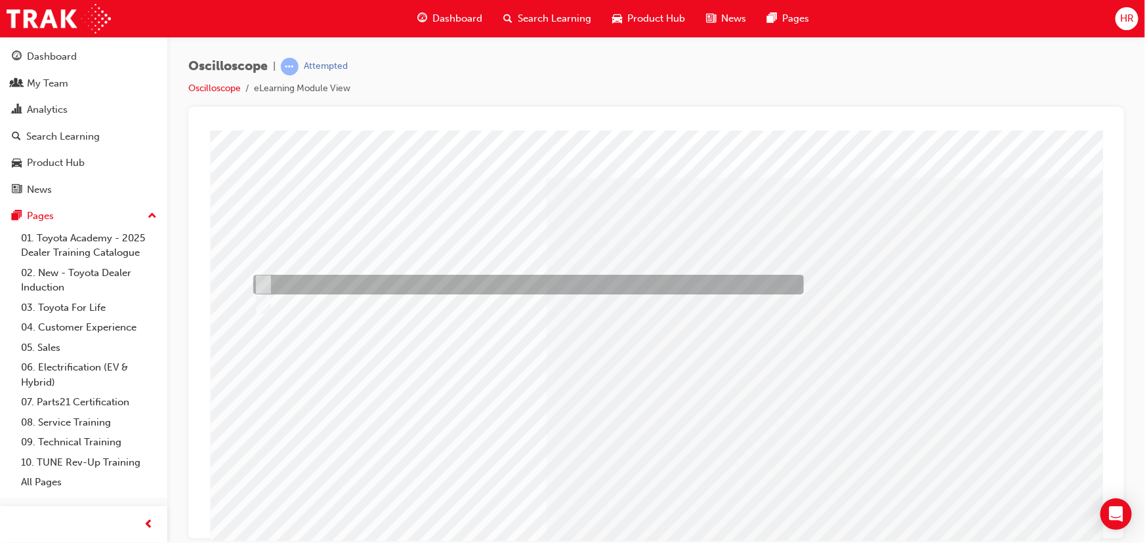
click at [253, 283] on input "True" at bounding box center [260, 285] width 14 height 14
radio input "true"
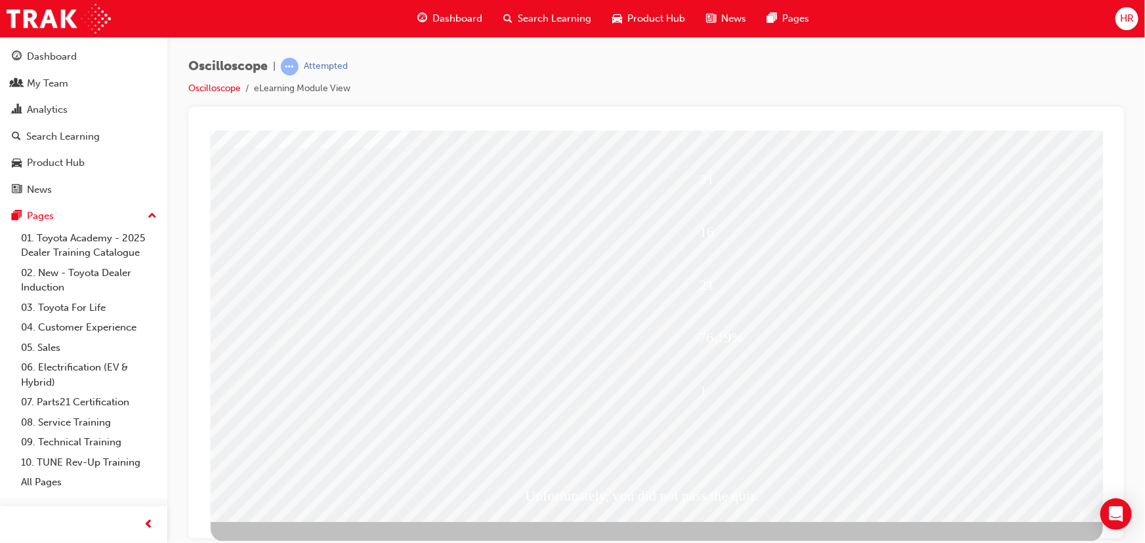
scroll to position [21, 0]
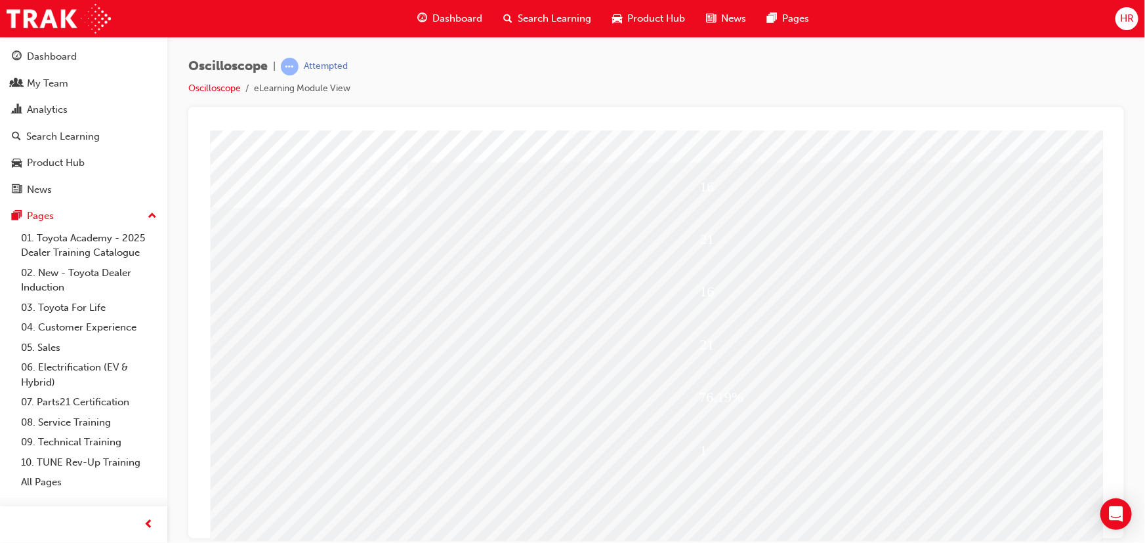
click at [782, 98] on div "Oscilloscope | Attempted Oscilloscope eLearning Module View" at bounding box center [656, 82] width 936 height 49
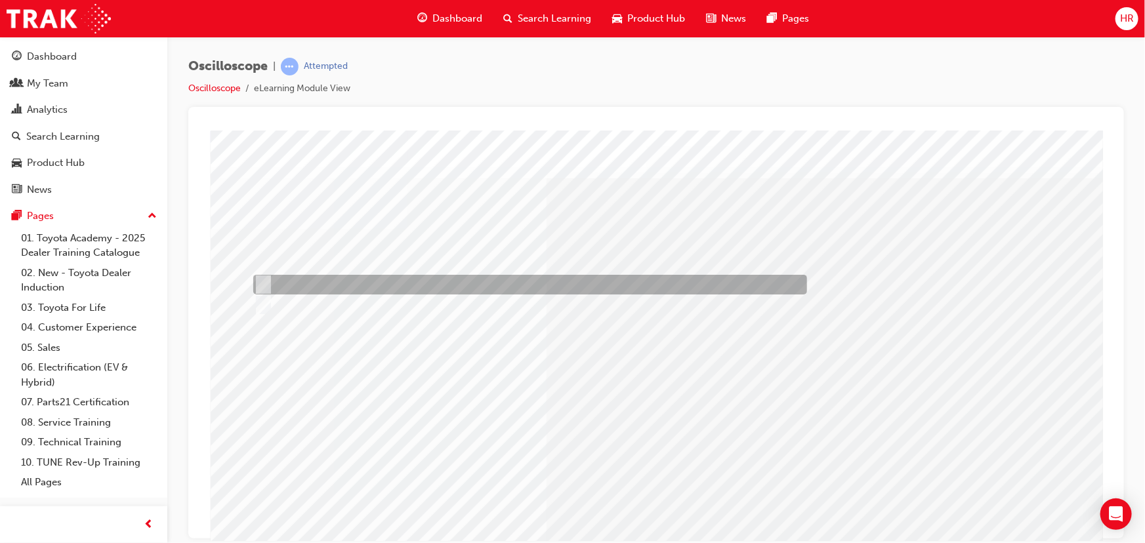
click at [261, 280] on input "True" at bounding box center [260, 285] width 14 height 14
radio input "true"
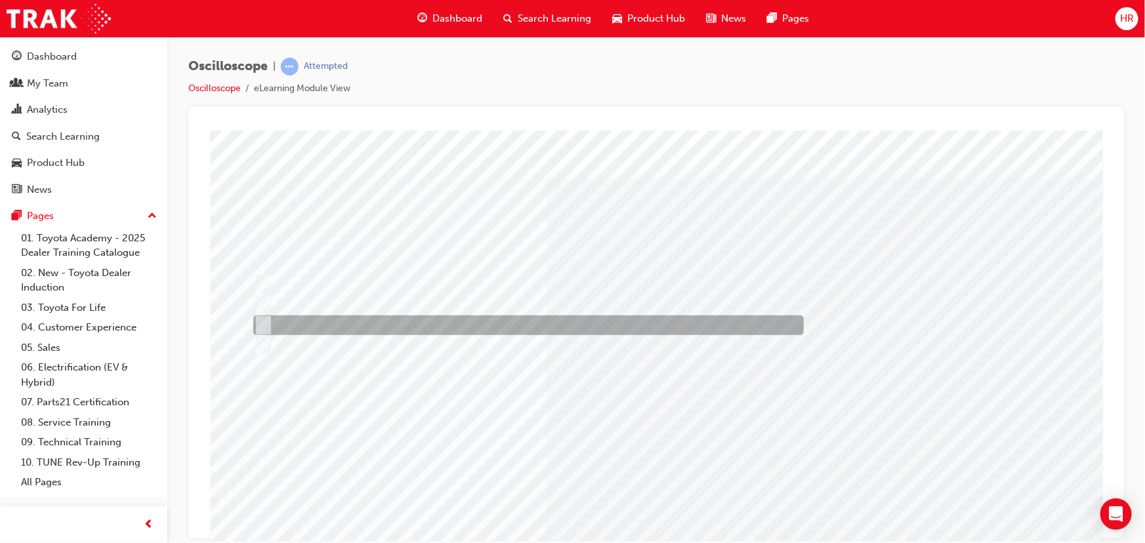
click at [262, 321] on input "Continuously variable resistor" at bounding box center [260, 325] width 14 height 14
radio input "true"
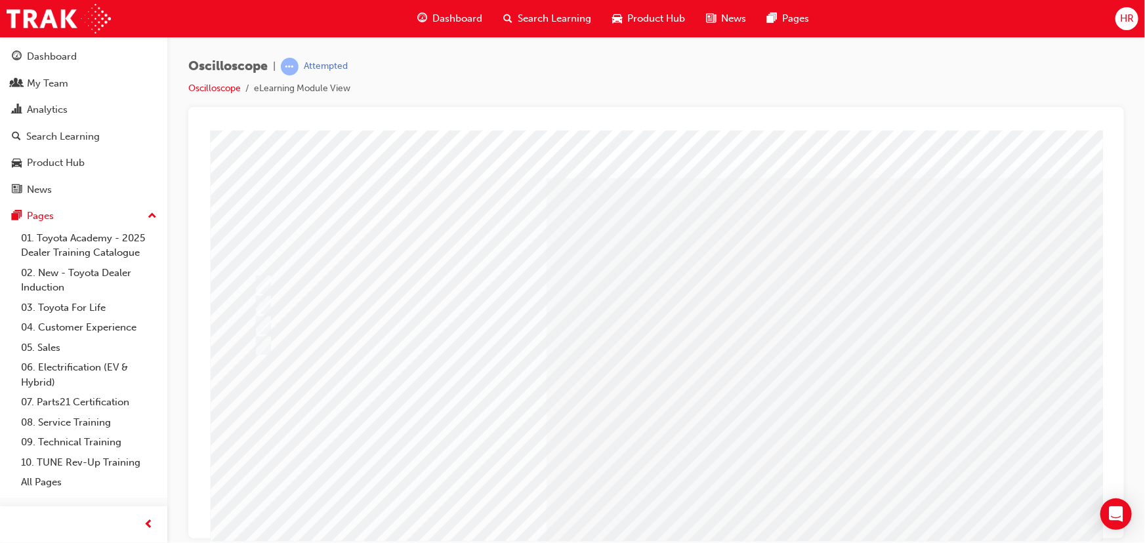
scroll to position [81, 0]
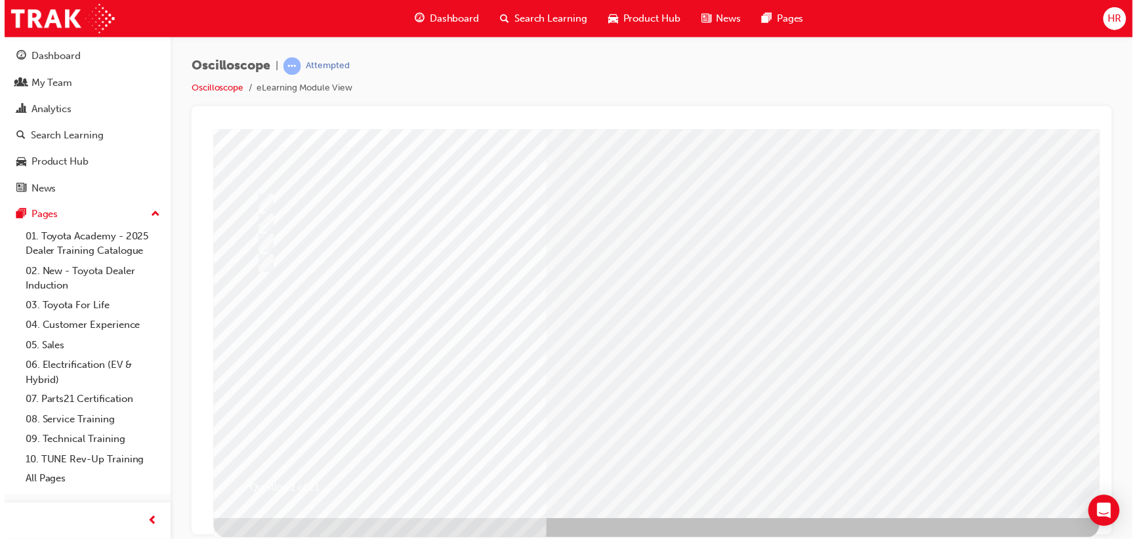
scroll to position [0, 0]
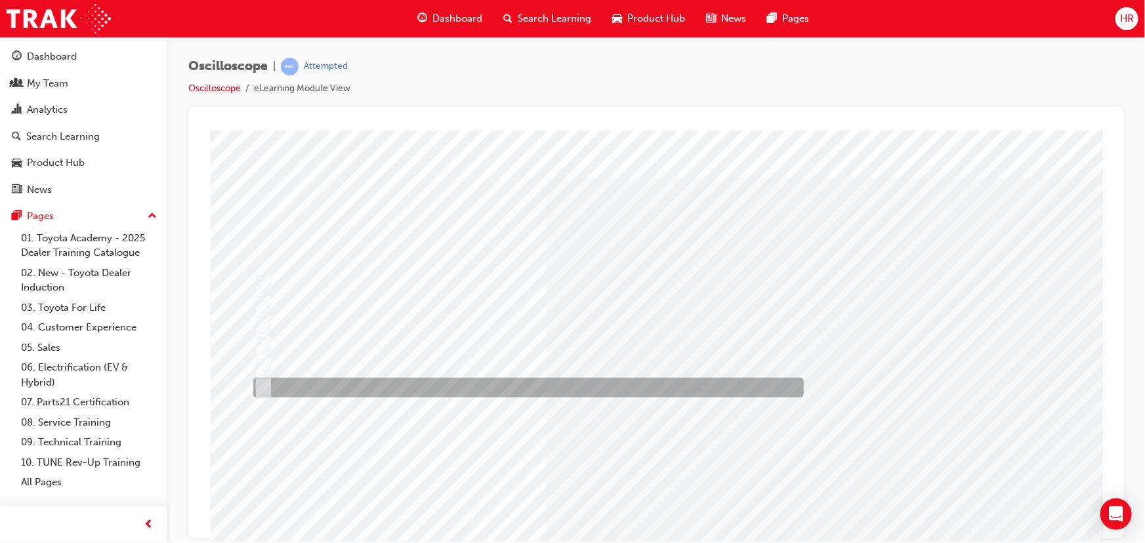
click at [262, 388] on input "b,c,d" at bounding box center [260, 388] width 14 height 14
radio input "true"
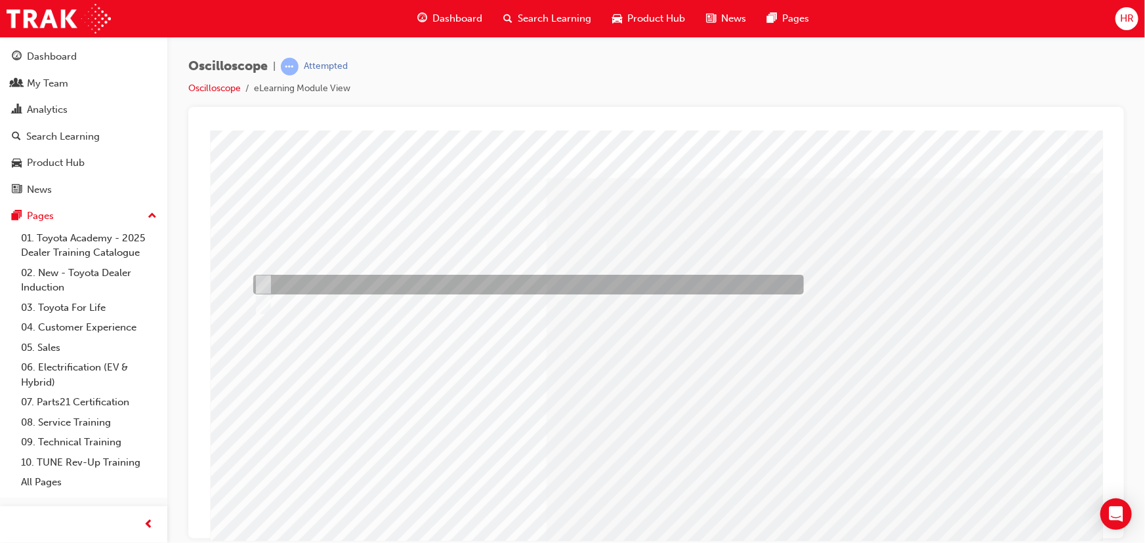
click at [259, 282] on input "True" at bounding box center [260, 285] width 14 height 14
radio input "true"
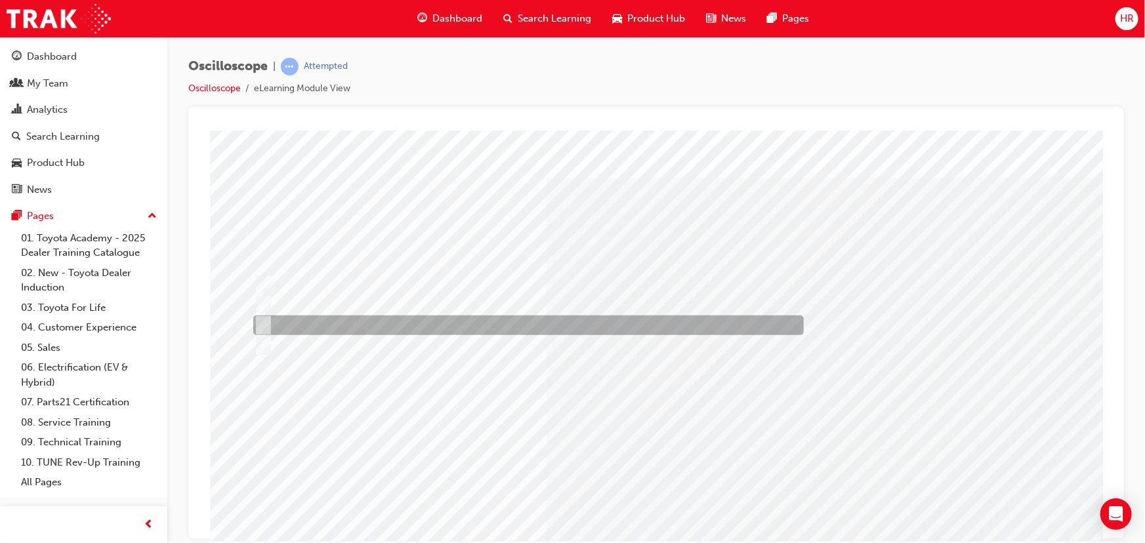
click at [263, 323] on input "The percentage of time ON versus time OFF." at bounding box center [260, 325] width 14 height 14
radio input "true"
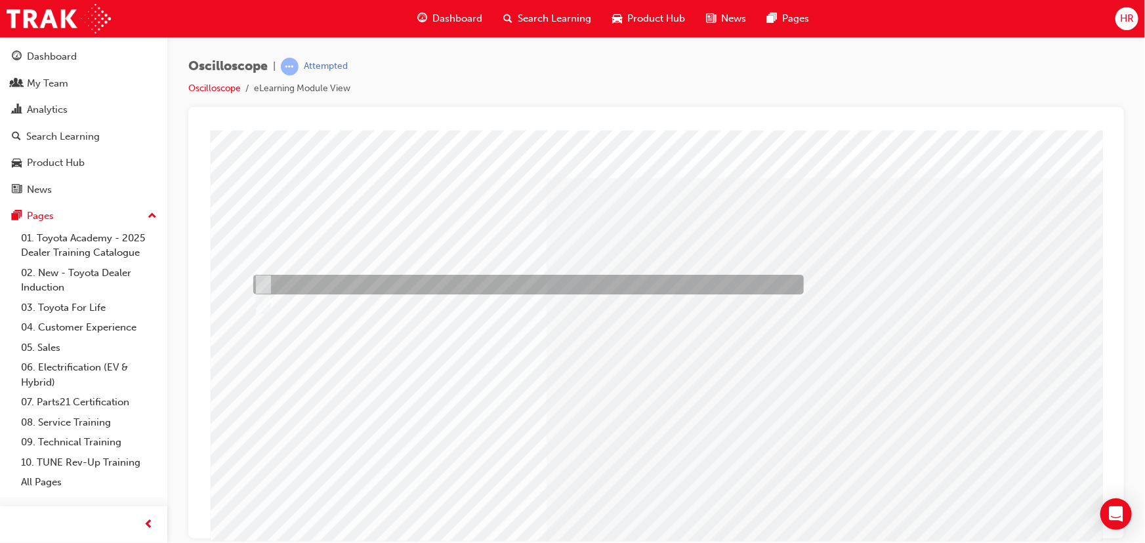
click at [265, 283] on input "True" at bounding box center [260, 285] width 14 height 14
radio input "true"
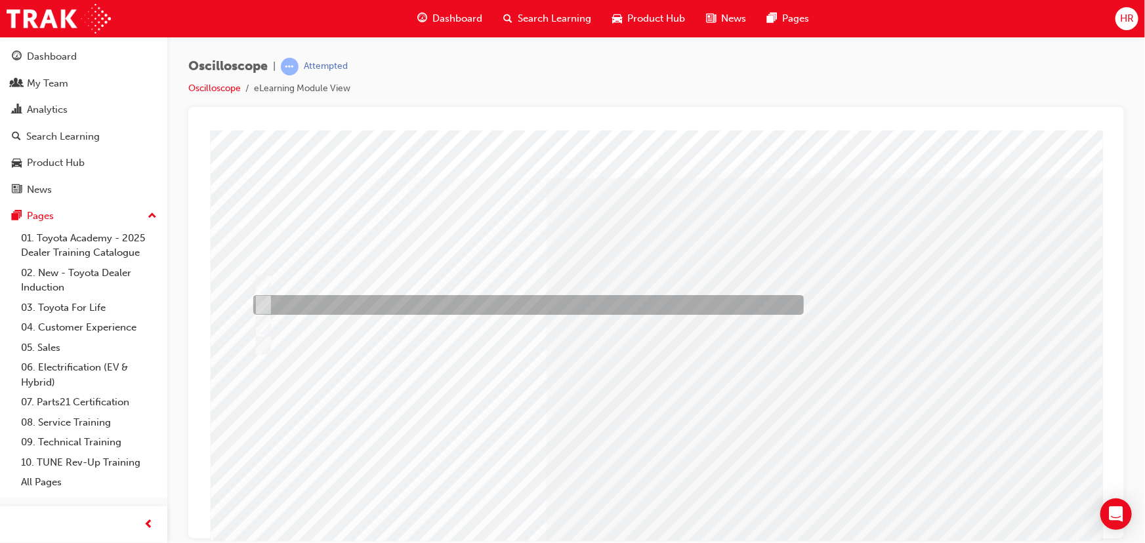
click at [268, 304] on div at bounding box center [524, 305] width 551 height 20
radio input "true"
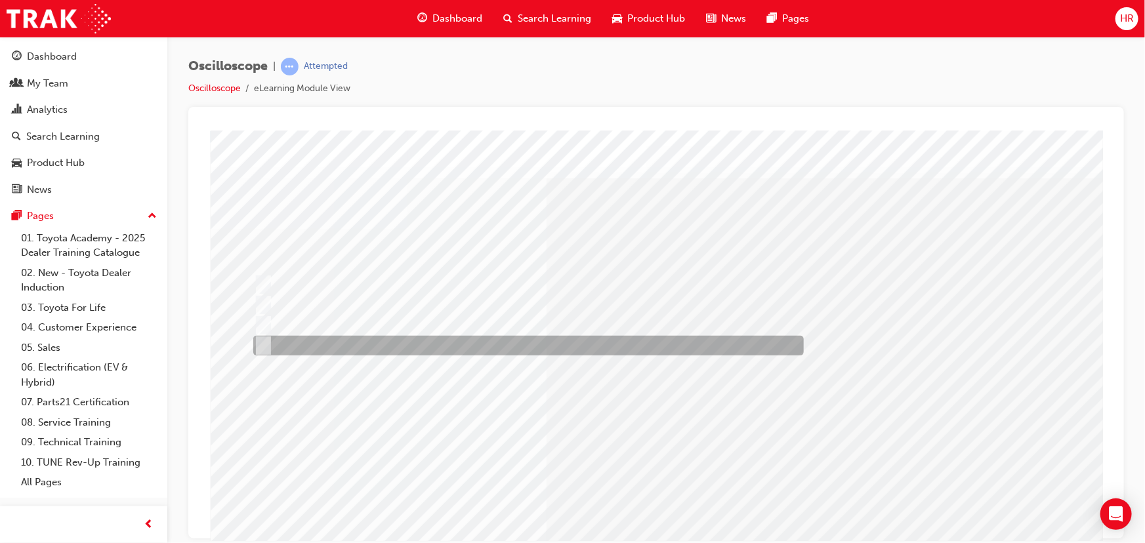
click at [264, 346] on input "How long a signal stays ON or OFF." at bounding box center [260, 346] width 14 height 14
radio input "true"
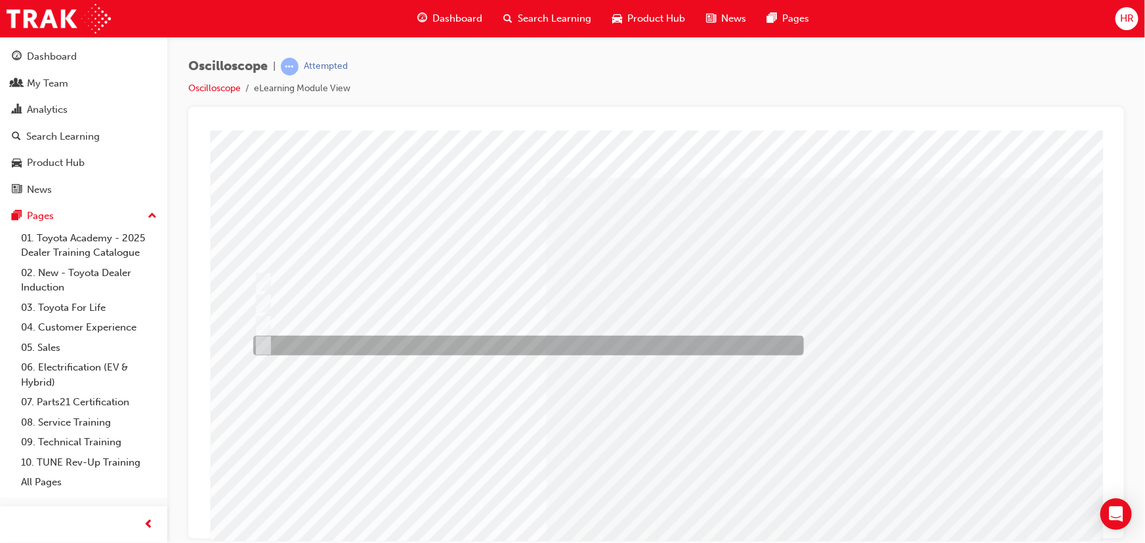
click at [265, 342] on input "None of the above." at bounding box center [260, 346] width 14 height 14
radio input "true"
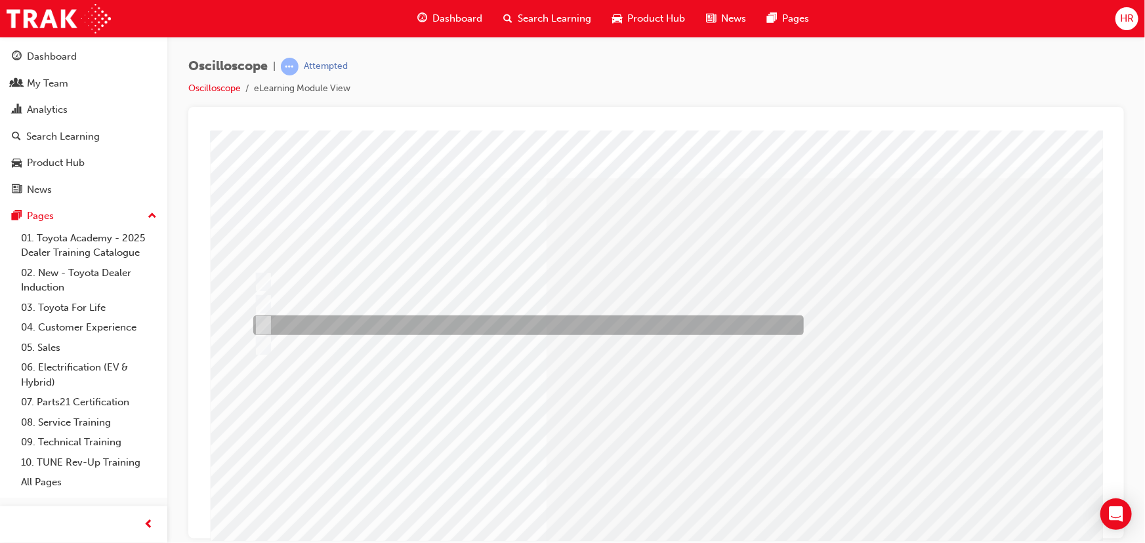
click at [261, 319] on input "A set of instructions for each possible condition an ECU may see." at bounding box center [260, 325] width 14 height 14
radio input "true"
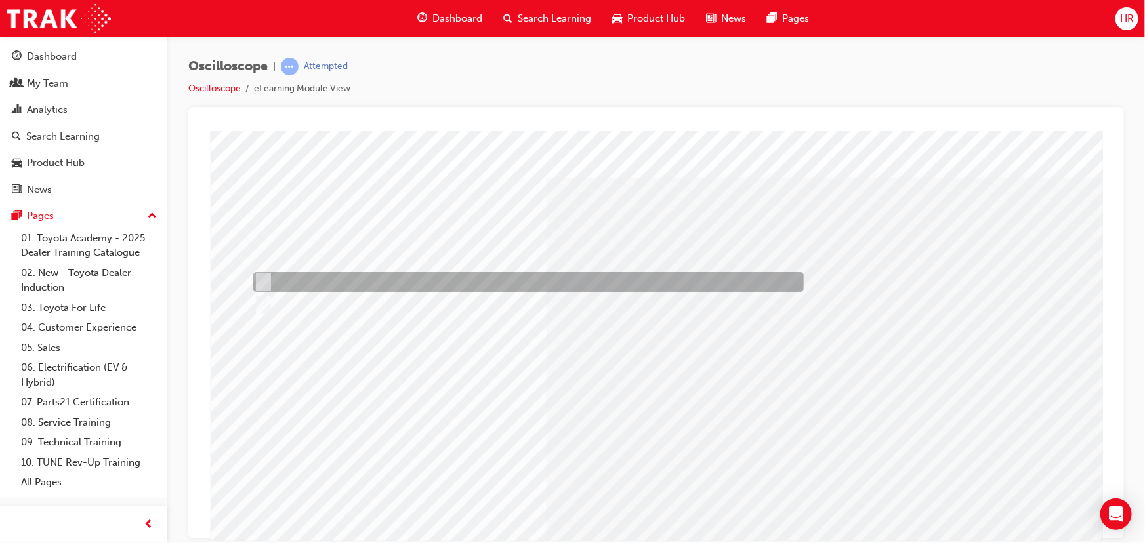
click at [263, 275] on input "Horizontal – Time & Vertical – Voltage" at bounding box center [260, 282] width 14 height 14
radio input "true"
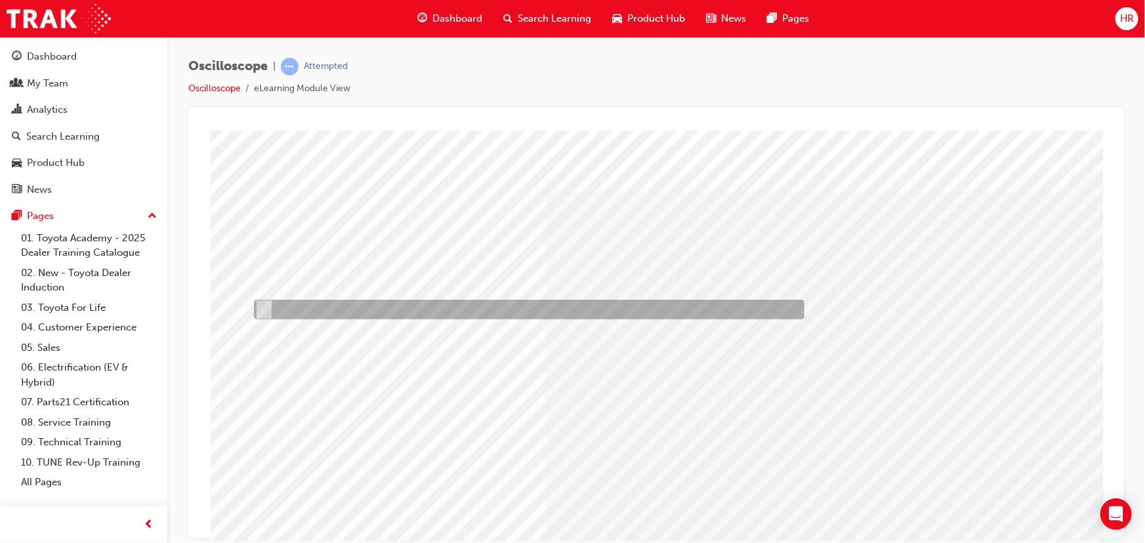
click at [262, 306] on input "The sensor has failed." at bounding box center [260, 310] width 14 height 14
radio input "true"
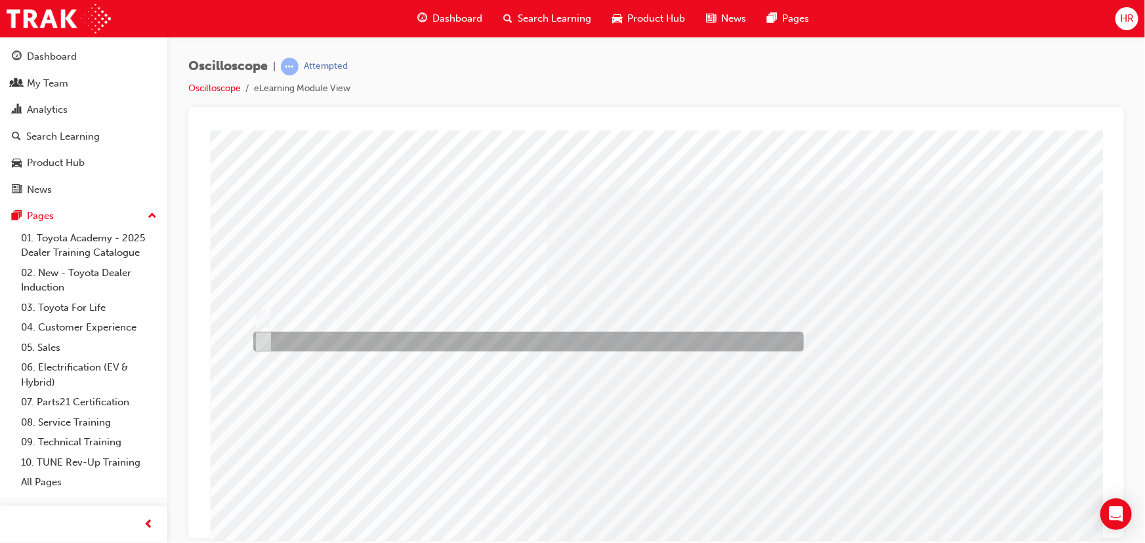
click at [266, 339] on input "Each channel can be set independently." at bounding box center [260, 342] width 14 height 14
radio input "true"
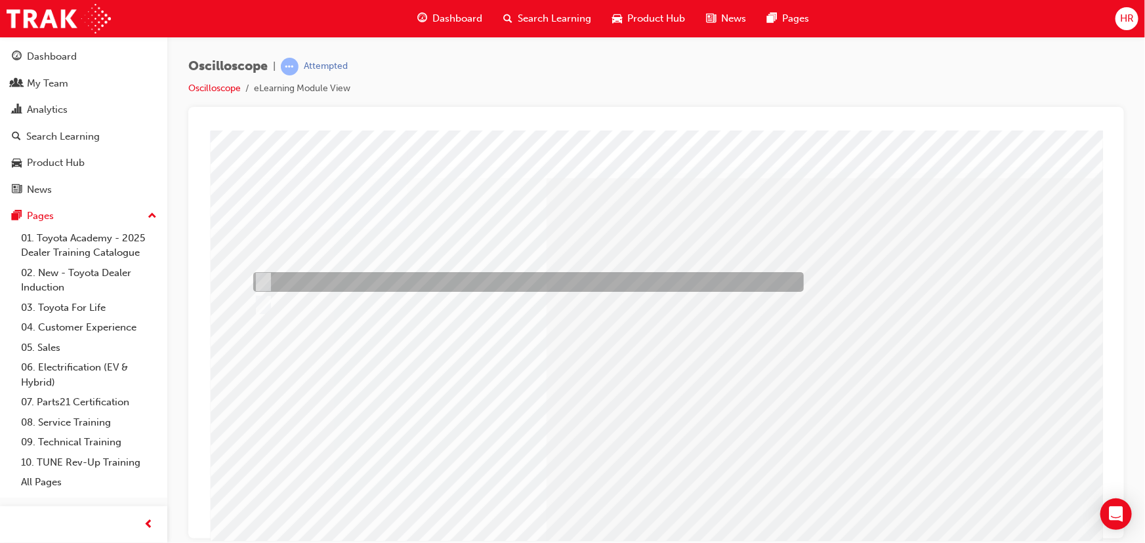
click at [265, 284] on input "They must be all the same." at bounding box center [260, 282] width 14 height 14
radio input "true"
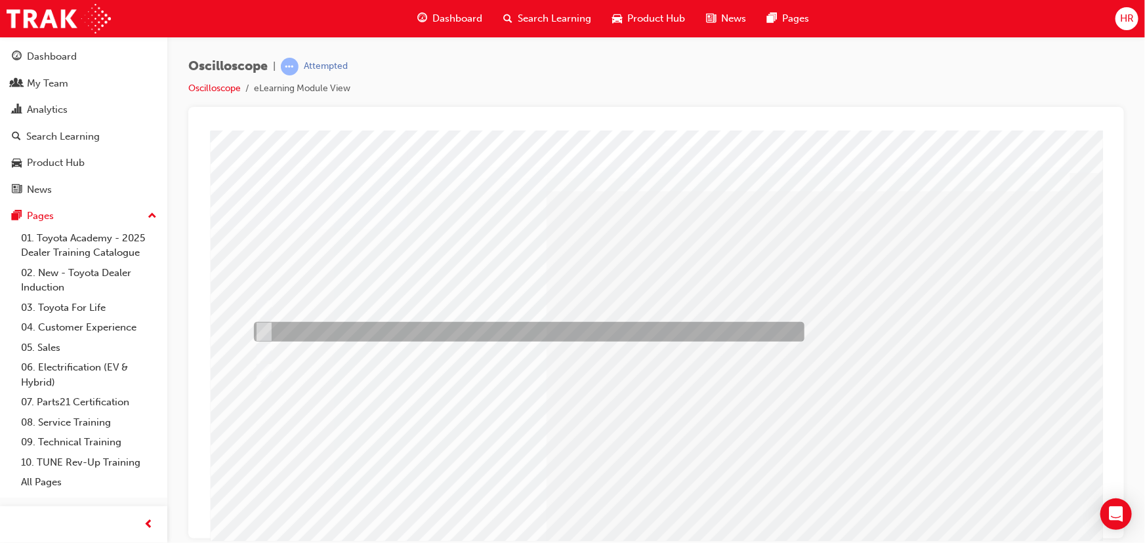
click at [266, 331] on input "Nominate a time when you will view a waveform" at bounding box center [260, 332] width 14 height 14
radio input "true"
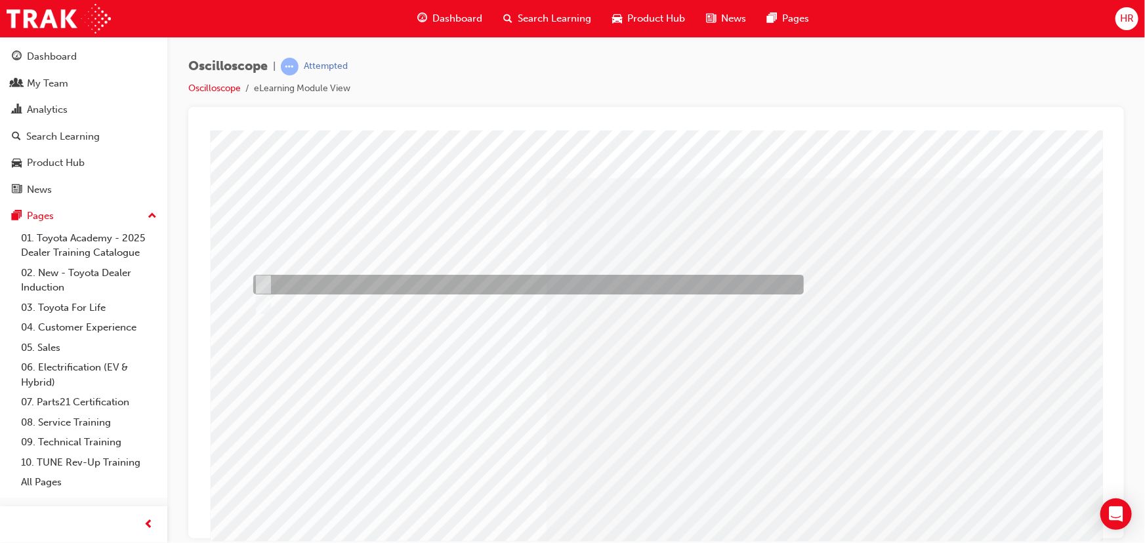
click at [259, 276] on div at bounding box center [524, 285] width 551 height 20
radio input "true"
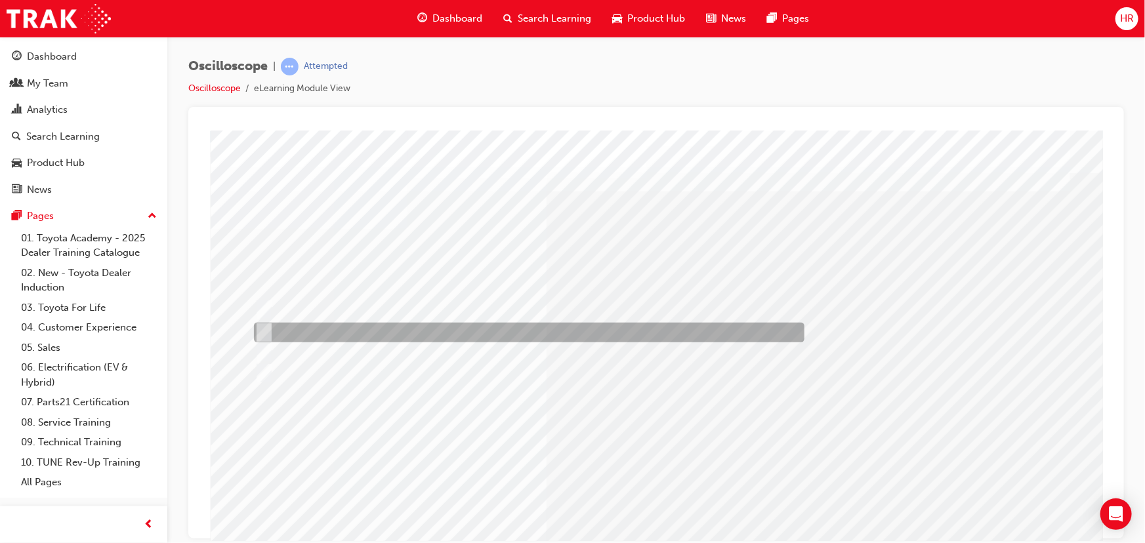
click at [262, 330] on input "Trigger level marker" at bounding box center [260, 332] width 14 height 14
radio input "true"
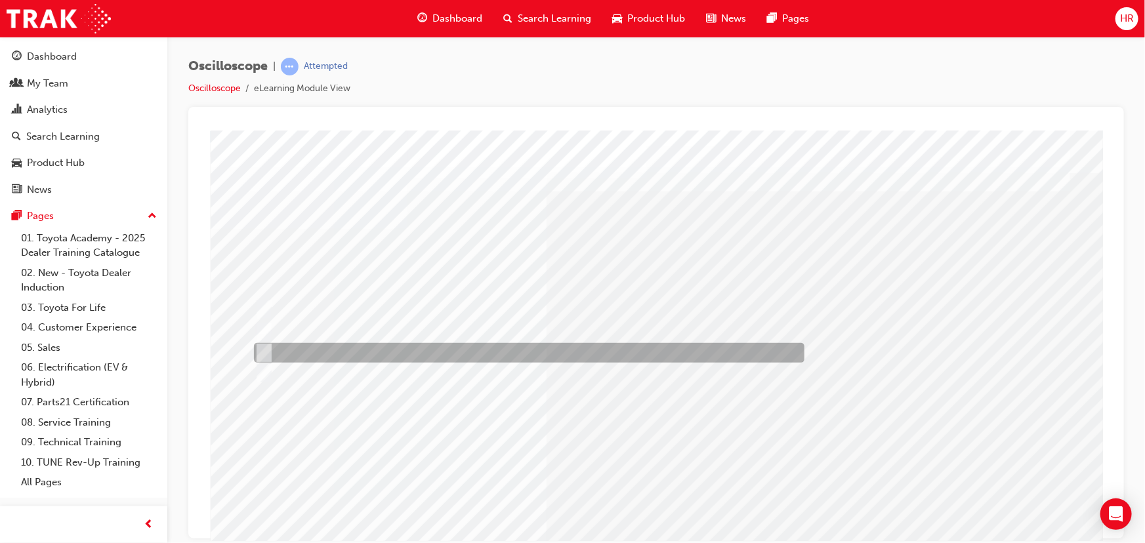
click at [261, 352] on input "Trigger position marker" at bounding box center [260, 353] width 14 height 14
radio input "true"
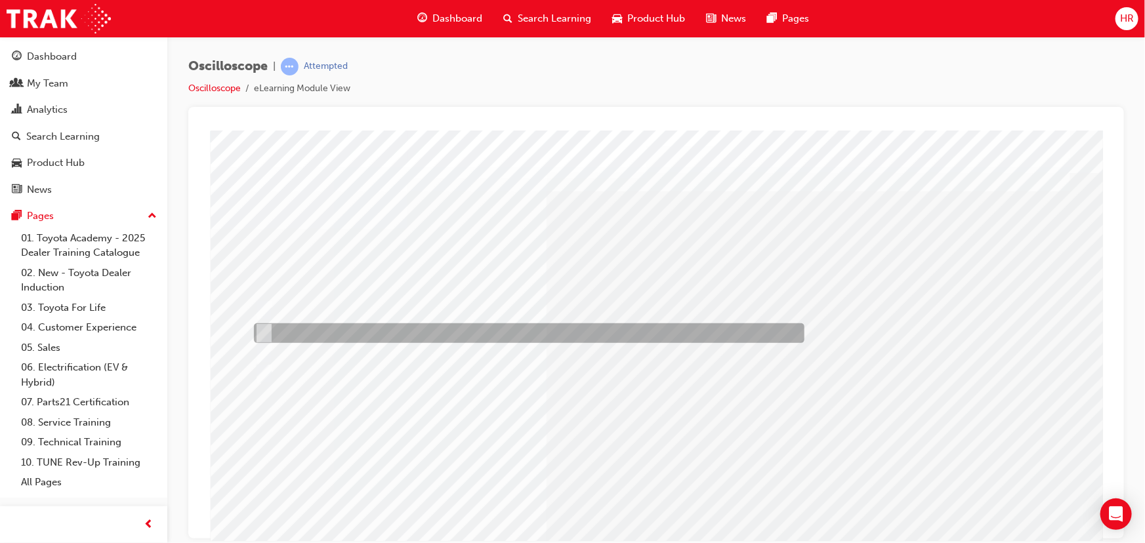
click at [261, 330] on input "Upwards = voltage same or higher and downwards = voltage same or lower" at bounding box center [260, 333] width 14 height 14
radio input "true"
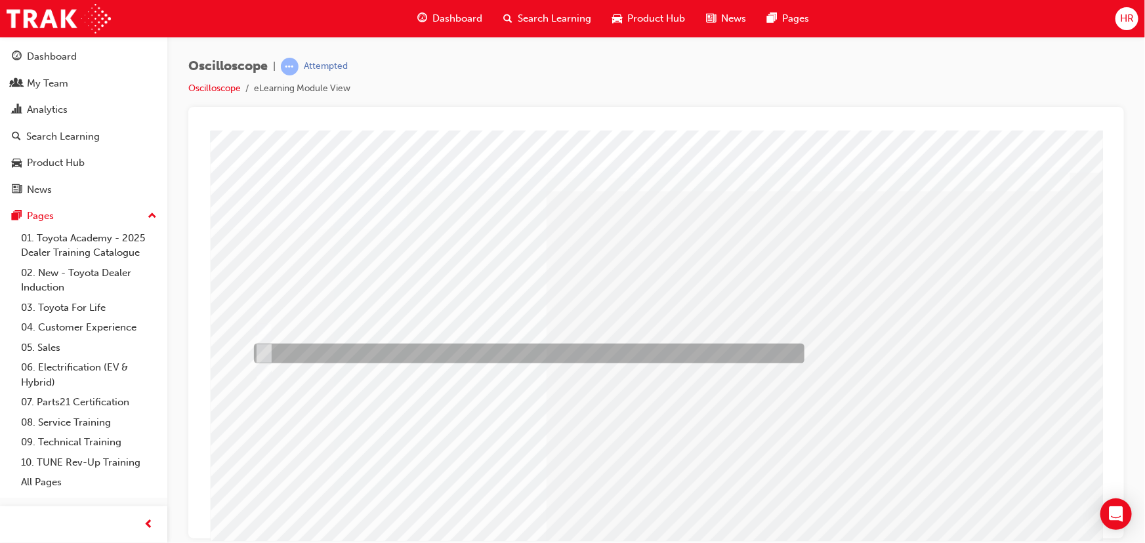
click at [261, 356] on input "Adjust the voltage and time scale divisions" at bounding box center [260, 353] width 14 height 14
radio input "true"
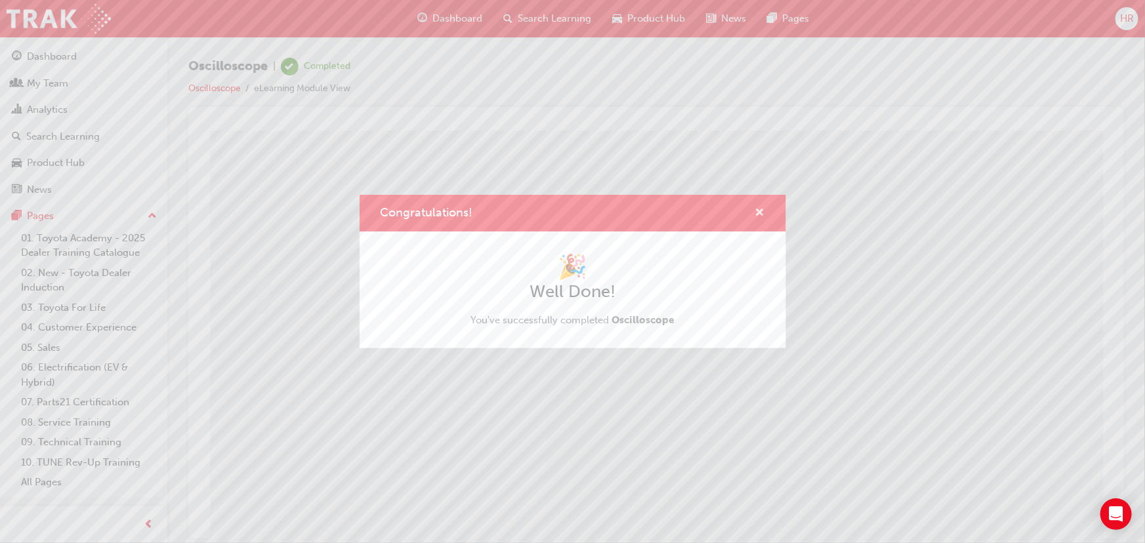
click at [757, 212] on span "cross-icon" at bounding box center [760, 214] width 10 height 12
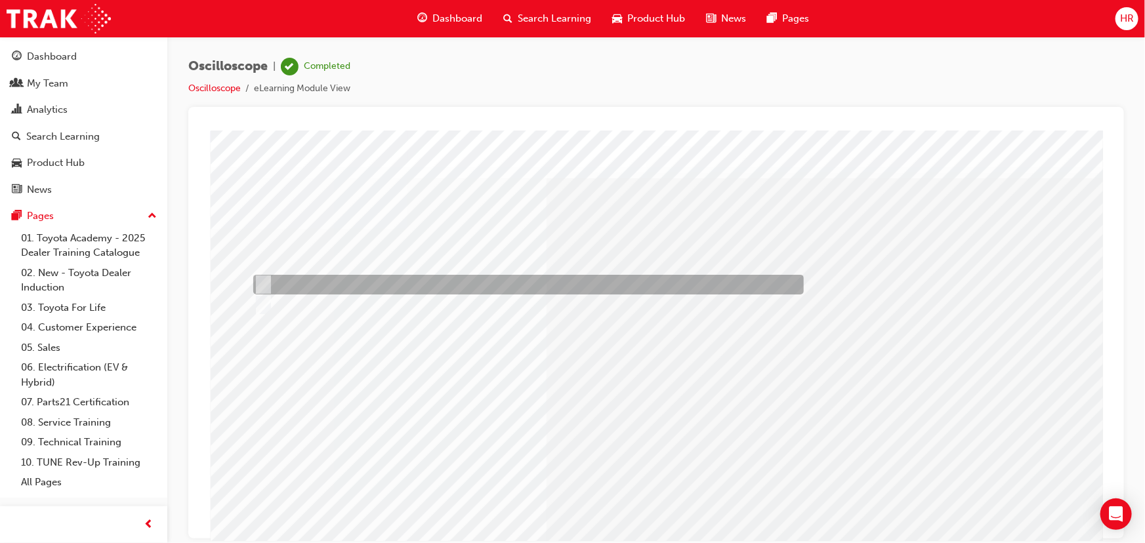
click at [261, 282] on input "True" at bounding box center [260, 285] width 14 height 14
radio input "true"
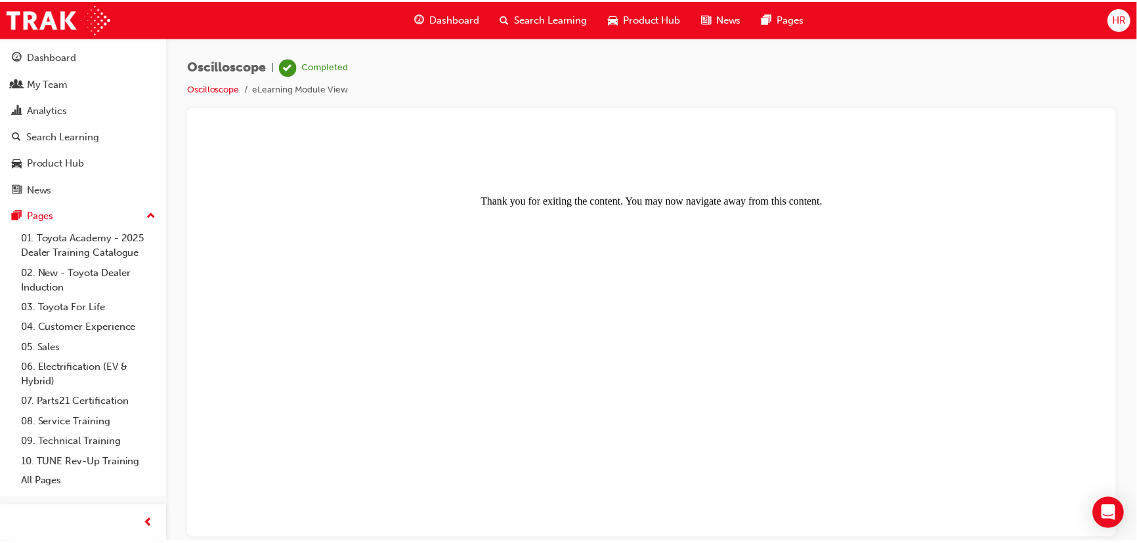
scroll to position [0, 0]
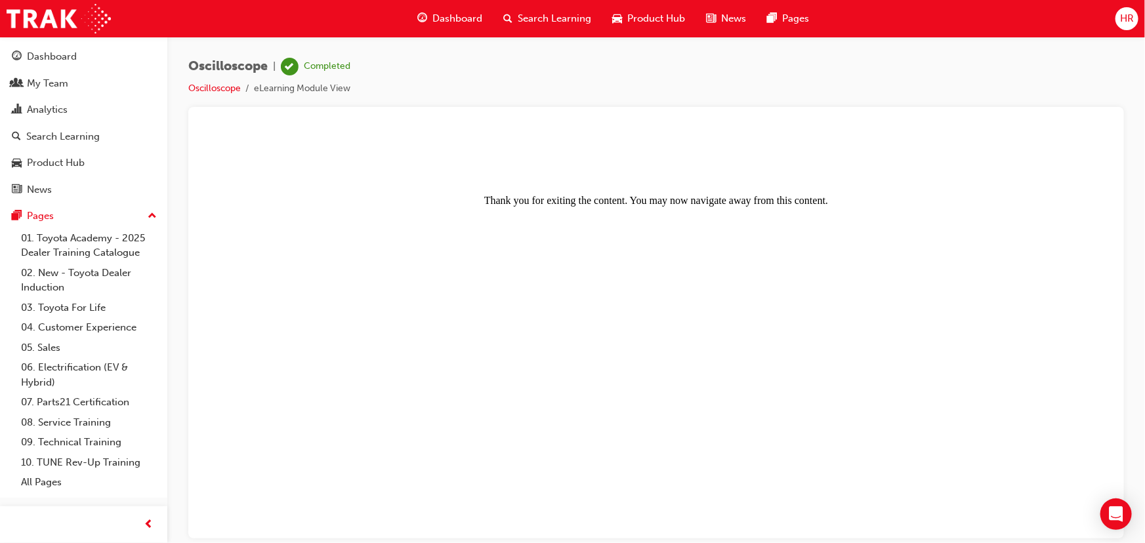
click at [1126, 16] on span "HR" at bounding box center [1127, 18] width 14 height 15
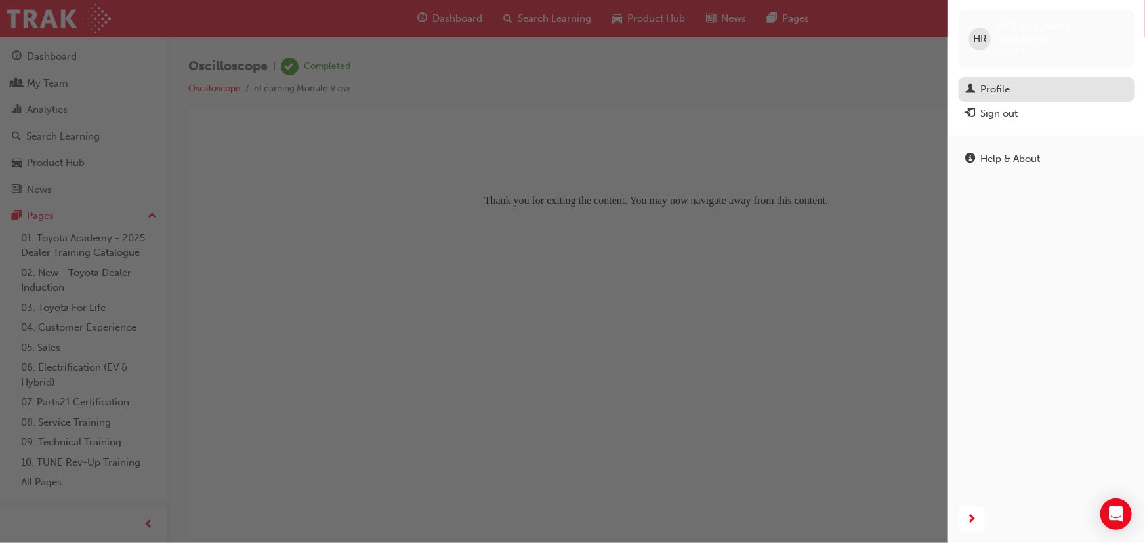
click at [994, 82] on div "Profile" at bounding box center [995, 89] width 30 height 15
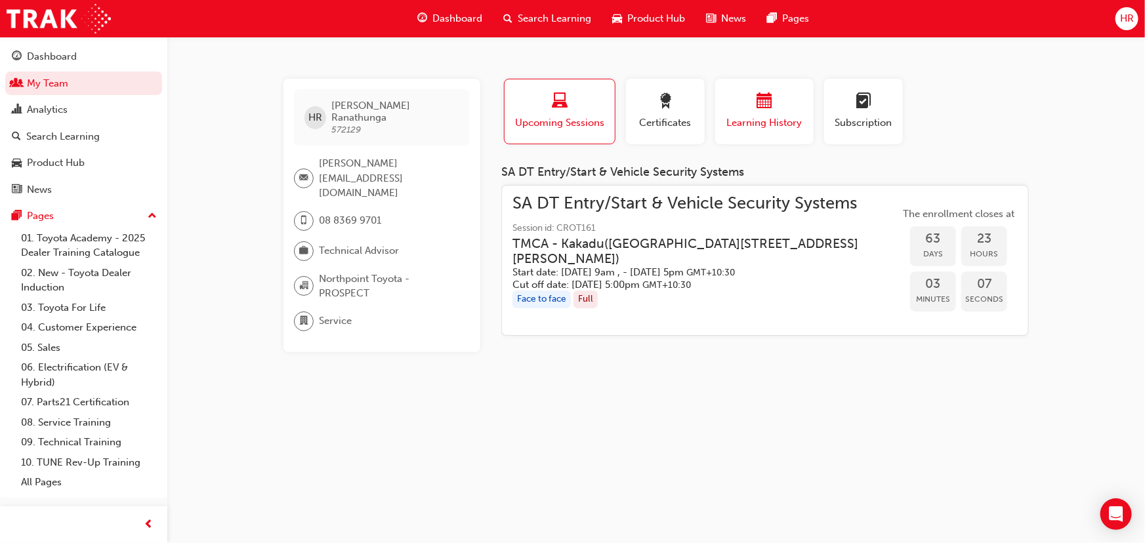
click at [766, 104] on span "calendar-icon" at bounding box center [765, 102] width 16 height 18
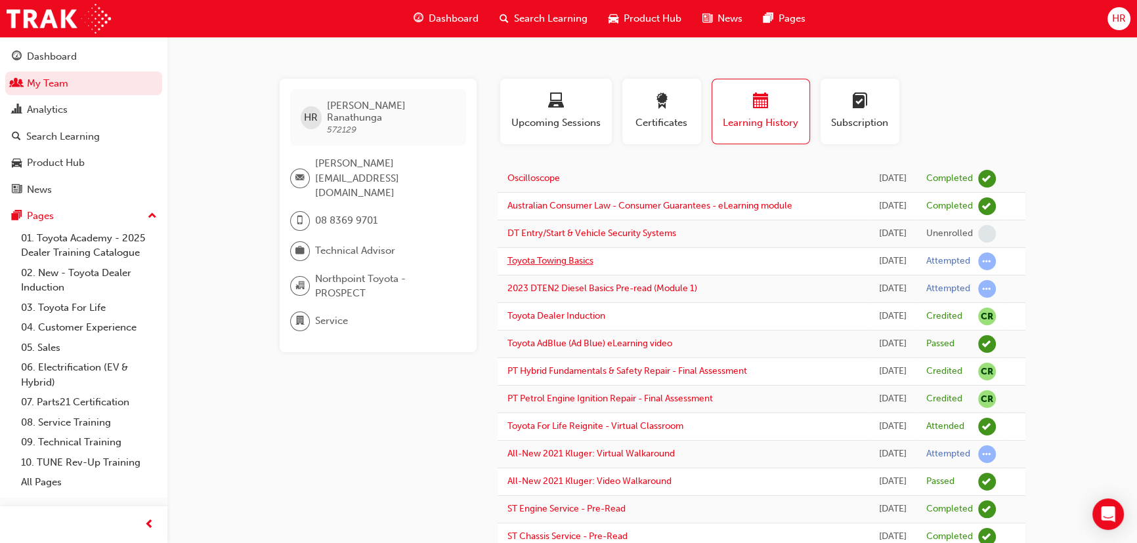
click at [583, 266] on link "Toyota Towing Basics" at bounding box center [550, 260] width 86 height 11
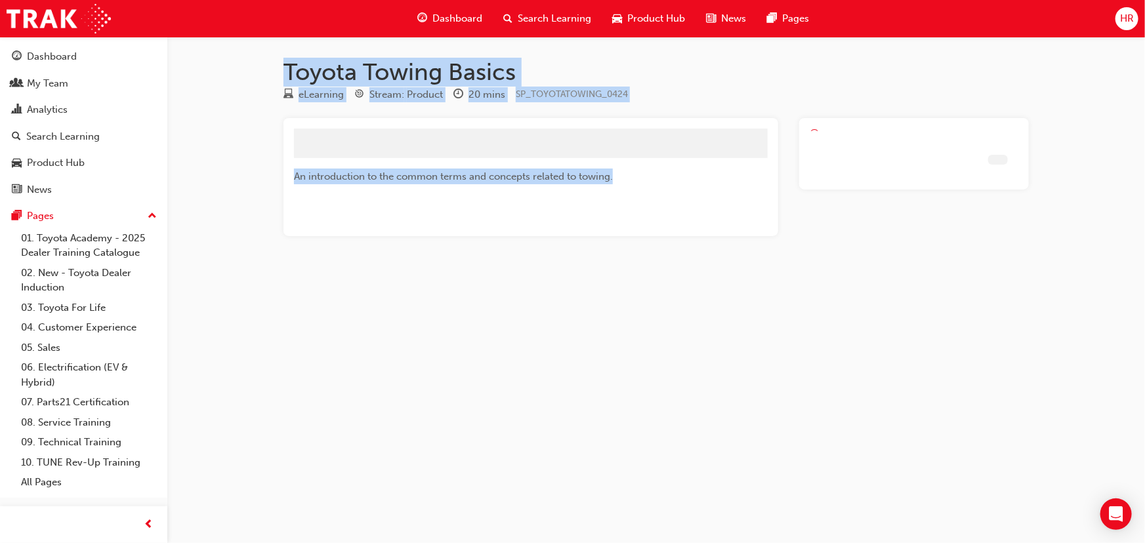
click at [583, 291] on div "Toyota Towing Basics eLearning Stream: Product 20 mins SP_TOYOTATOWING_0424 An …" at bounding box center [572, 271] width 1145 height 543
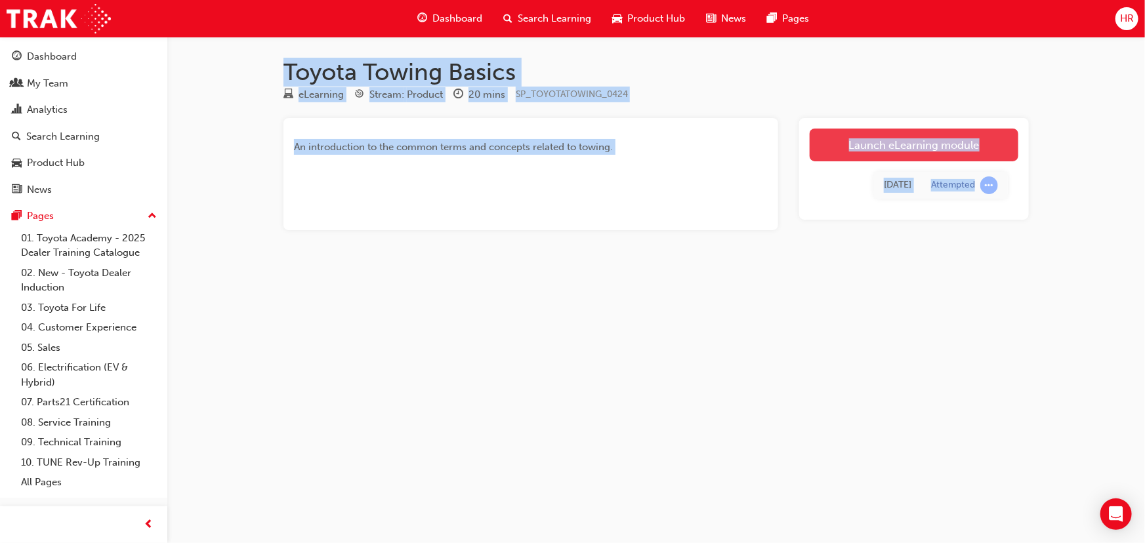
click at [946, 146] on link "Launch eLearning module" at bounding box center [914, 145] width 209 height 33
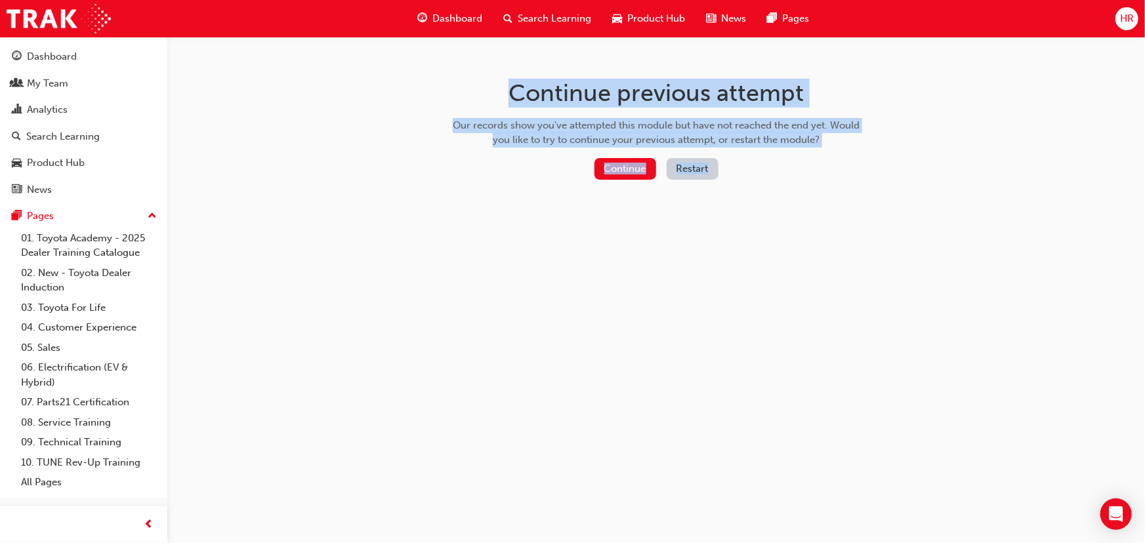
click at [695, 167] on button "Restart" at bounding box center [693, 169] width 52 height 22
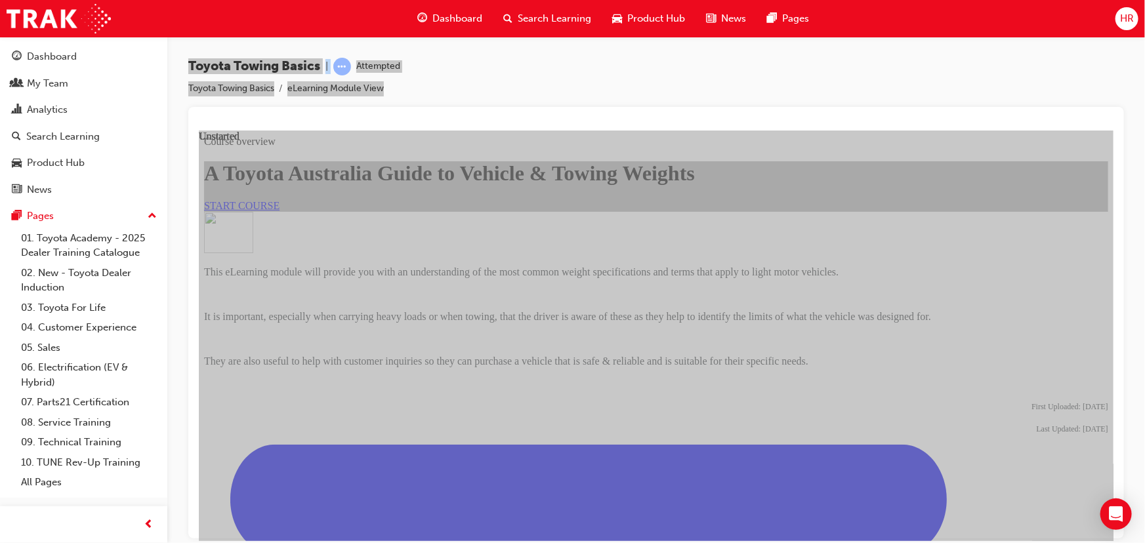
click at [279, 211] on link "START COURSE" at bounding box center [240, 204] width 75 height 11
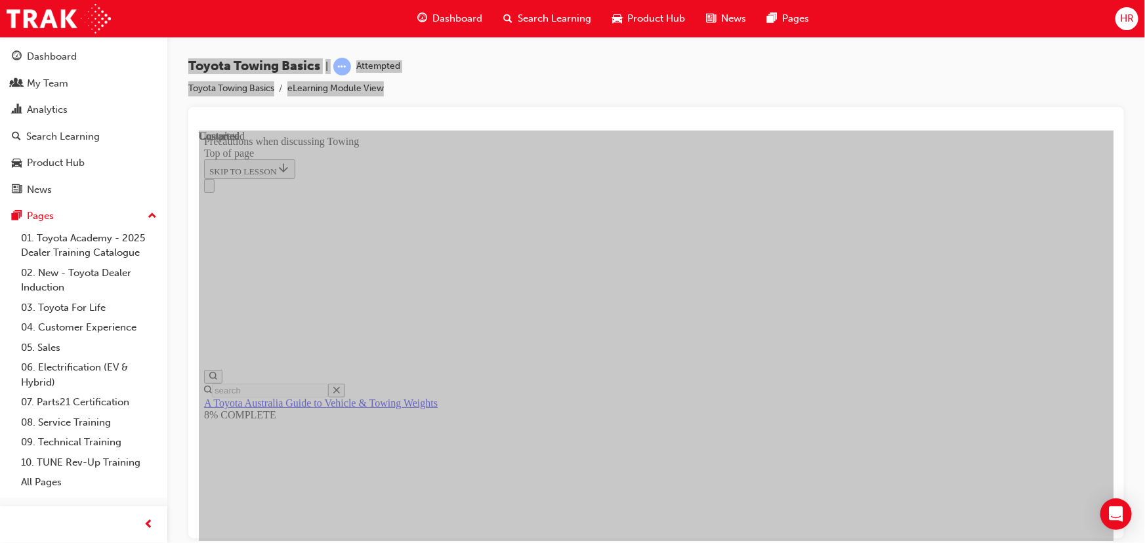
scroll to position [1470, 0]
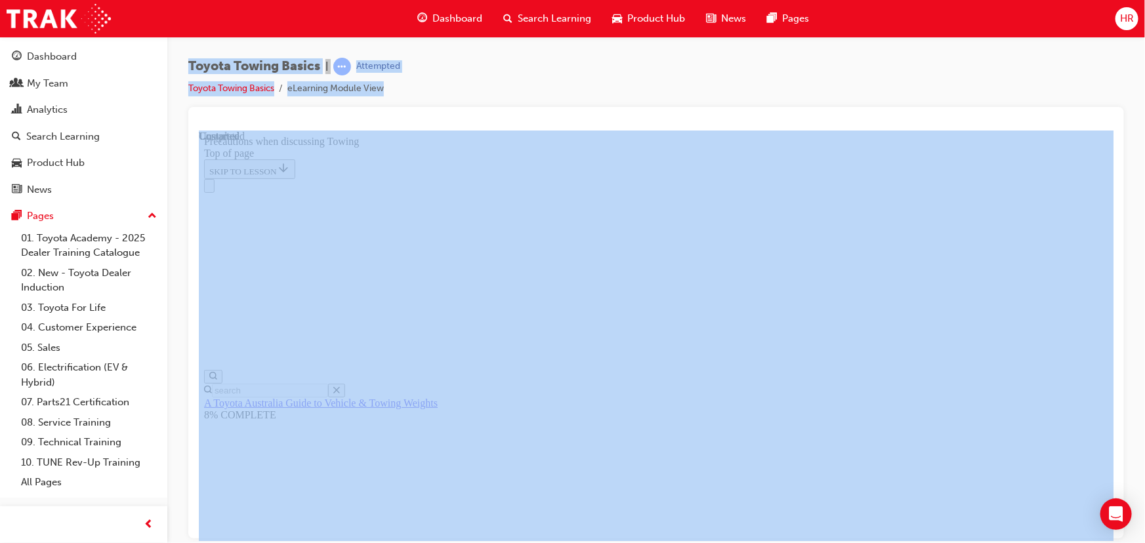
click at [1127, 21] on span "HR" at bounding box center [1127, 18] width 14 height 15
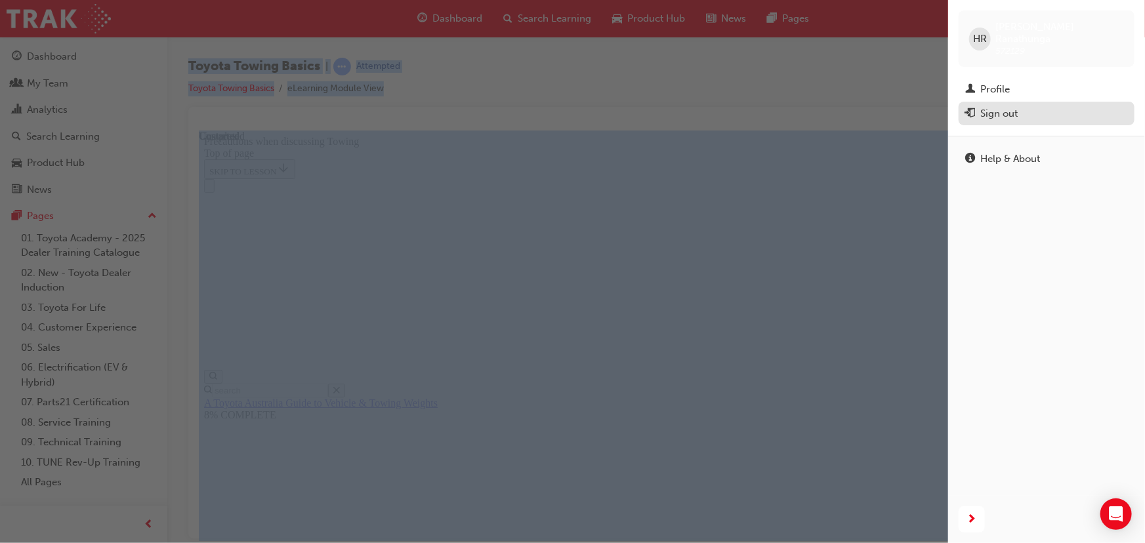
click at [996, 106] on div "Sign out" at bounding box center [998, 113] width 37 height 15
